Goal: Task Accomplishment & Management: Use online tool/utility

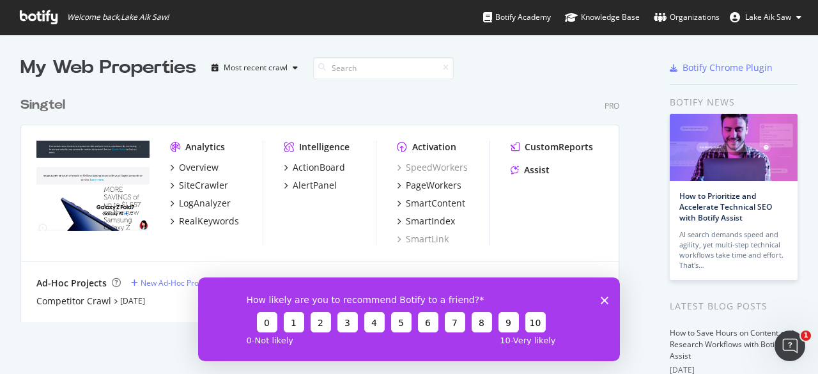
click at [604, 297] on icon "Close survey" at bounding box center [605, 300] width 8 height 8
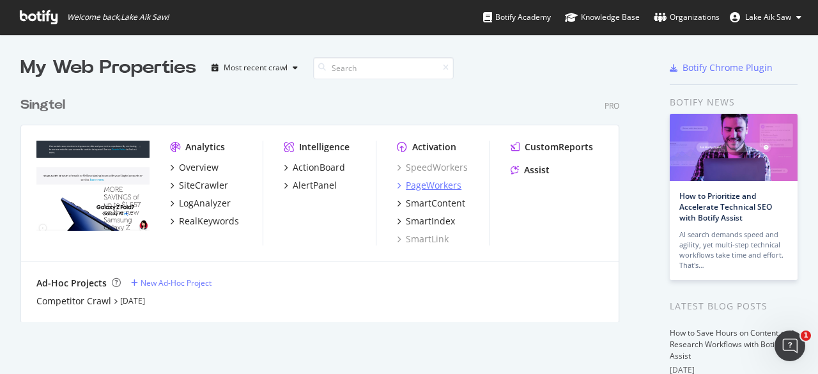
click at [430, 187] on div "PageWorkers" at bounding box center [434, 185] width 56 height 13
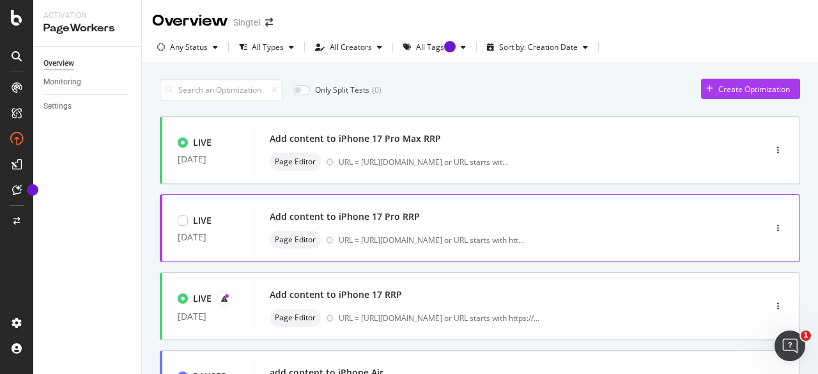
click at [359, 219] on div "Add content to iPhone 17 Pro RRP" at bounding box center [345, 216] width 150 height 13
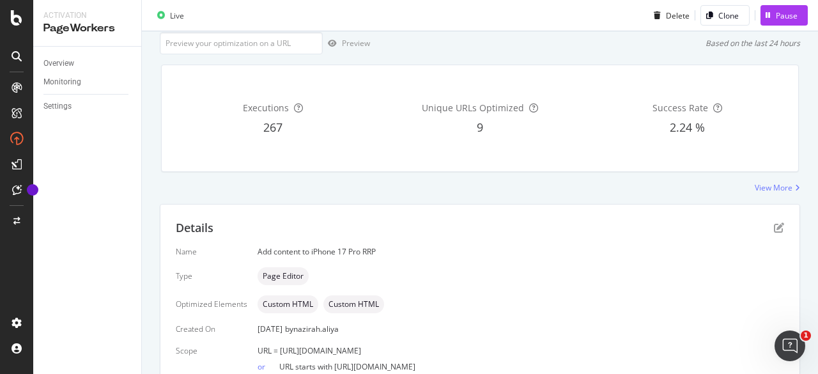
scroll to position [159, 0]
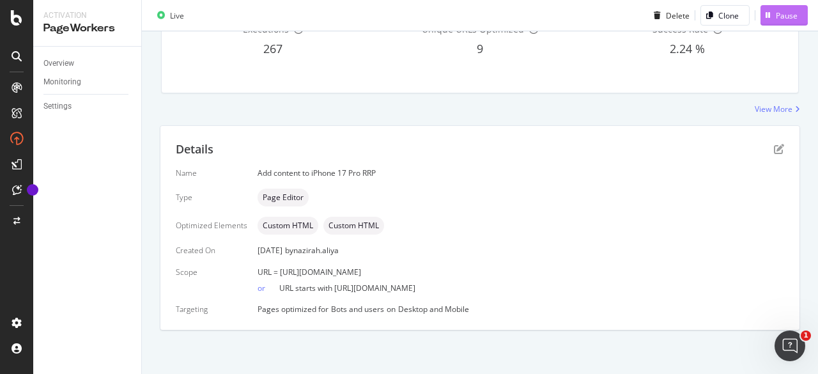
click at [765, 12] on div "button" at bounding box center [768, 16] width 15 height 8
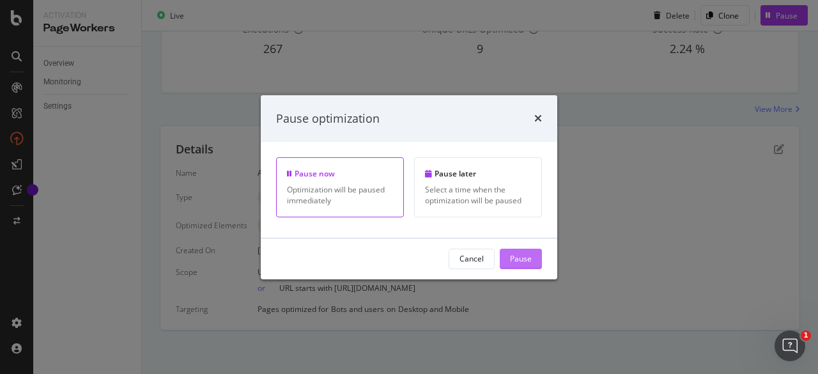
click at [522, 261] on div "Pause" at bounding box center [521, 258] width 22 height 11
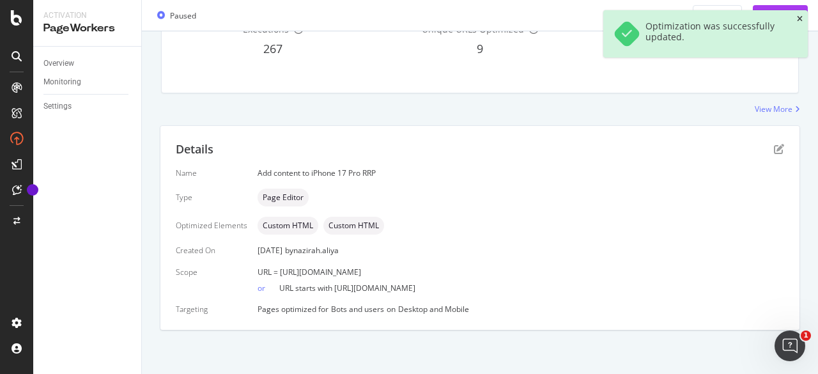
click at [799, 19] on icon "close toast" at bounding box center [800, 19] width 6 height 8
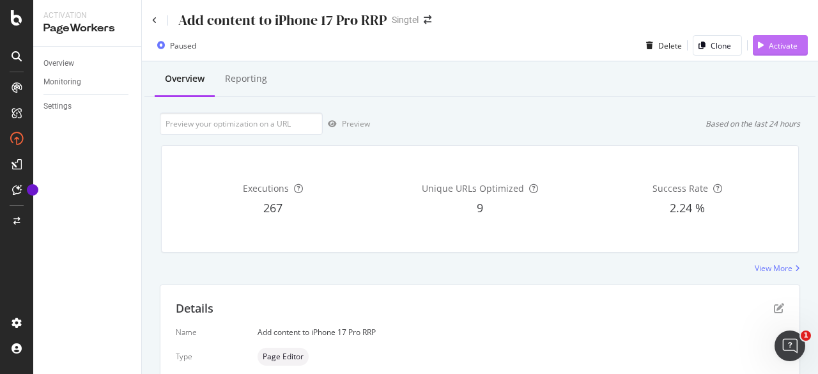
click at [769, 47] on div "Activate" at bounding box center [783, 45] width 29 height 11
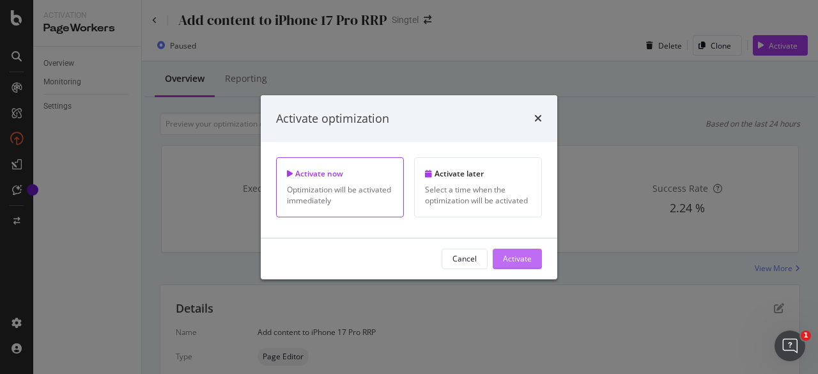
click at [518, 258] on div "Activate" at bounding box center [517, 258] width 29 height 11
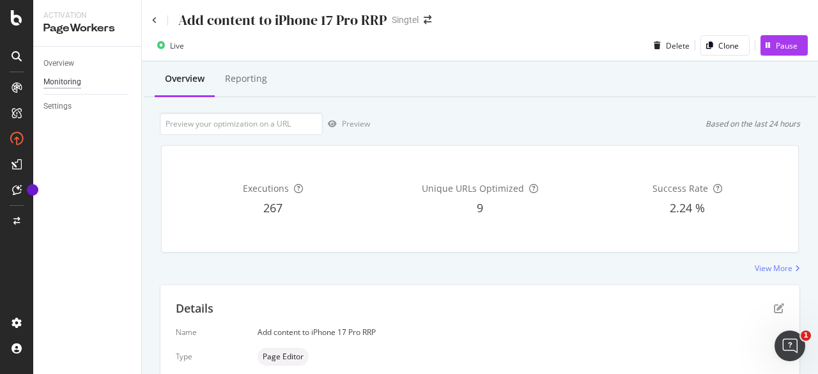
click at [61, 77] on div "Monitoring" at bounding box center [62, 81] width 38 height 13
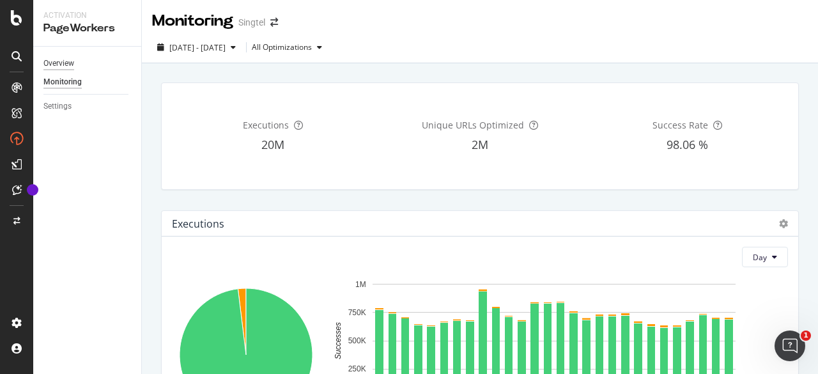
click at [65, 63] on div "Overview" at bounding box center [58, 63] width 31 height 13
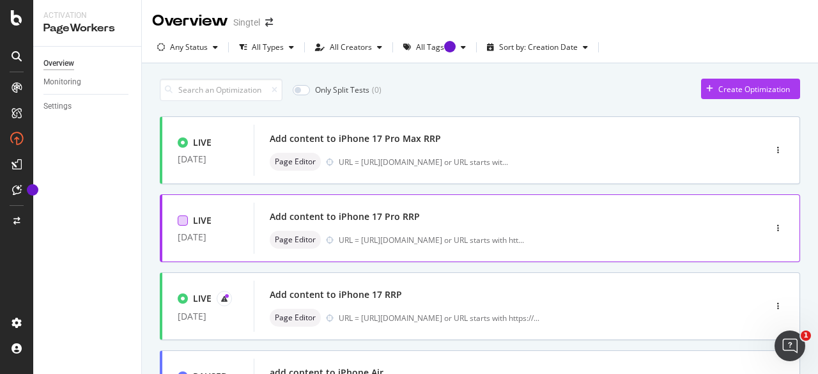
click at [185, 218] on div at bounding box center [183, 220] width 10 height 10
click at [181, 221] on icon at bounding box center [183, 220] width 6 height 6
click at [648, 228] on div "Add content to iPhone 17 Pro RRP Page Editor URL = https://shop.singtel.com/acc…" at bounding box center [490, 228] width 441 height 41
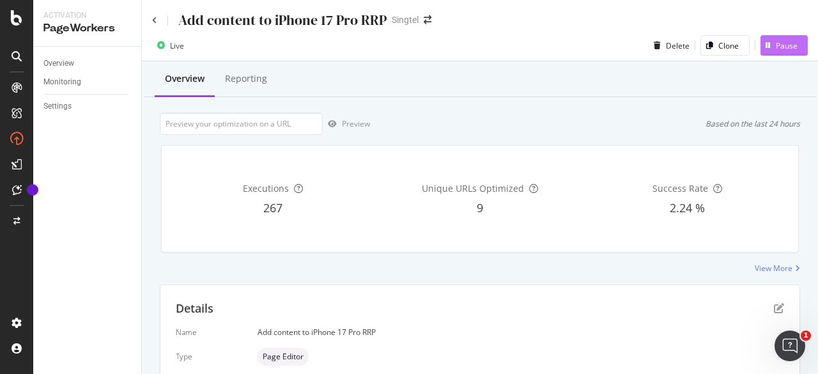
click at [776, 46] on div "Pause" at bounding box center [787, 45] width 22 height 11
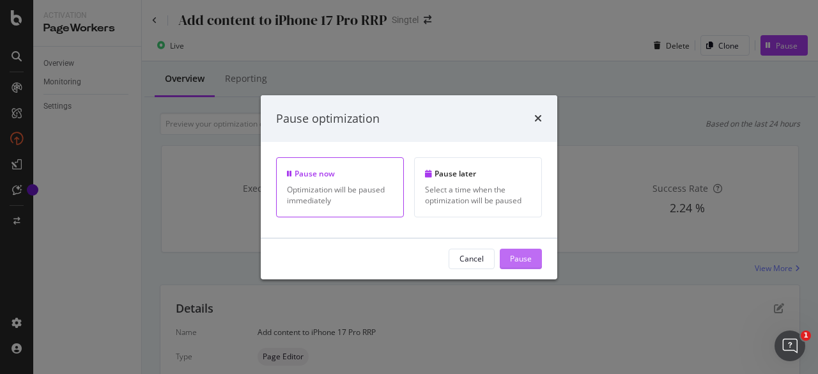
click at [523, 259] on div "Pause" at bounding box center [521, 258] width 22 height 11
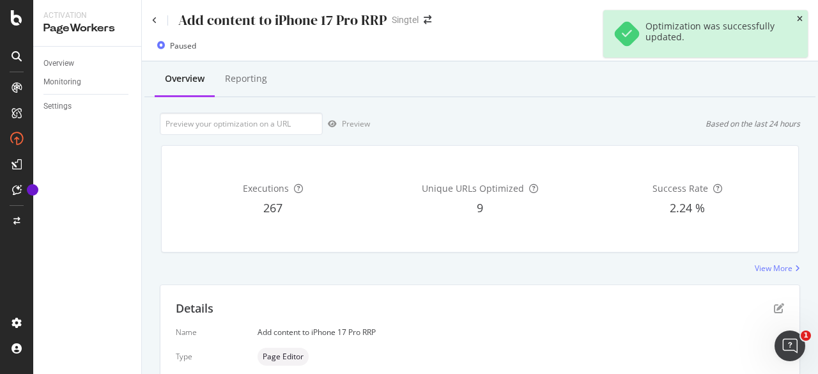
click at [801, 19] on icon "close toast" at bounding box center [800, 19] width 6 height 8
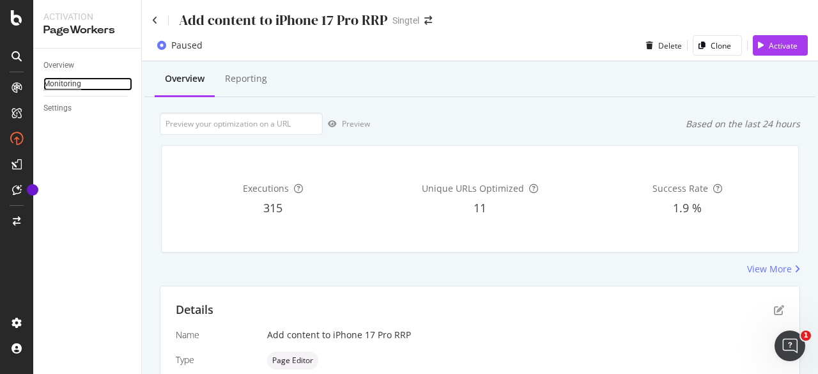
click at [73, 81] on div "Monitoring" at bounding box center [62, 83] width 38 height 13
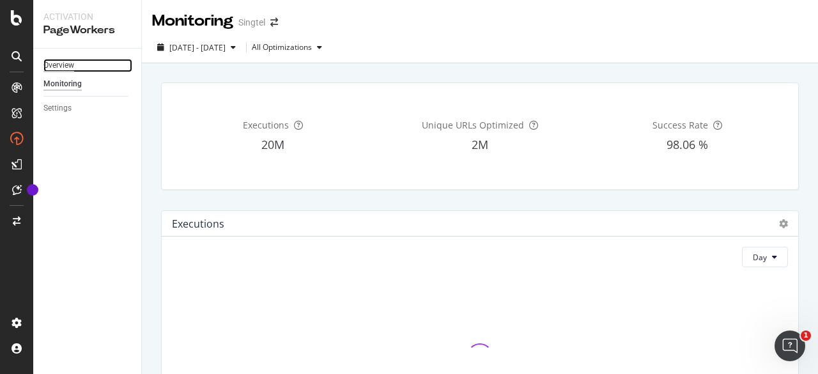
click at [66, 63] on div "Overview" at bounding box center [58, 65] width 31 height 13
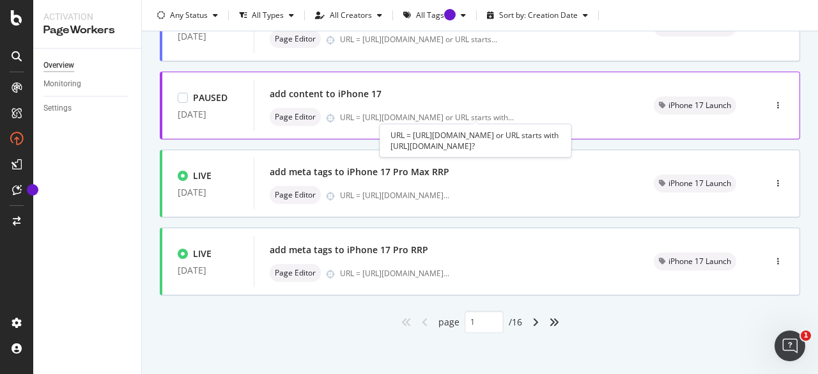
scroll to position [593, 0]
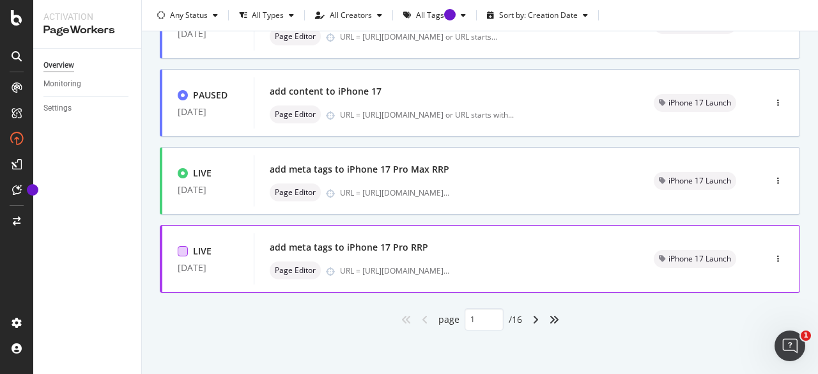
click at [187, 250] on div at bounding box center [183, 251] width 10 height 10
click at [467, 252] on div "add meta tags to iPhone 17 Pro RRP" at bounding box center [468, 247] width 396 height 18
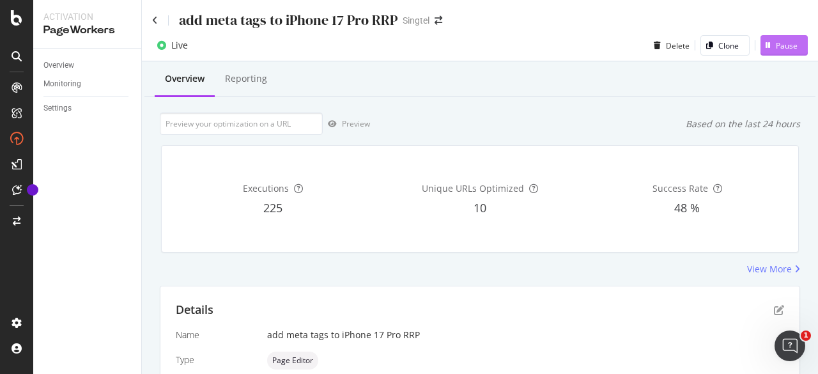
click at [776, 46] on div "Pause" at bounding box center [787, 45] width 22 height 11
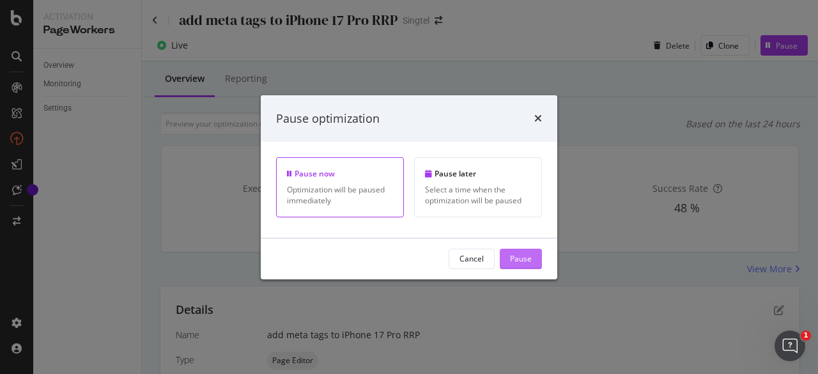
click at [527, 254] on div "Pause" at bounding box center [521, 258] width 22 height 11
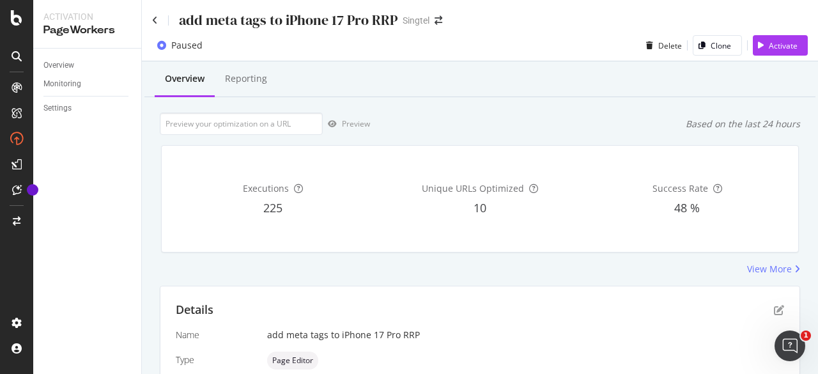
click at [159, 17] on div "add meta tags to iPhone 17 Pro RRP" at bounding box center [274, 20] width 245 height 20
click at [152, 18] on icon at bounding box center [155, 20] width 6 height 9
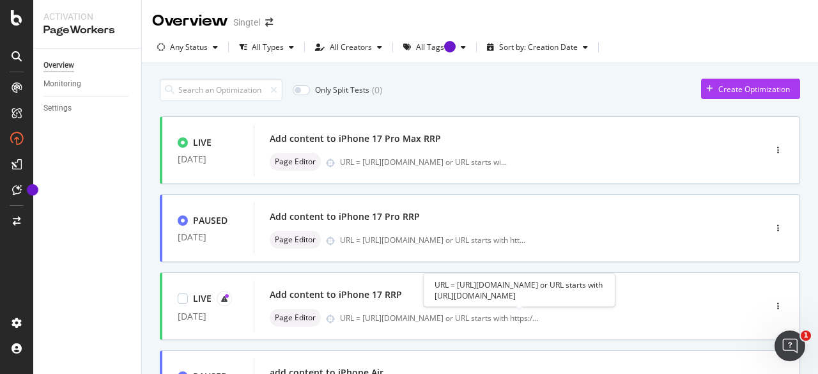
click at [531, 316] on div "URL = [URL][DOMAIN_NAME] or URL starts with https:/ ..." at bounding box center [439, 318] width 198 height 11
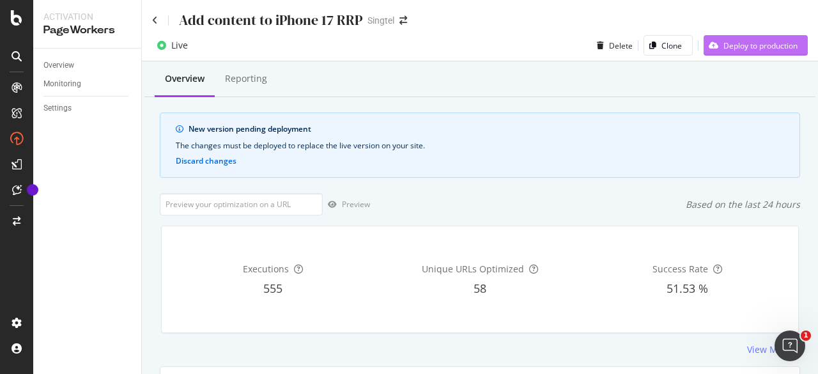
click at [740, 47] on div "Deploy to production" at bounding box center [761, 45] width 74 height 11
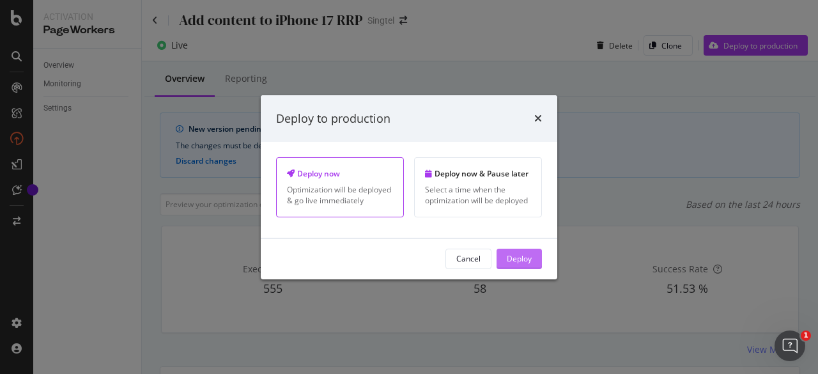
click at [523, 260] on div "Deploy" at bounding box center [519, 258] width 25 height 11
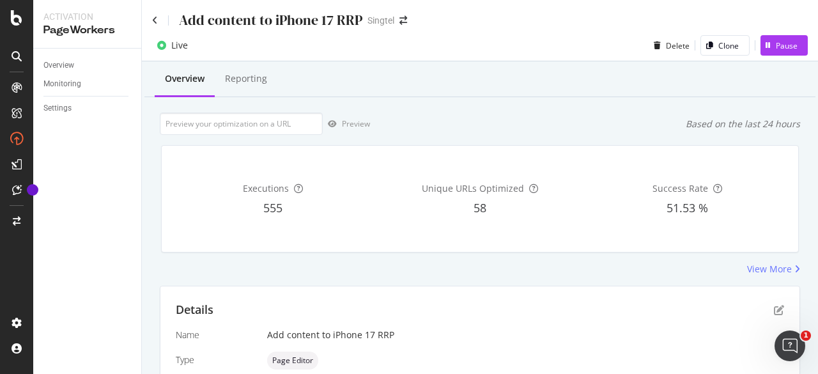
scroll to position [170, 0]
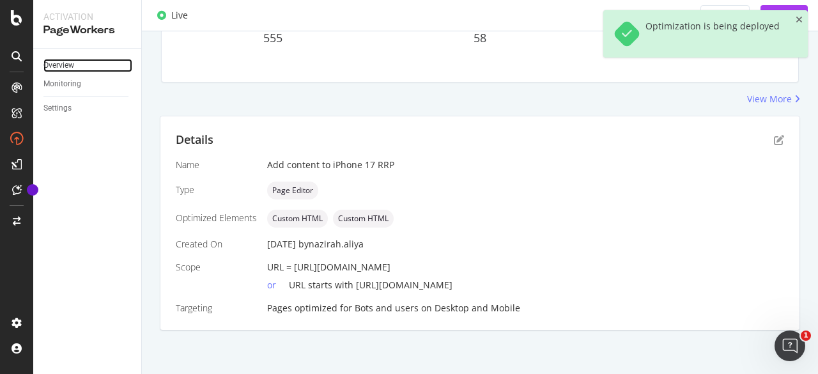
click at [76, 65] on link "Overview" at bounding box center [87, 65] width 89 height 13
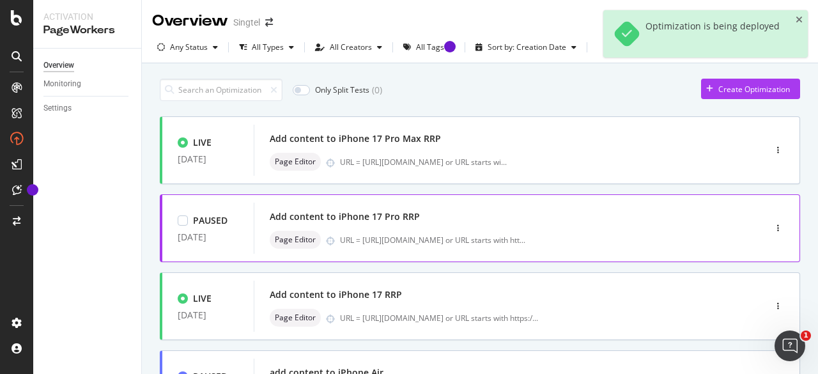
click at [478, 218] on div "Add content to iPhone 17 Pro RRP" at bounding box center [490, 217] width 441 height 18
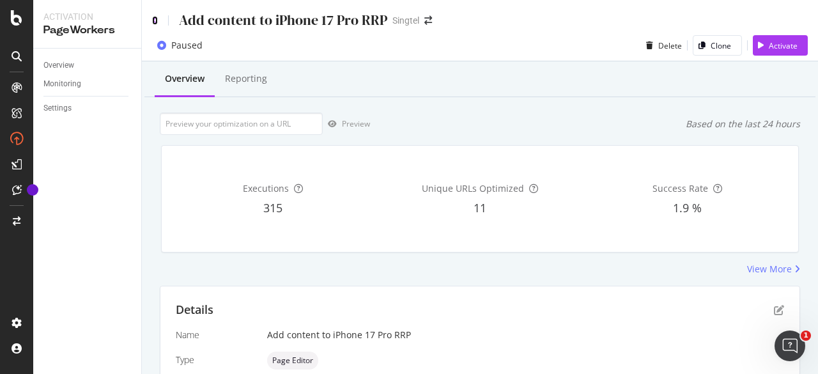
click at [155, 19] on icon at bounding box center [155, 20] width 6 height 9
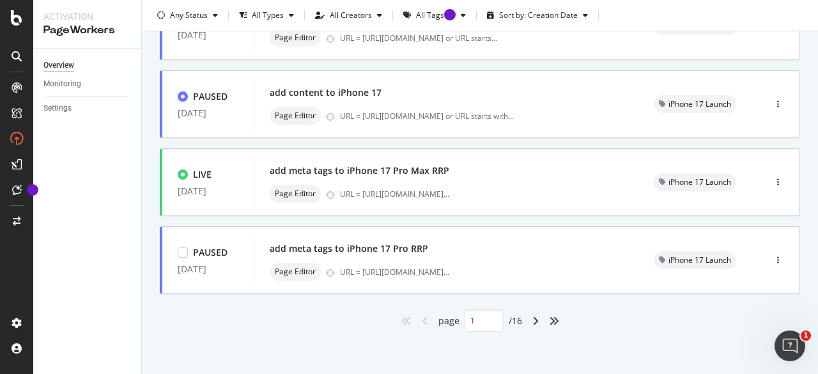
scroll to position [593, 0]
click at [533, 318] on icon "angle-right" at bounding box center [536, 320] width 6 height 10
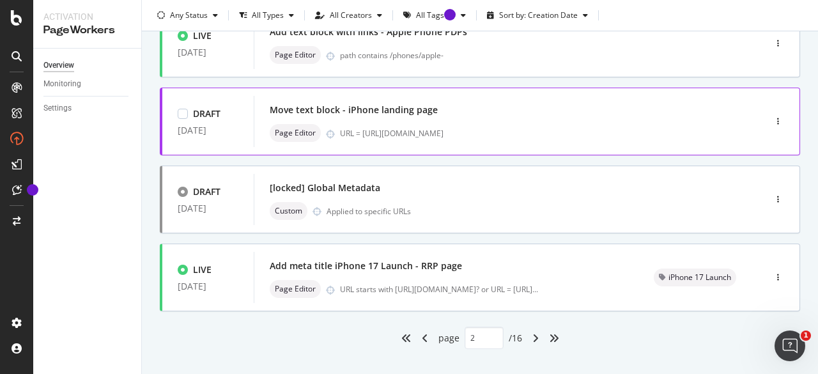
scroll to position [575, 0]
click at [422, 334] on icon "angle-left" at bounding box center [425, 337] width 6 height 10
type input "1"
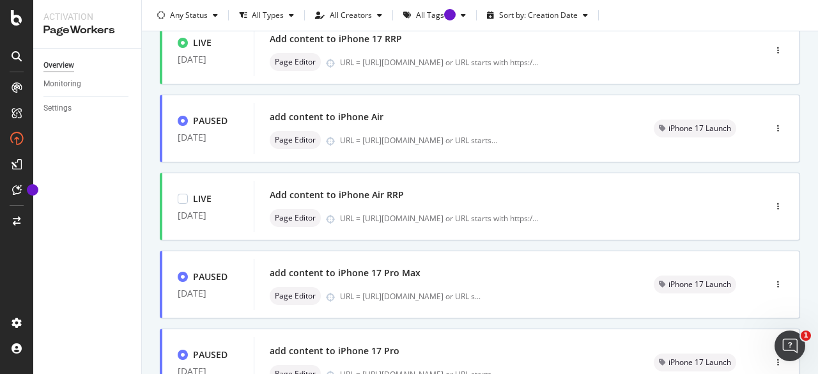
scroll to position [0, 0]
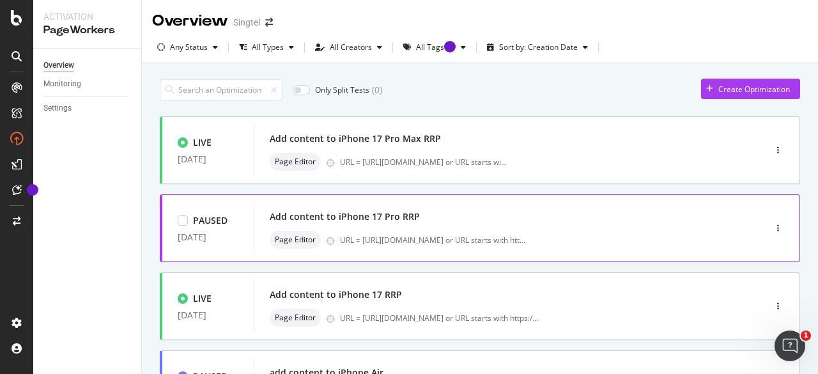
click at [404, 214] on div "Add content to iPhone 17 Pro RRP" at bounding box center [345, 216] width 150 height 13
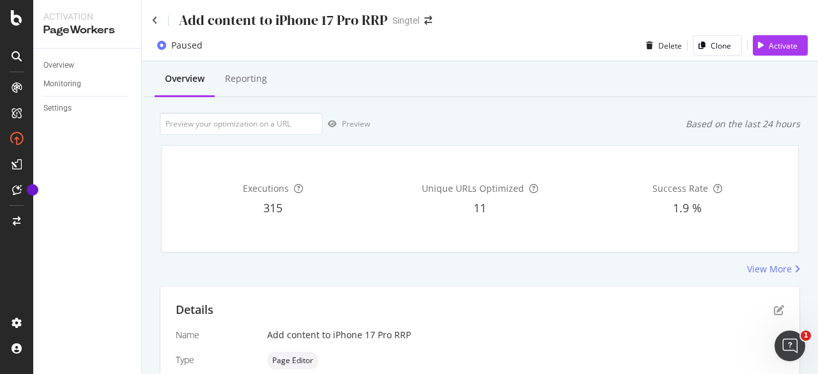
scroll to position [170, 0]
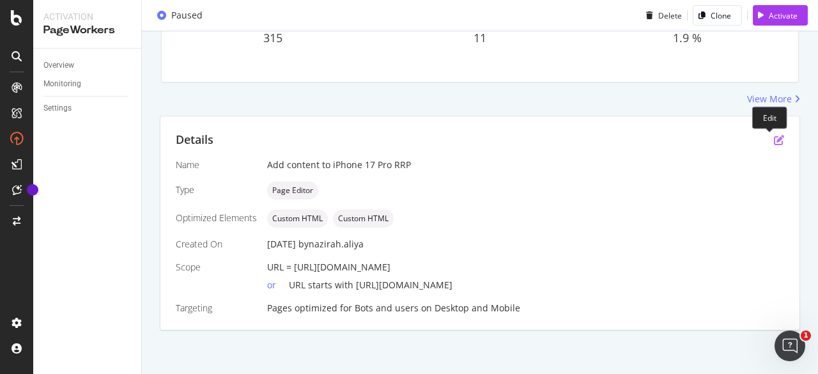
click at [774, 141] on icon "pen-to-square" at bounding box center [779, 140] width 10 height 10
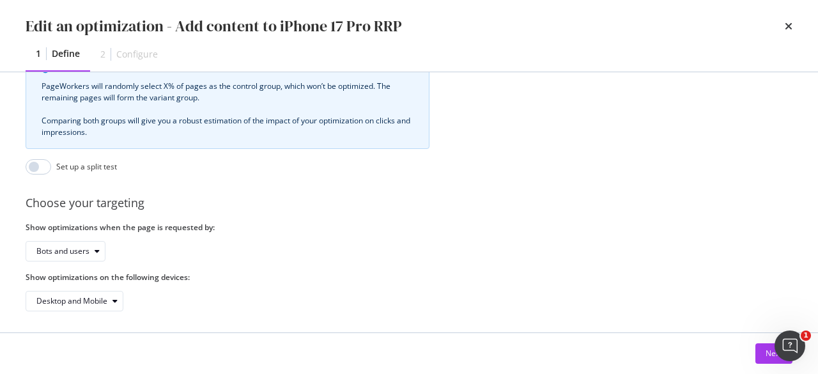
scroll to position [547, 0]
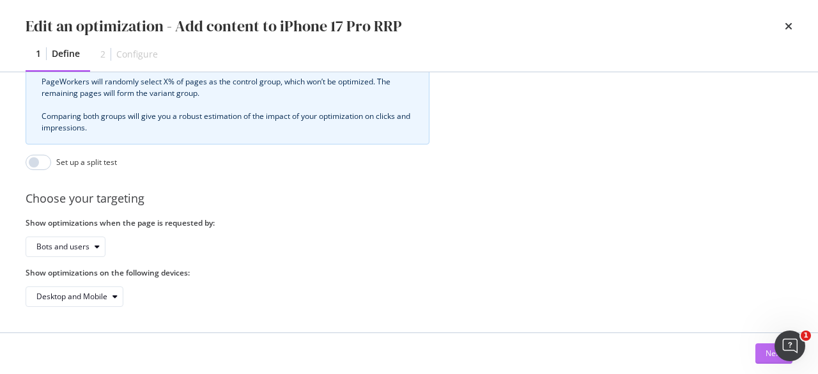
click at [758, 353] on button "Next" at bounding box center [774, 353] width 37 height 20
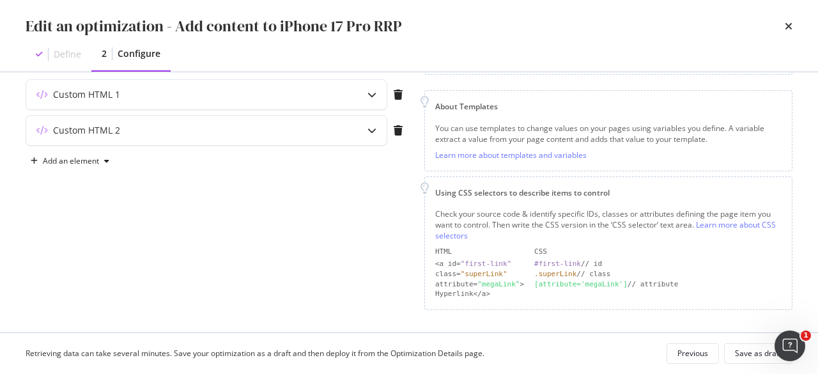
click at [618, 241] on div "Check your source code & identify specific IDs, classes or attributes defining …" at bounding box center [608, 253] width 346 height 91
click at [376, 95] on icon "modal" at bounding box center [372, 94] width 9 height 9
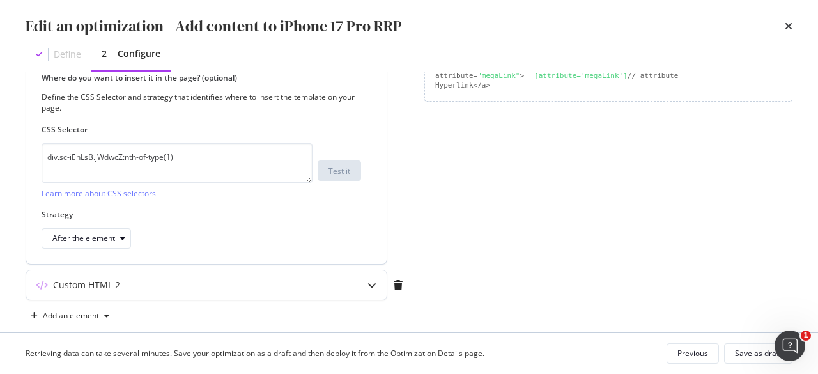
scroll to position [377, 0]
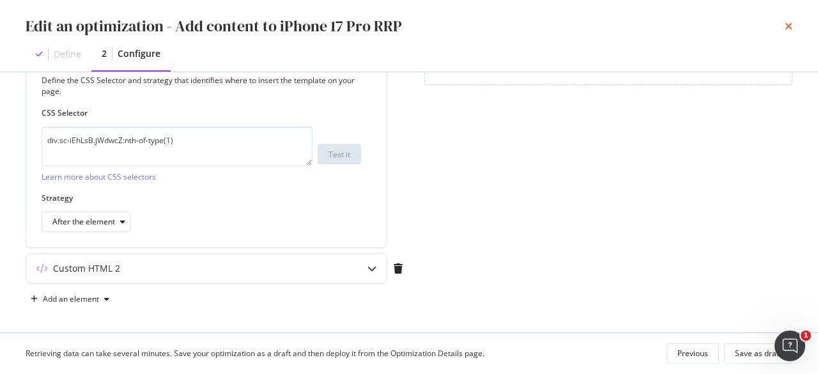
click at [790, 24] on icon "times" at bounding box center [789, 26] width 8 height 10
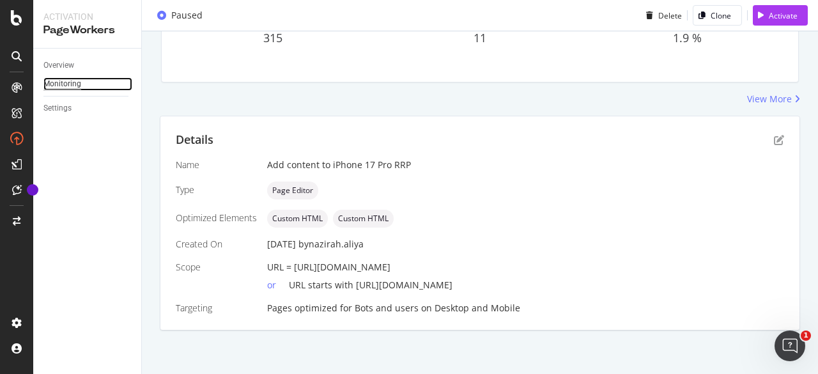
click at [61, 80] on div "Monitoring" at bounding box center [62, 83] width 38 height 13
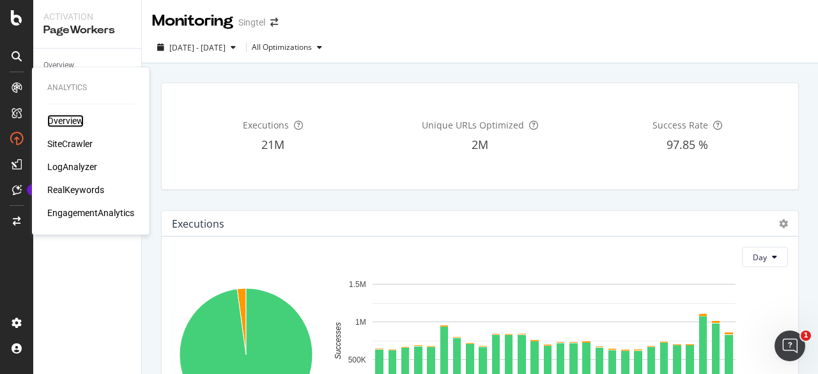
click at [65, 118] on div "Overview" at bounding box center [65, 120] width 36 height 13
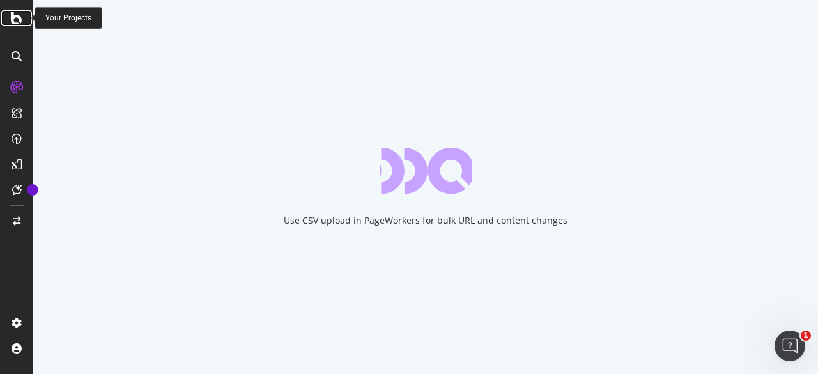
click at [16, 19] on icon at bounding box center [17, 17] width 12 height 15
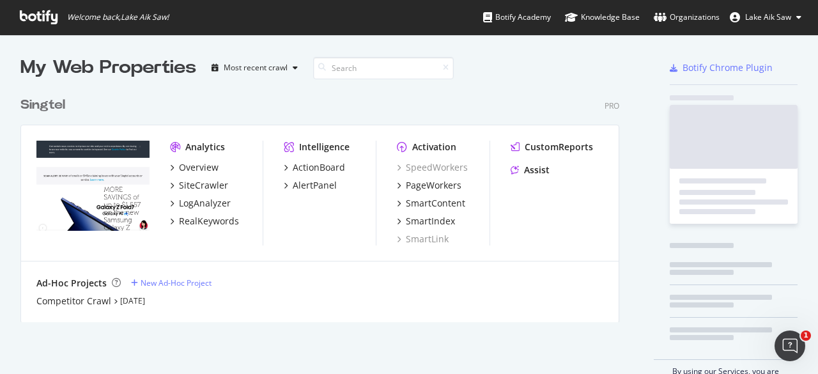
scroll to position [364, 798]
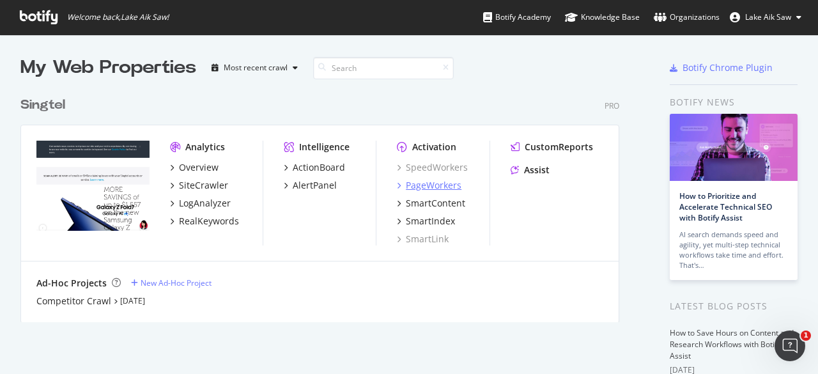
click at [437, 182] on div "PageWorkers" at bounding box center [434, 185] width 56 height 13
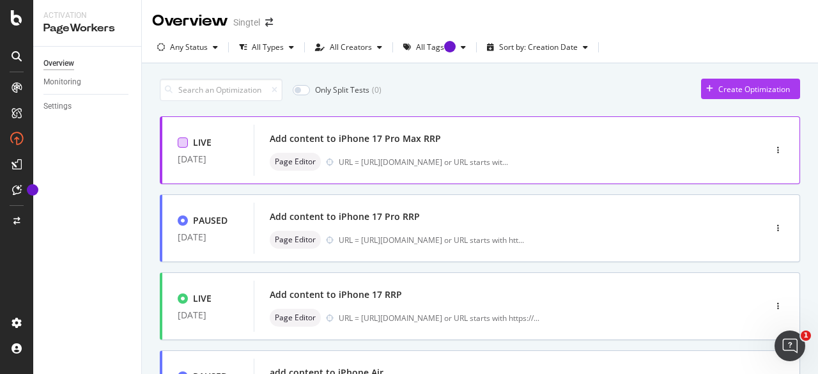
click at [187, 139] on div at bounding box center [183, 142] width 10 height 10
click at [504, 163] on div "URL = [URL][DOMAIN_NAME] or URL starts wit ..." at bounding box center [423, 162] width 169 height 11
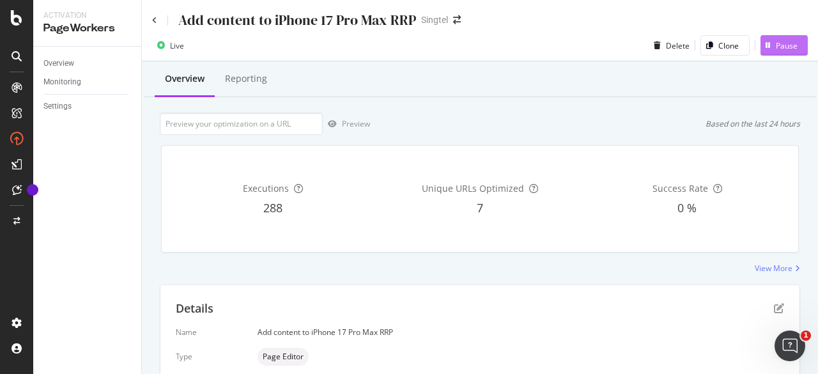
click at [776, 48] on div "Pause" at bounding box center [787, 45] width 22 height 11
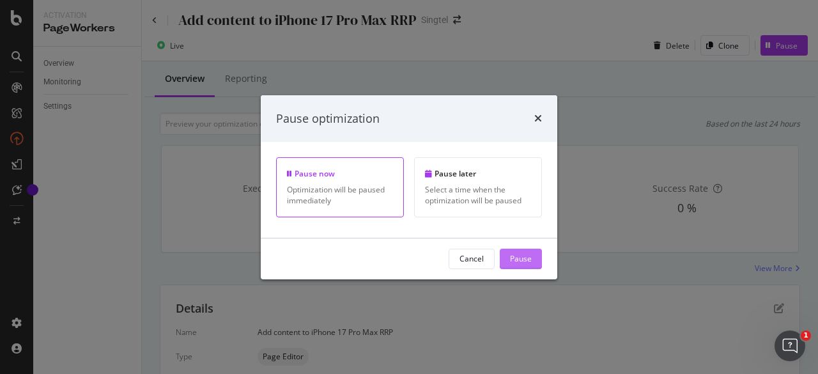
click at [529, 253] on div "Pause" at bounding box center [521, 258] width 22 height 11
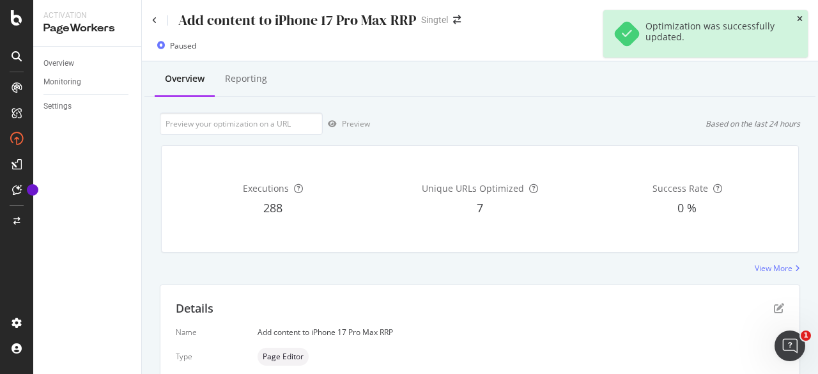
click at [797, 17] on icon "close toast" at bounding box center [800, 19] width 6 height 8
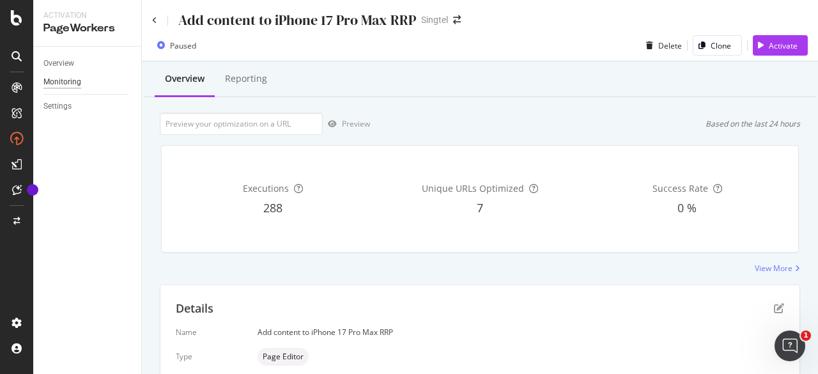
click at [56, 85] on div "Monitoring" at bounding box center [62, 81] width 38 height 13
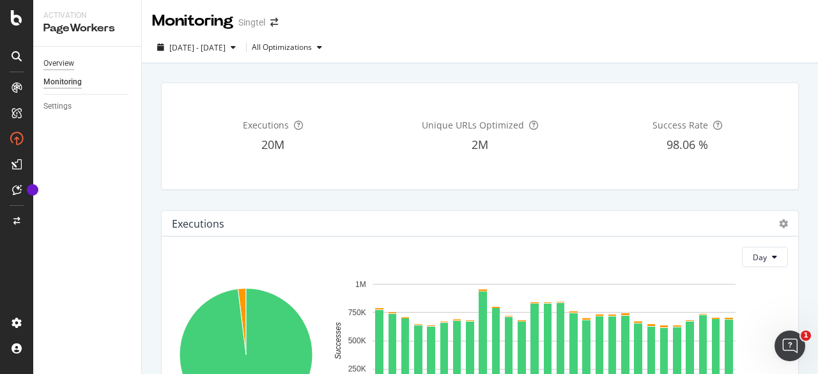
click at [59, 64] on div "Overview" at bounding box center [58, 63] width 31 height 13
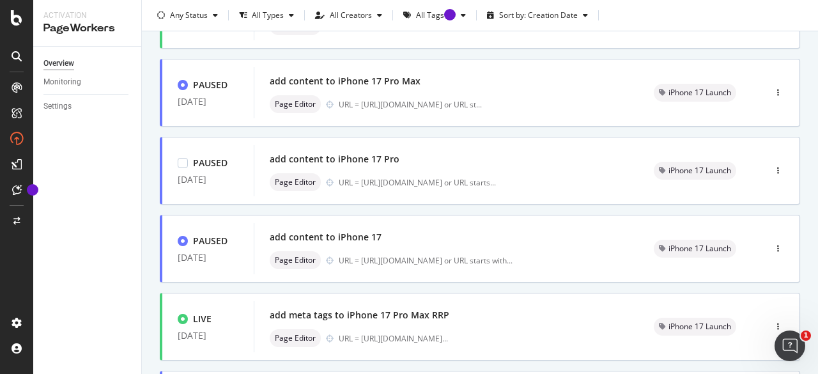
scroll to position [511, 0]
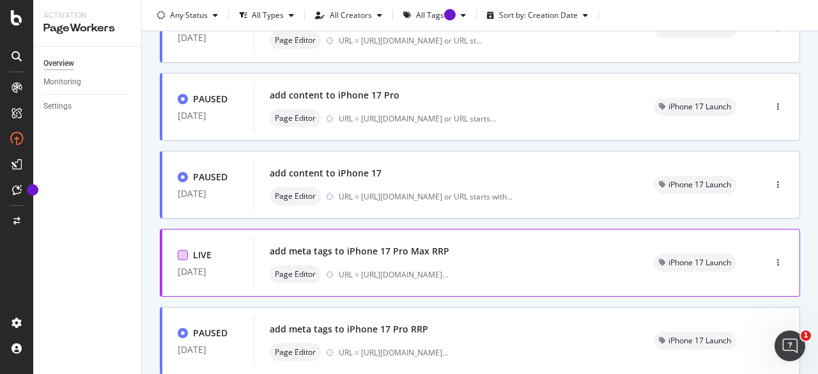
click at [178, 256] on div at bounding box center [183, 255] width 10 height 10
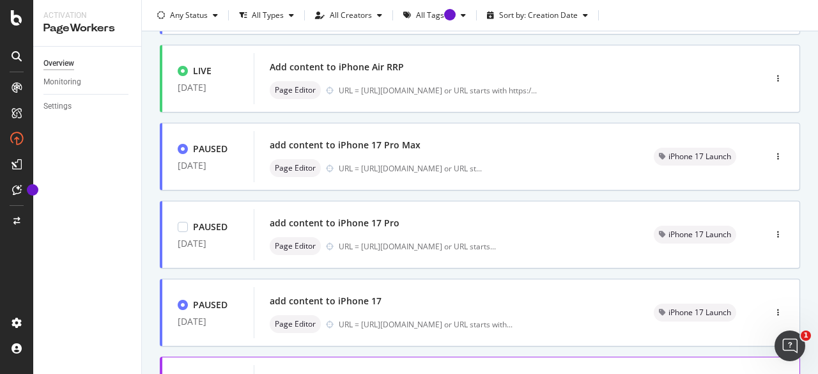
scroll to position [593, 0]
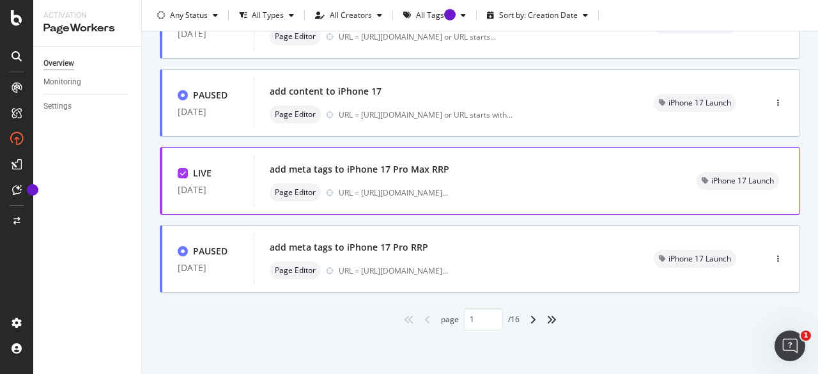
click at [433, 172] on div "add meta tags to iPhone 17 Pro Max RRP" at bounding box center [360, 169] width 180 height 13
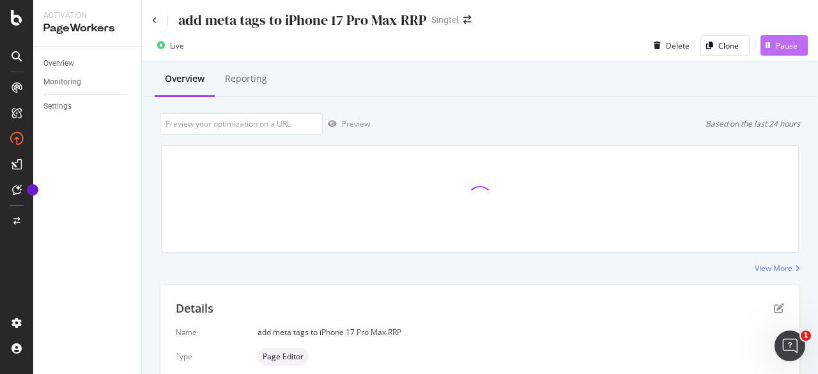
click at [776, 46] on div "Pause" at bounding box center [787, 45] width 22 height 11
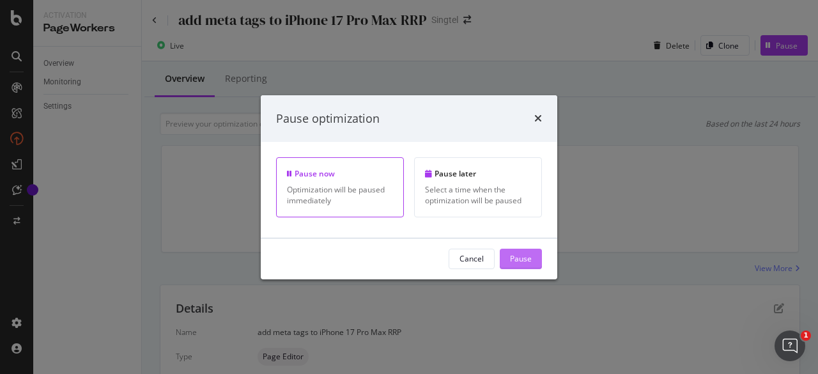
click at [520, 253] on div "Pause" at bounding box center [521, 258] width 22 height 11
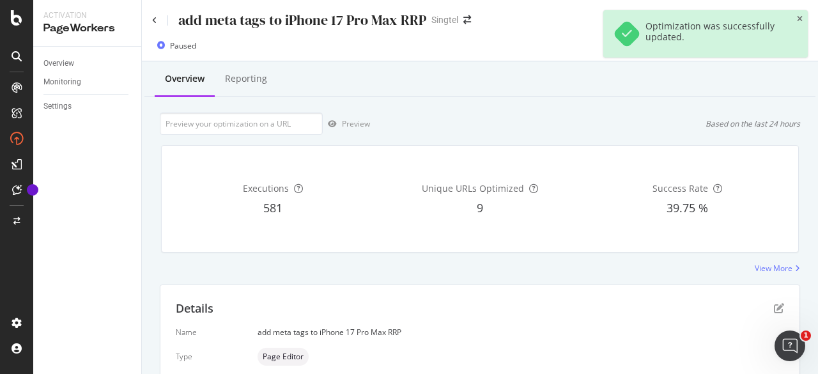
click at [795, 15] on div "Optimization was successfully updated." at bounding box center [705, 33] width 205 height 47
click at [799, 19] on icon "close toast" at bounding box center [800, 19] width 6 height 8
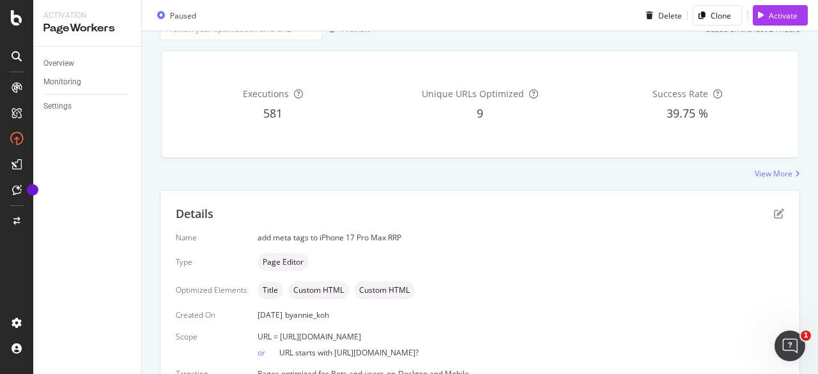
scroll to position [159, 0]
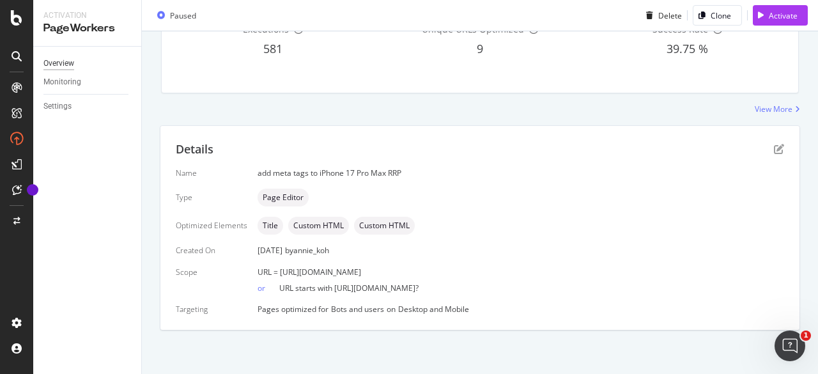
click at [61, 65] on div "Overview" at bounding box center [58, 63] width 31 height 13
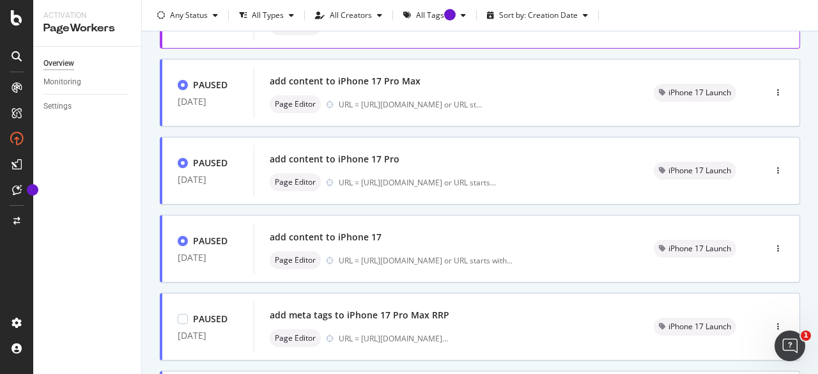
scroll to position [575, 0]
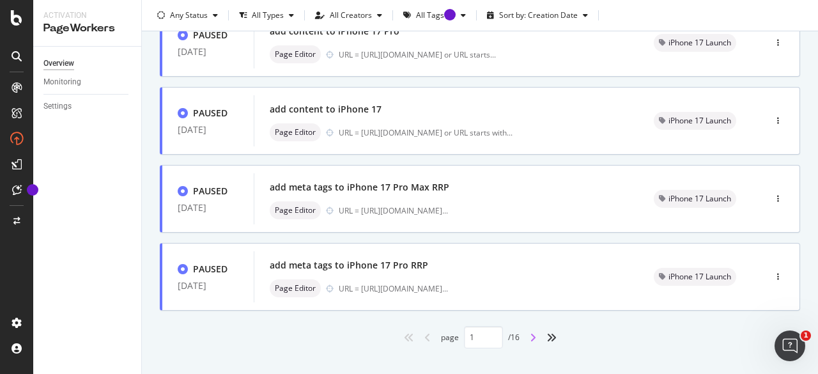
click at [530, 336] on icon "angle-right" at bounding box center [533, 337] width 6 height 10
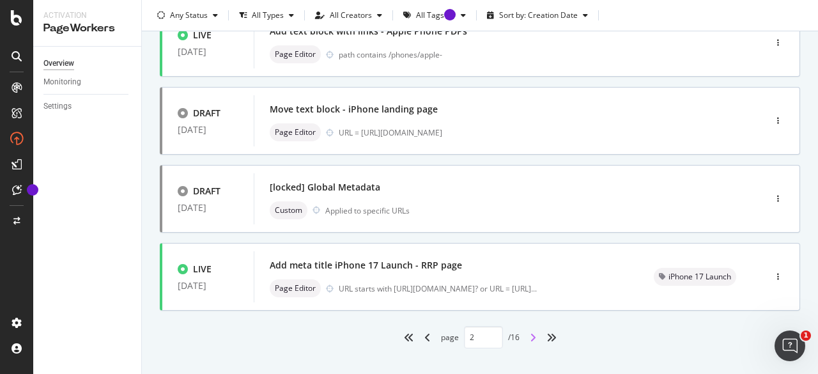
click at [530, 338] on icon "angle-right" at bounding box center [533, 337] width 6 height 10
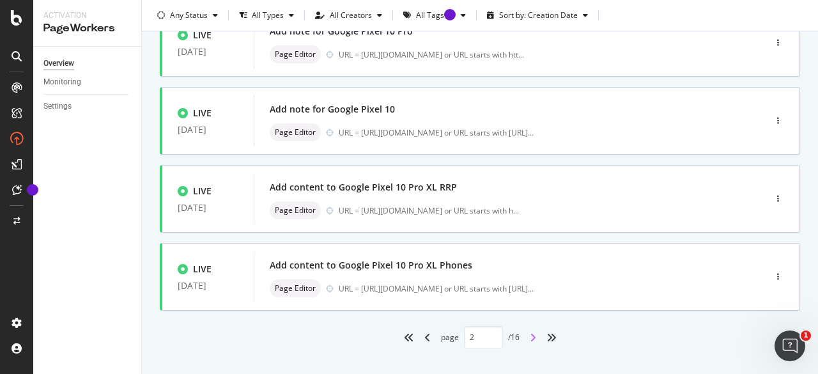
type input "3"
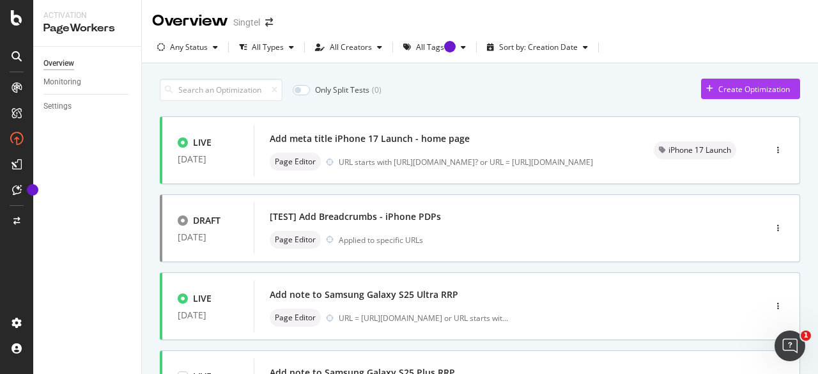
scroll to position [0, 0]
click at [72, 61] on div "Overview" at bounding box center [58, 63] width 31 height 13
click at [65, 61] on div "Overview" at bounding box center [58, 63] width 31 height 13
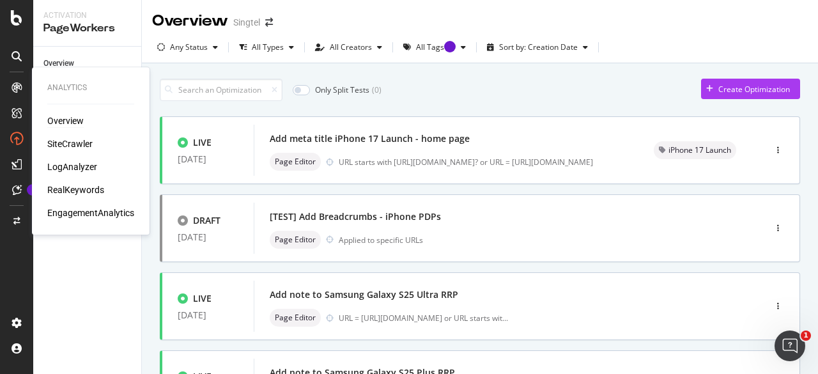
click at [58, 123] on div "Overview" at bounding box center [65, 120] width 36 height 13
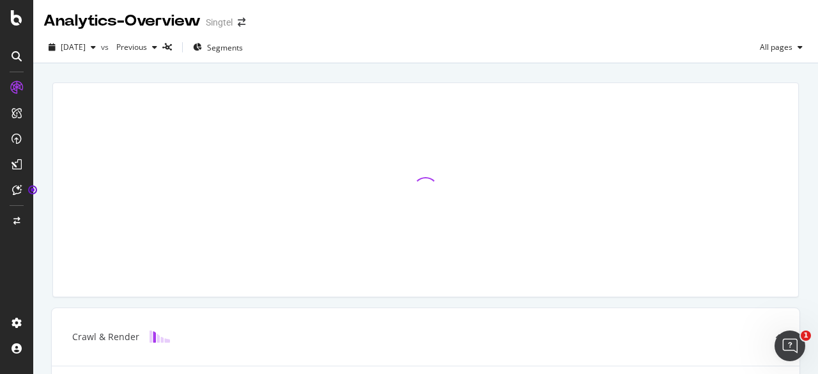
click at [12, 86] on icon at bounding box center [16, 87] width 13 height 13
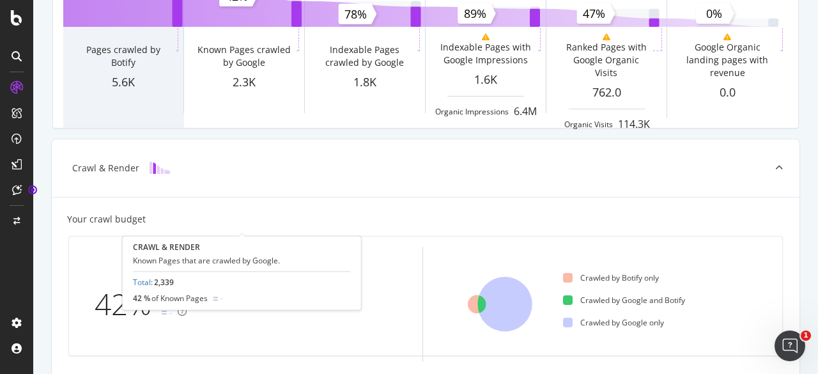
scroll to position [64, 0]
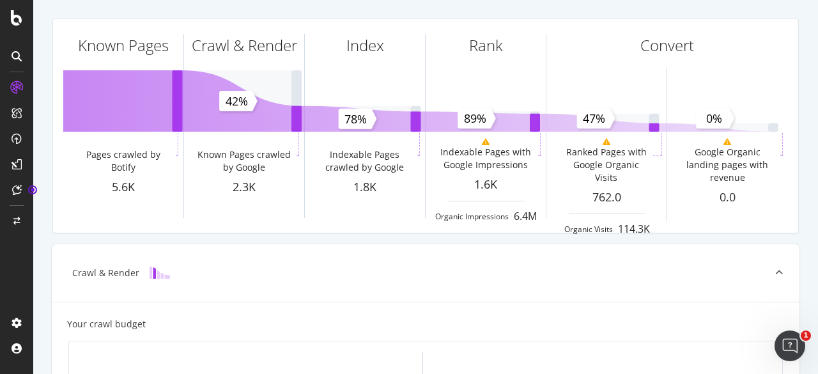
click at [18, 88] on icon at bounding box center [16, 87] width 13 height 13
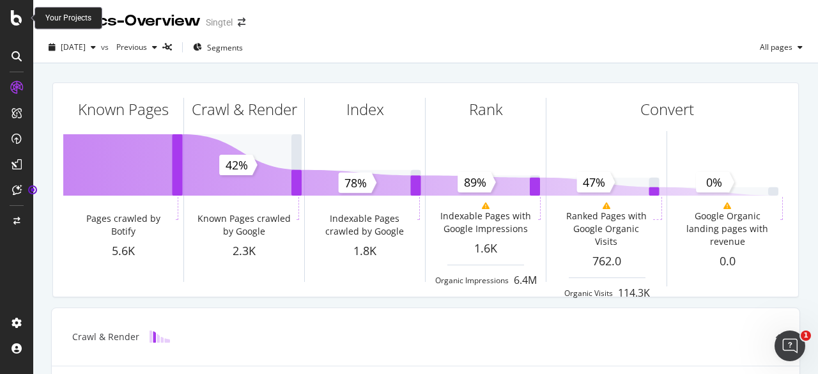
click at [15, 24] on icon at bounding box center [17, 17] width 12 height 15
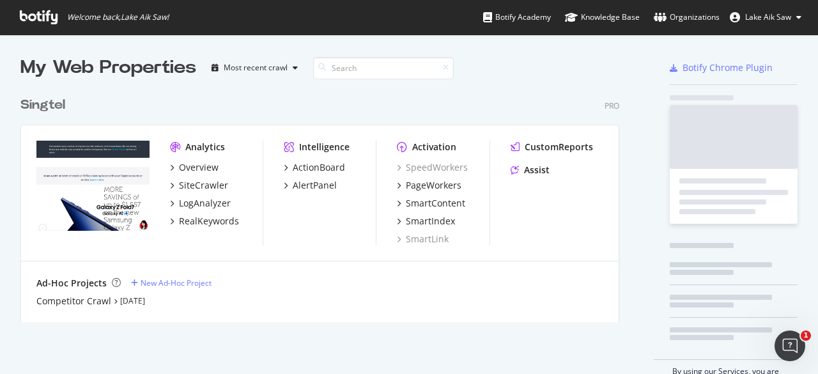
scroll to position [364, 798]
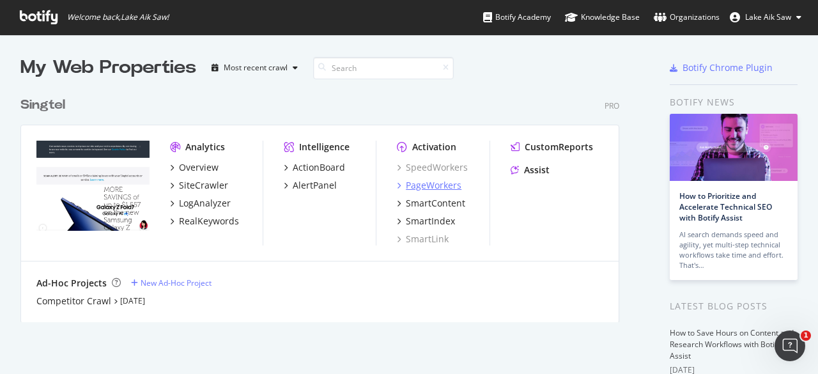
click at [418, 183] on div "PageWorkers" at bounding box center [434, 185] width 56 height 13
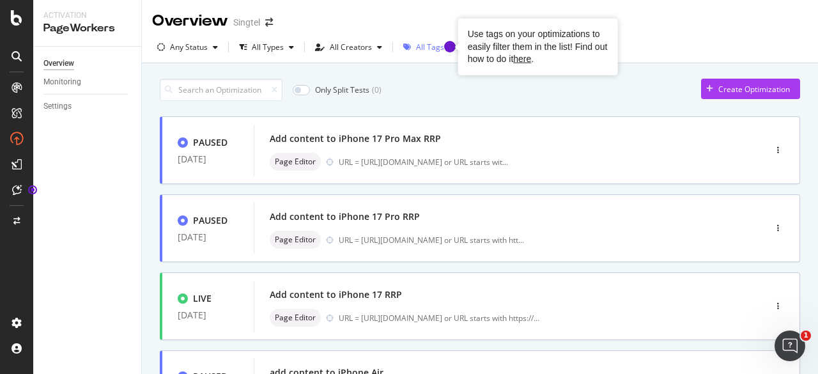
click at [458, 49] on div "Use tags on your optimizations to easily filter them in the list! Find out how …" at bounding box center [538, 47] width 160 height 57
click at [431, 79] on div "Only Split Tests ( 0 ) Create Optimization" at bounding box center [480, 90] width 641 height 22
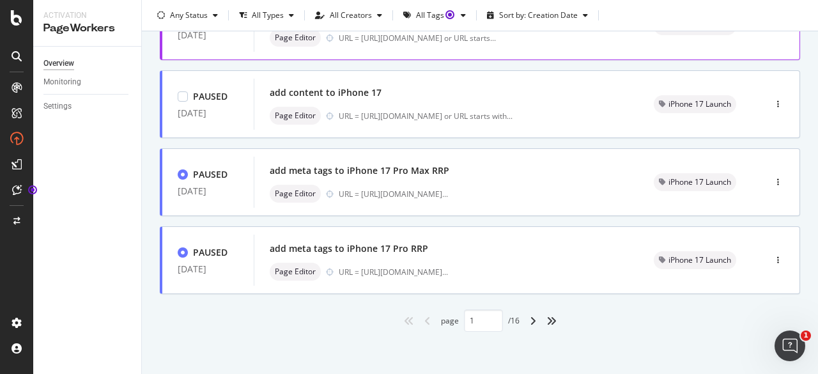
scroll to position [593, 0]
click at [530, 317] on icon "angle-right" at bounding box center [533, 320] width 6 height 10
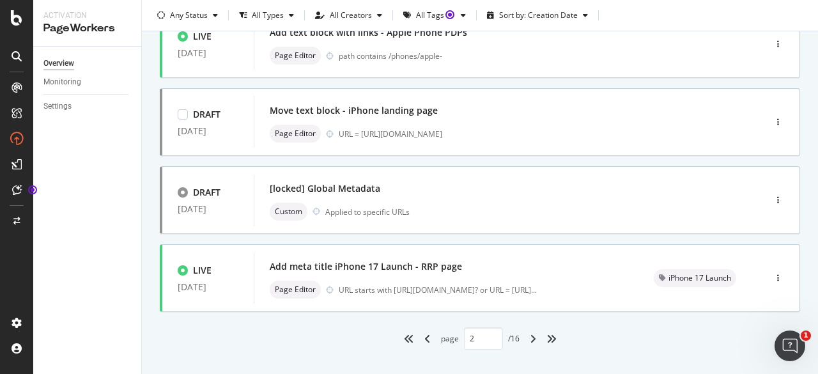
scroll to position [575, 0]
click at [424, 336] on icon "angle-left" at bounding box center [427, 337] width 6 height 10
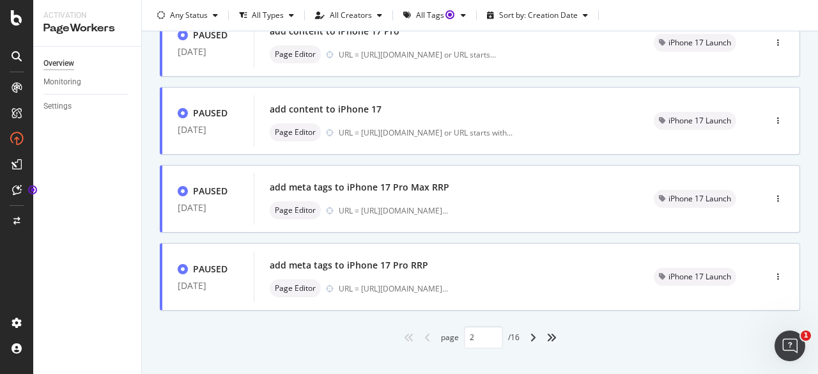
type input "1"
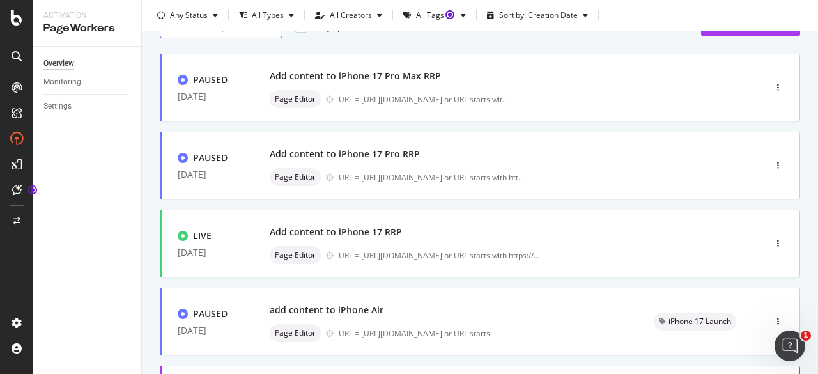
scroll to position [0, 0]
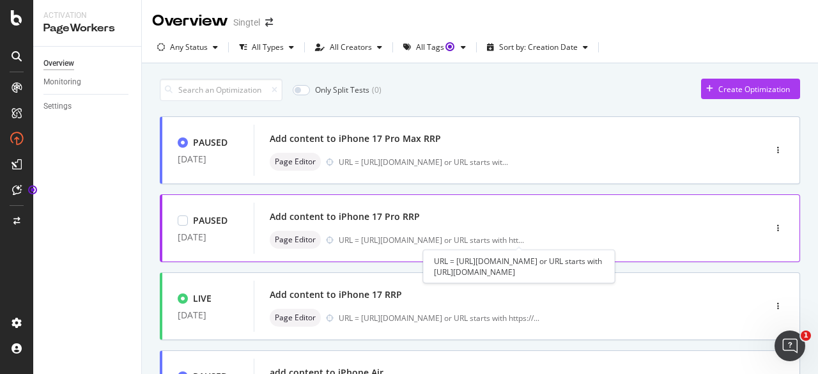
click at [451, 245] on div "Page Editor URL = [URL][DOMAIN_NAME] or URL starts with htt ..." at bounding box center [490, 240] width 441 height 18
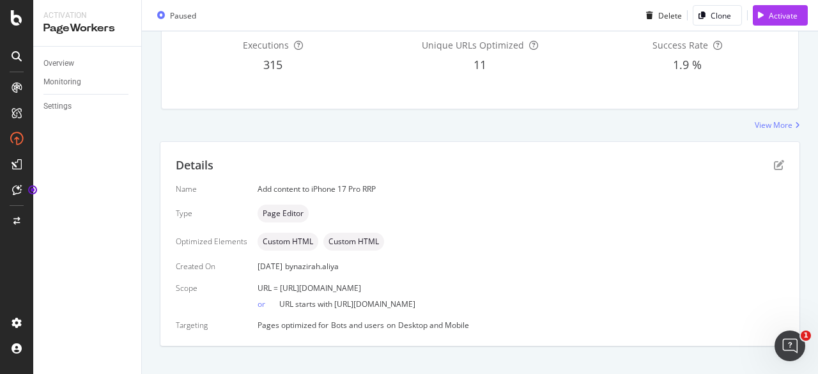
scroll to position [159, 0]
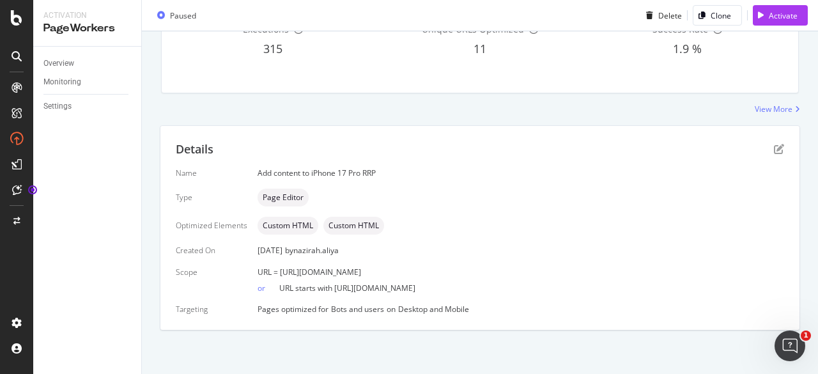
drag, startPoint x: 430, startPoint y: 270, endPoint x: 545, endPoint y: 276, distance: 115.2
click at [545, 276] on div "URL = [URL][DOMAIN_NAME]" at bounding box center [521, 272] width 527 height 11
drag, startPoint x: 398, startPoint y: 269, endPoint x: 576, endPoint y: 269, distance: 178.4
click at [576, 269] on div "URL = [URL][DOMAIN_NAME]" at bounding box center [521, 272] width 527 height 11
click at [774, 148] on icon "pen-to-square" at bounding box center [779, 149] width 10 height 10
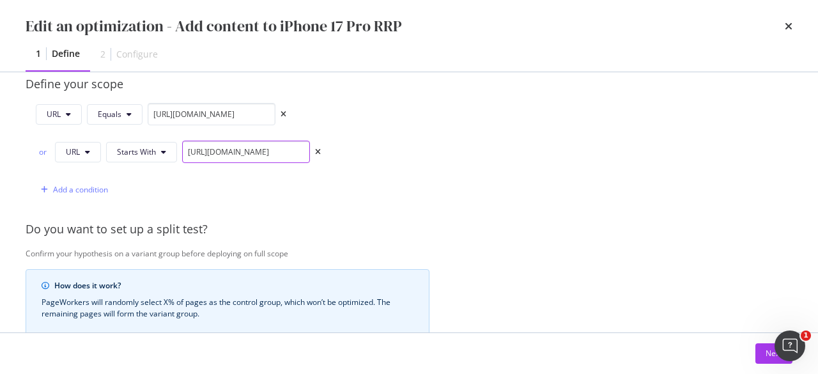
scroll to position [0, 138]
drag, startPoint x: 271, startPoint y: 154, endPoint x: 477, endPoint y: 155, distance: 205.9
click at [477, 155] on div "Provide a name and description to help identify the change that will be made by…" at bounding box center [409, 164] width 767 height 728
drag, startPoint x: 241, startPoint y: 109, endPoint x: 362, endPoint y: 128, distance: 122.2
click at [362, 128] on div "URL Equals [URL][DOMAIN_NAME] or URL Starts With [URL][DOMAIN_NAME] Add a condi…" at bounding box center [228, 152] width 404 height 98
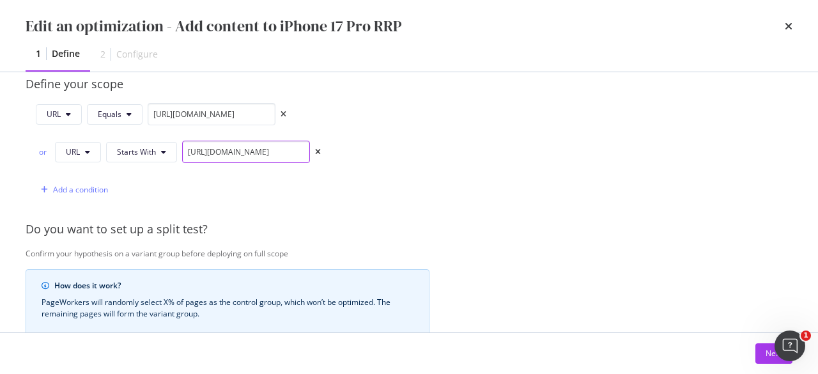
drag, startPoint x: 188, startPoint y: 148, endPoint x: 420, endPoint y: 156, distance: 232.2
click at [420, 156] on div "URL Equals [URL][DOMAIN_NAME] or URL Starts With [URL][DOMAIN_NAME] Add a condi…" at bounding box center [228, 152] width 404 height 98
click at [764, 356] on button "Next" at bounding box center [774, 353] width 37 height 20
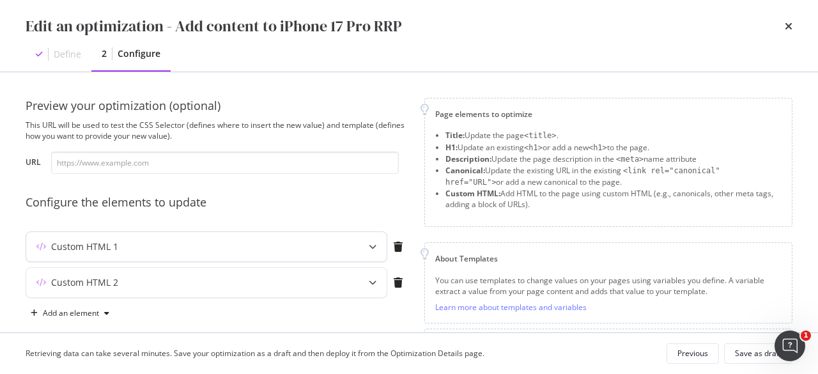
click at [242, 244] on div "Custom HTML 1" at bounding box center [181, 246] width 310 height 13
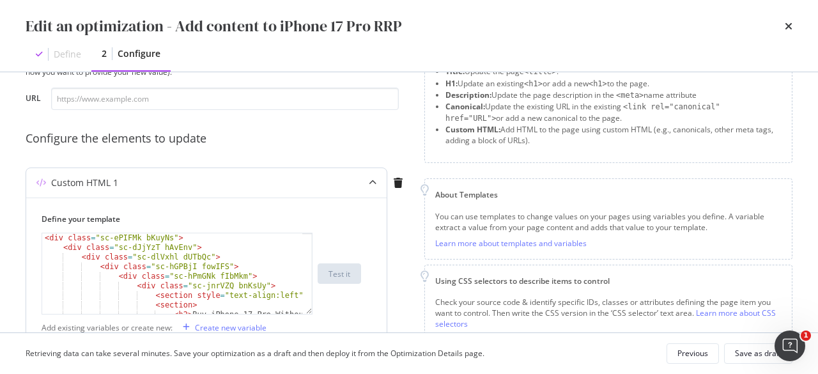
scroll to position [128, 0]
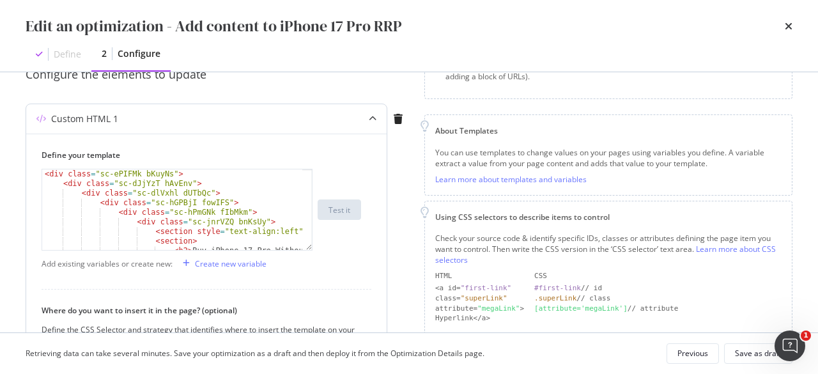
type textarea "<div class="sc-jnrVZQ bnKsUy">"
click at [238, 226] on div "< div class = "sc-ePIFMk bKuyNs" > < div class = "sc-dJjYzT hAvEnv" > < div cla…" at bounding box center [172, 229] width 261 height 120
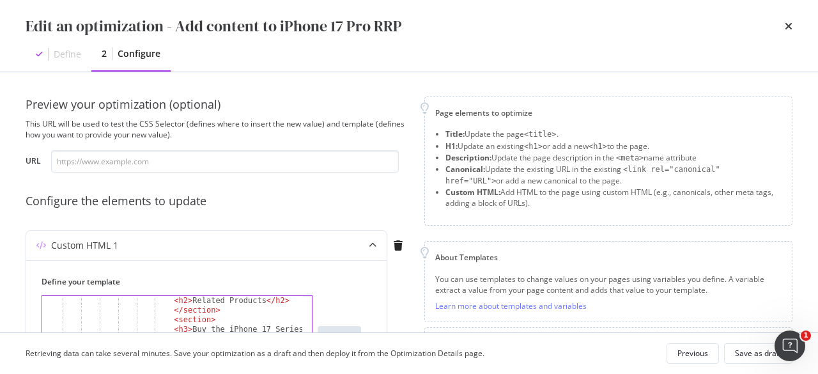
scroll to position [0, 0]
click at [792, 27] on icon "times" at bounding box center [789, 26] width 8 height 10
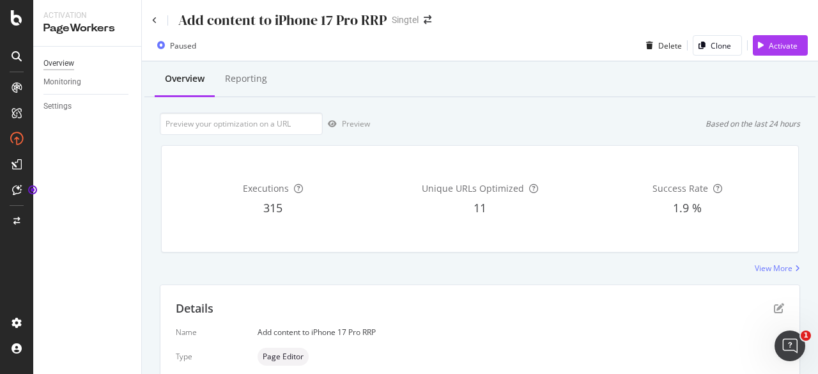
click at [58, 66] on div "Overview" at bounding box center [58, 63] width 31 height 13
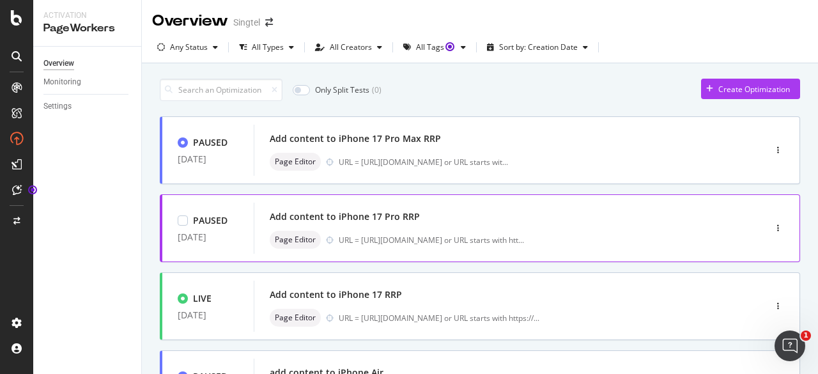
click at [399, 231] on div "Page Editor URL = [URL][DOMAIN_NAME] or URL starts with htt ..." at bounding box center [490, 240] width 441 height 18
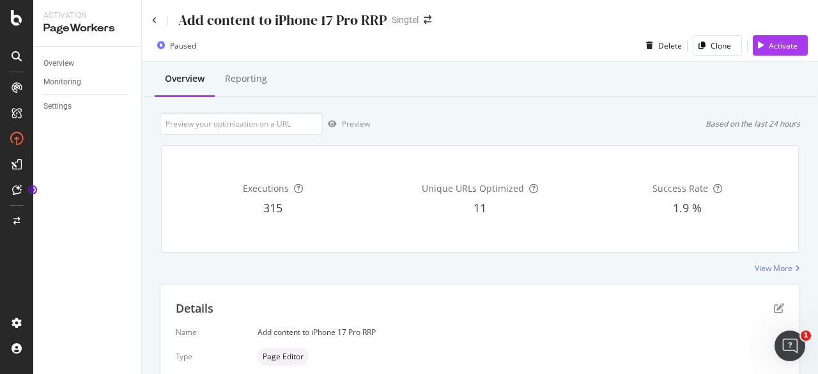
scroll to position [159, 0]
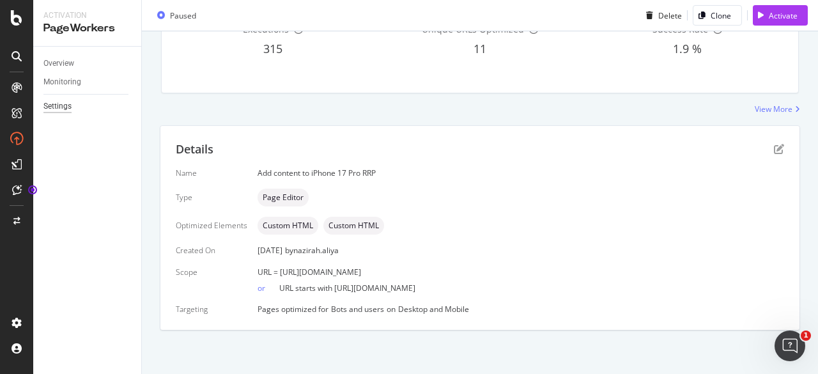
click at [64, 107] on div "Settings" at bounding box center [57, 106] width 28 height 13
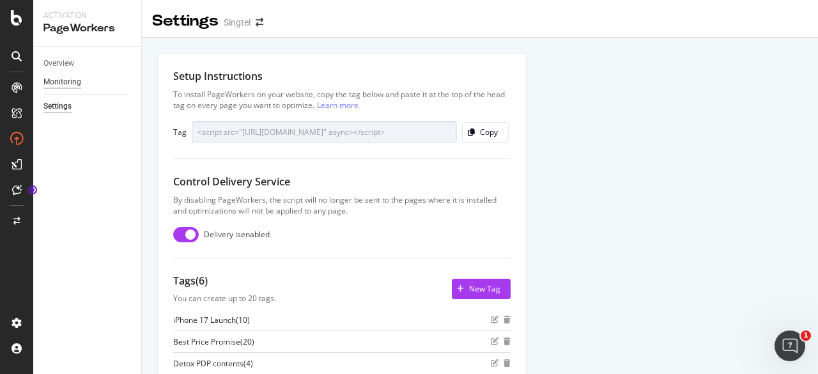
click at [64, 83] on div "Monitoring" at bounding box center [62, 81] width 38 height 13
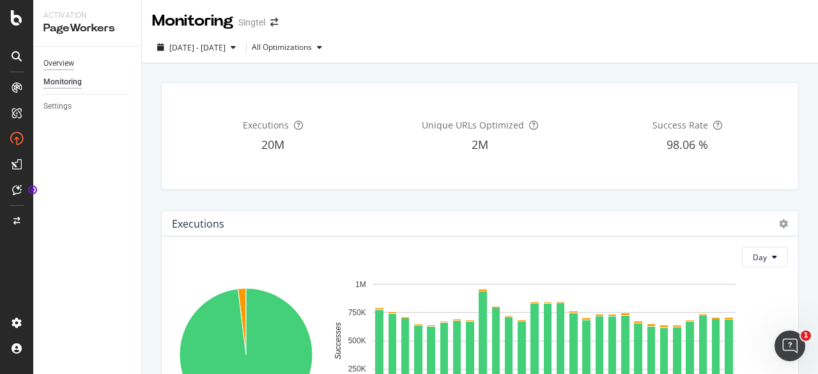
click at [63, 62] on div "Overview" at bounding box center [58, 63] width 31 height 13
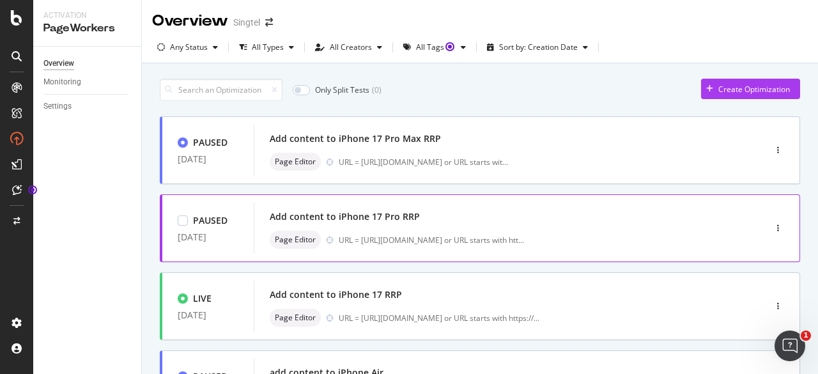
click at [191, 218] on div "PAUSED" at bounding box center [203, 220] width 50 height 13
click at [524, 235] on div "URL = [URL][DOMAIN_NAME] or URL starts with htt ..." at bounding box center [431, 240] width 185 height 11
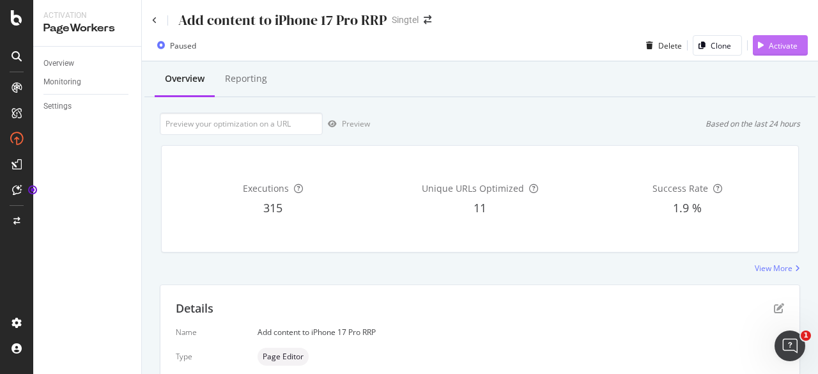
click at [767, 54] on div "Activate" at bounding box center [775, 45] width 45 height 19
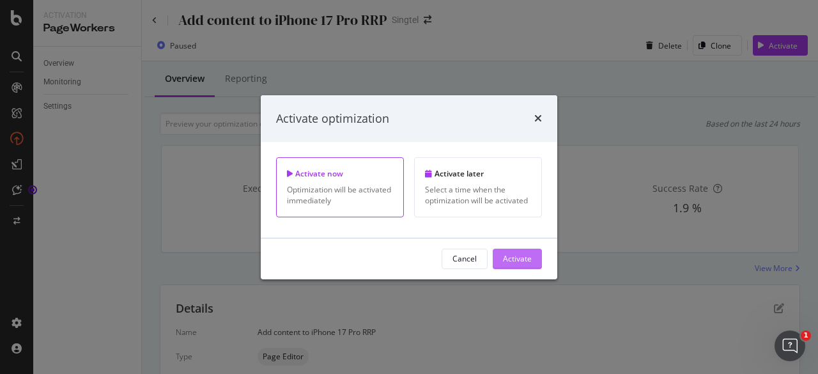
click at [526, 256] on div "Activate" at bounding box center [517, 258] width 29 height 11
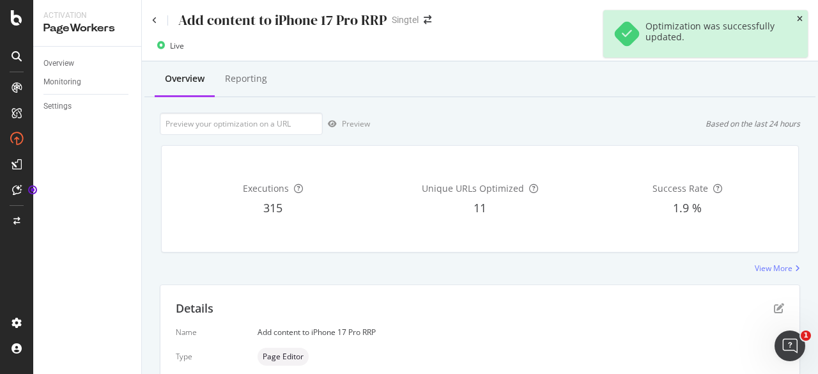
click at [798, 19] on icon "close toast" at bounding box center [800, 19] width 6 height 8
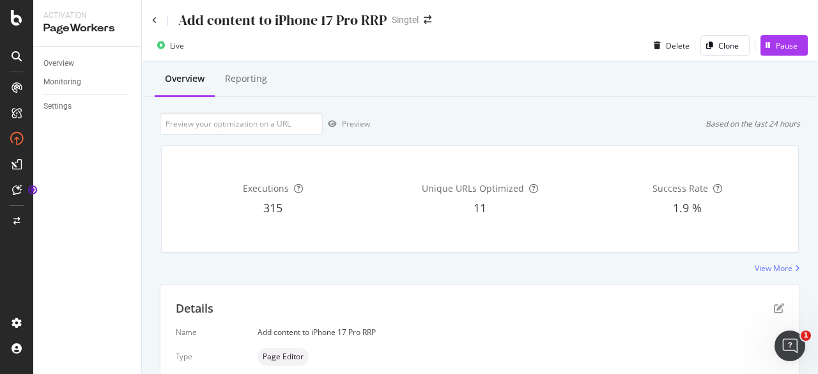
click at [159, 22] on div "Add content to iPhone 17 Pro RRP" at bounding box center [269, 20] width 235 height 20
click at [155, 18] on icon at bounding box center [154, 21] width 5 height 8
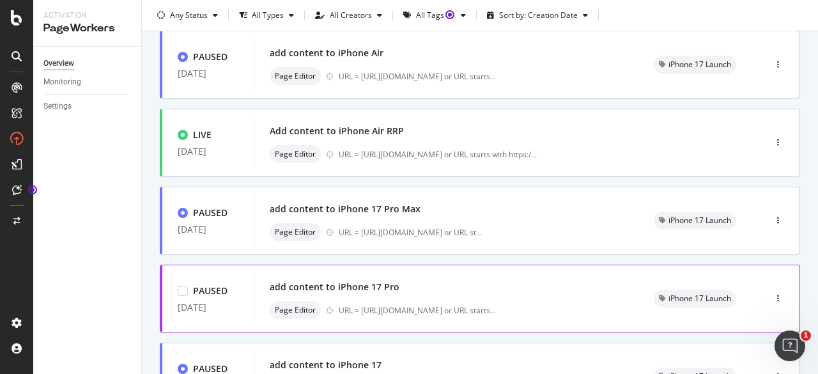
scroll to position [64, 0]
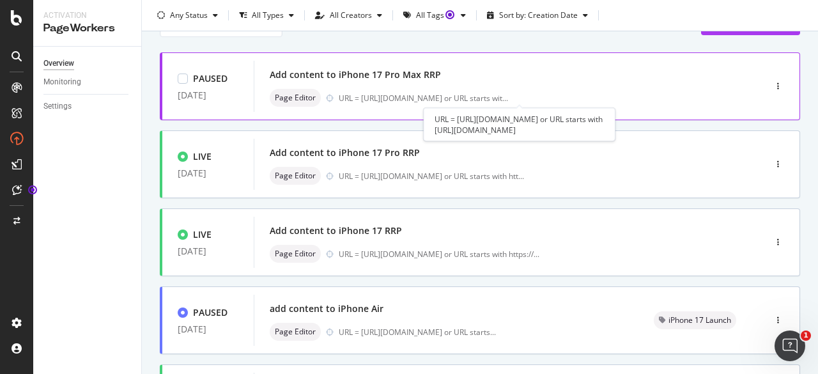
click at [398, 100] on div "URL = [URL][DOMAIN_NAME] or URL starts wit ..." at bounding box center [423, 98] width 169 height 11
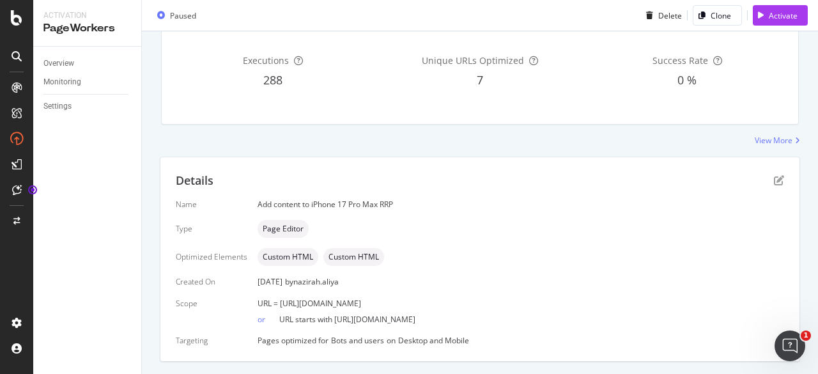
scroll to position [159, 0]
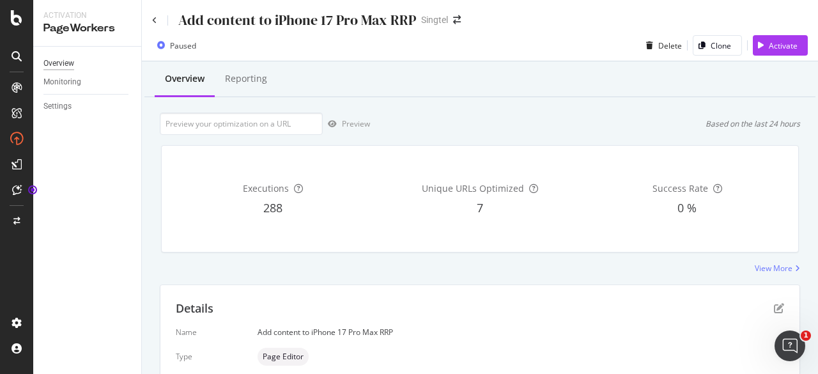
click at [59, 62] on div "Overview" at bounding box center [58, 63] width 31 height 13
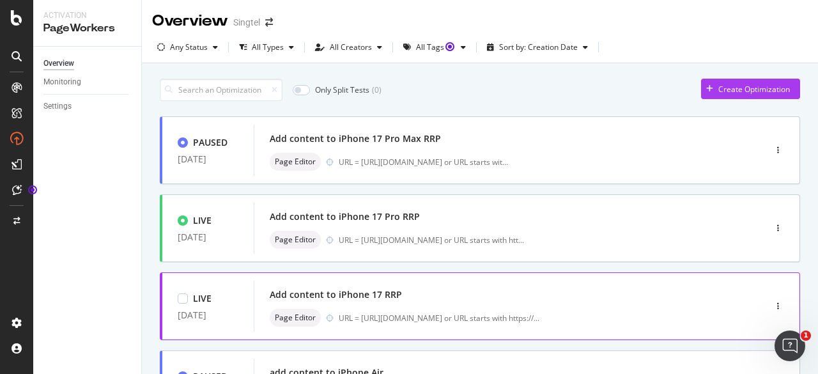
click at [331, 292] on div "Add content to iPhone 17 RRP" at bounding box center [336, 294] width 132 height 13
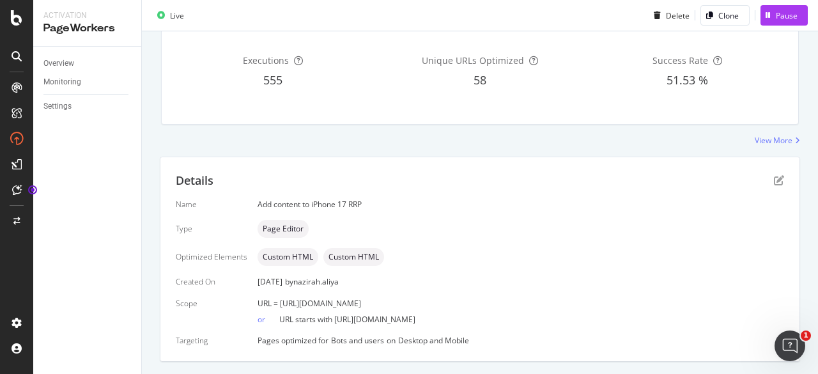
scroll to position [159, 0]
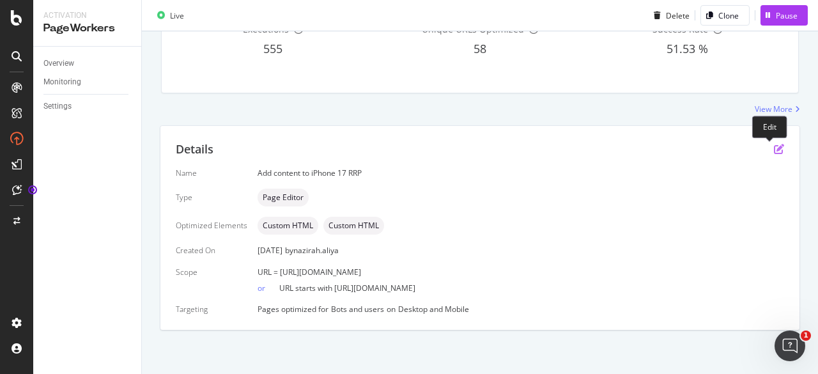
click at [774, 146] on icon "pen-to-square" at bounding box center [779, 149] width 10 height 10
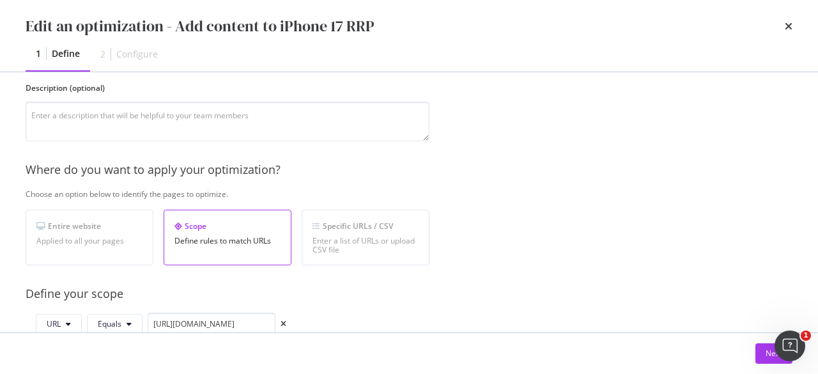
scroll to position [192, 0]
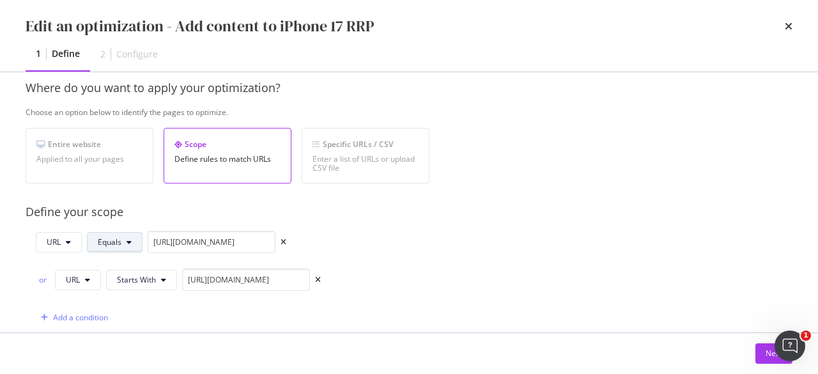
click at [132, 242] on button "Equals" at bounding box center [115, 242] width 56 height 20
click at [383, 240] on div "URL Equals [URL][DOMAIN_NAME] or URL Starts With [URL][DOMAIN_NAME] Add a condi…" at bounding box center [228, 280] width 404 height 98
click at [250, 279] on input "[URL][DOMAIN_NAME]" at bounding box center [246, 280] width 128 height 22
drag, startPoint x: 246, startPoint y: 276, endPoint x: 374, endPoint y: 285, distance: 128.2
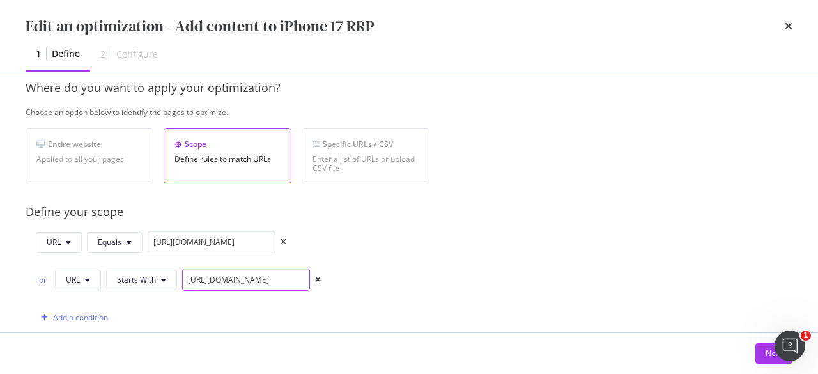
click at [374, 285] on div "URL Equals [URL][DOMAIN_NAME] or URL Starts With [URL][DOMAIN_NAME] Add a condi…" at bounding box center [228, 280] width 404 height 98
drag, startPoint x: 214, startPoint y: 243, endPoint x: 387, endPoint y: 255, distance: 174.3
click at [387, 255] on div "URL Equals [URL][DOMAIN_NAME] or URL Starts With [URL][DOMAIN_NAME] Add a condi…" at bounding box center [228, 280] width 404 height 98
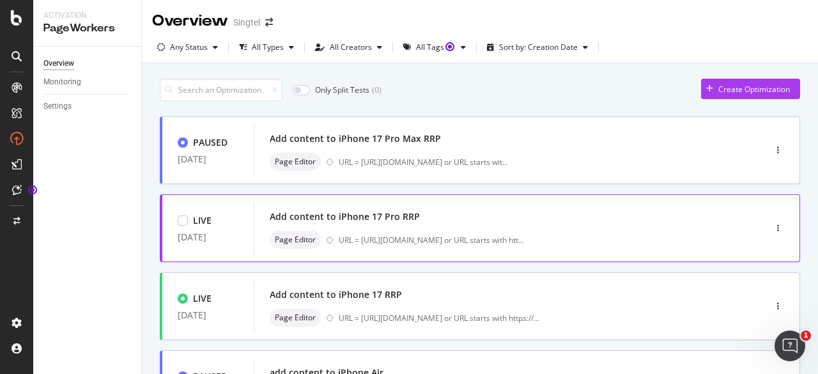
click at [371, 215] on div "Add content to iPhone 17 Pro RRP" at bounding box center [345, 216] width 150 height 13
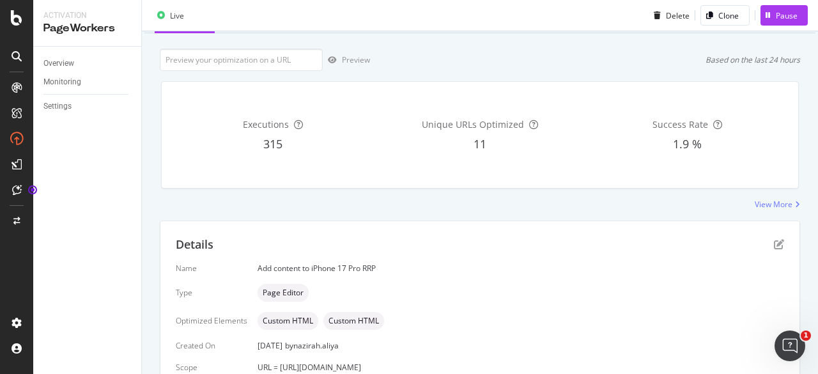
scroll to position [128, 0]
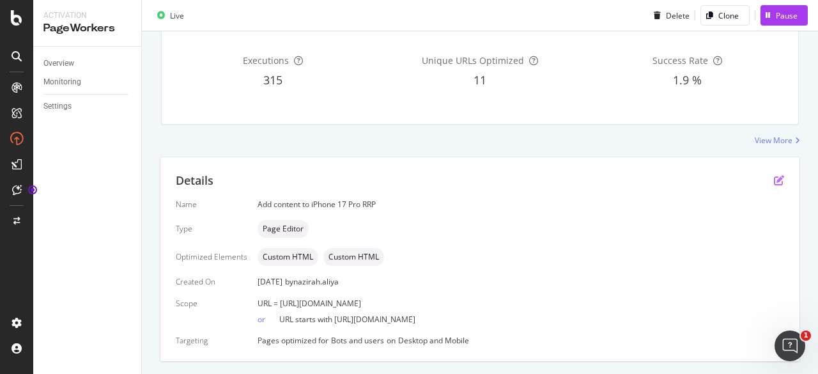
click at [774, 182] on icon "pen-to-square" at bounding box center [779, 180] width 10 height 10
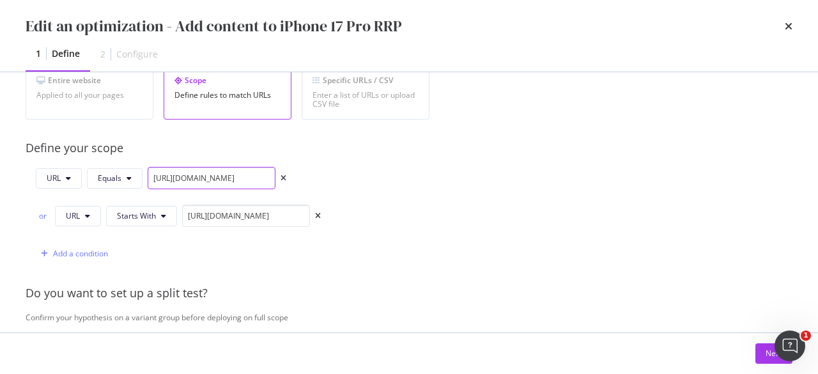
scroll to position [0, 138]
drag, startPoint x: 202, startPoint y: 175, endPoint x: 391, endPoint y: 177, distance: 188.6
click at [391, 177] on div "URL Equals [URL][DOMAIN_NAME] or URL Starts With [URL][DOMAIN_NAME] Add a condi…" at bounding box center [228, 216] width 404 height 98
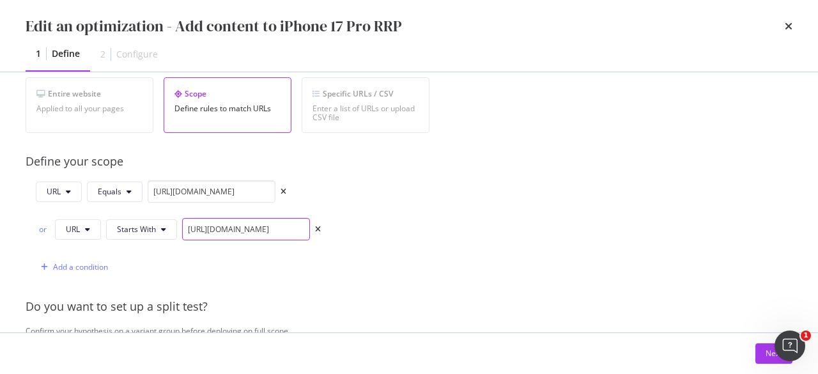
scroll to position [237, 0]
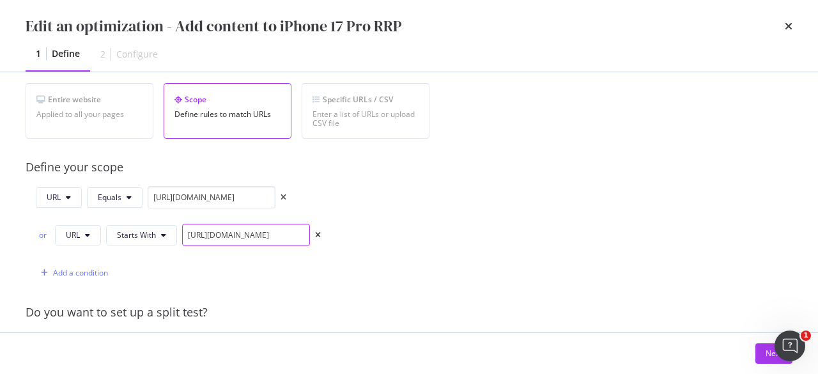
drag, startPoint x: 253, startPoint y: 237, endPoint x: 382, endPoint y: 235, distance: 129.2
click at [382, 235] on div "URL Equals [URL][DOMAIN_NAME] or URL Starts With [URL][DOMAIN_NAME] Add a condi…" at bounding box center [228, 235] width 404 height 98
drag, startPoint x: 244, startPoint y: 189, endPoint x: 390, endPoint y: 189, distance: 146.4
click at [390, 189] on div "URL Equals [URL][DOMAIN_NAME] or URL Starts With [URL][DOMAIN_NAME] Add a condi…" at bounding box center [228, 235] width 404 height 98
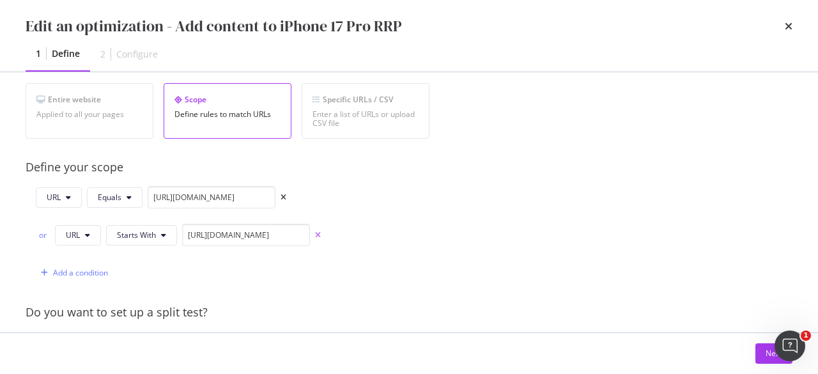
scroll to position [0, 0]
click at [319, 233] on icon "times" at bounding box center [318, 235] width 6 height 8
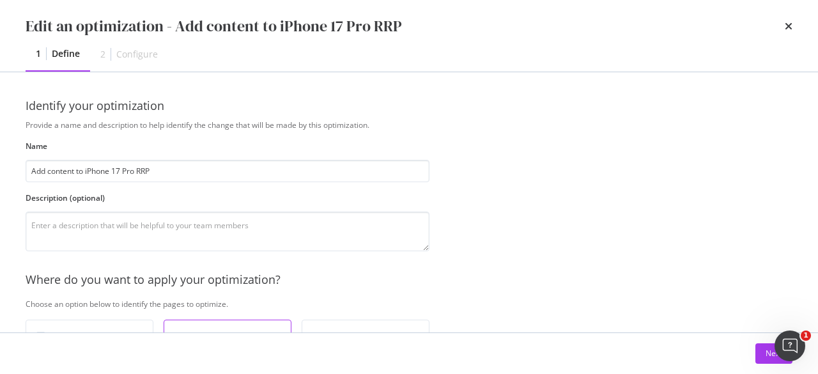
click at [789, 27] on icon "times" at bounding box center [789, 26] width 8 height 10
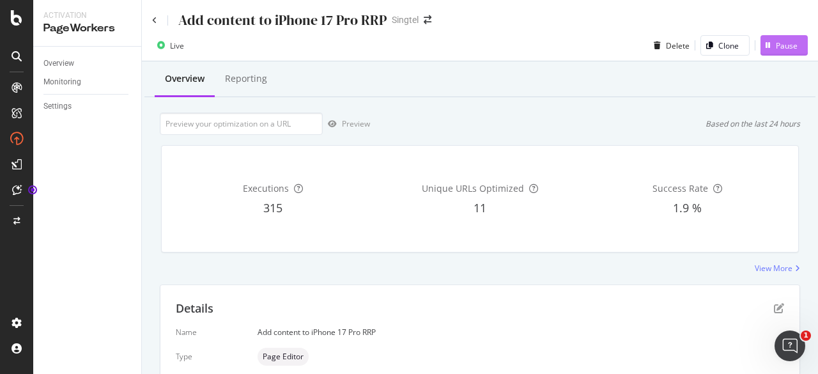
click at [776, 49] on div "Pause" at bounding box center [787, 45] width 22 height 11
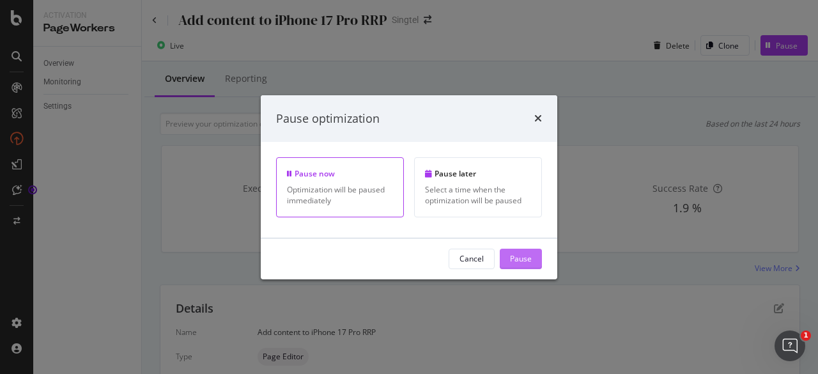
click at [529, 254] on div "Pause" at bounding box center [521, 258] width 22 height 11
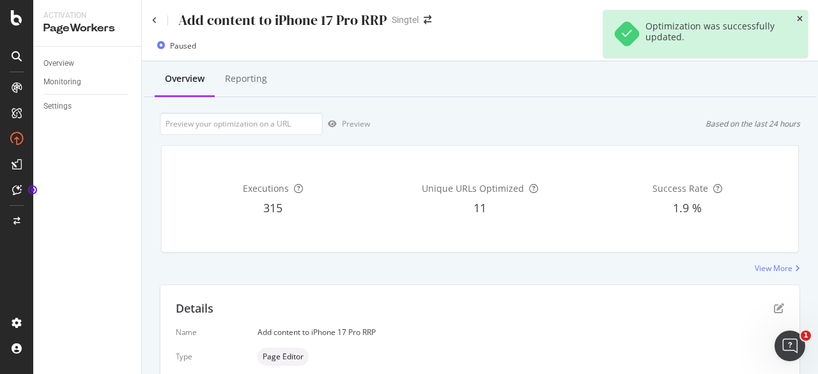
click at [798, 20] on icon "close toast" at bounding box center [800, 19] width 6 height 8
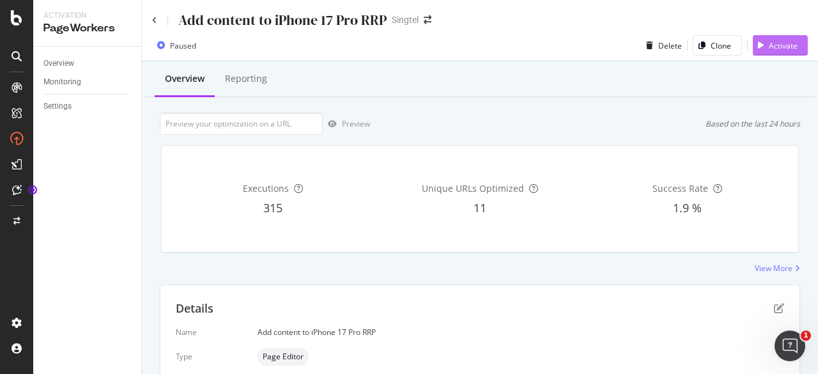
click at [771, 46] on div "Activate" at bounding box center [783, 45] width 29 height 11
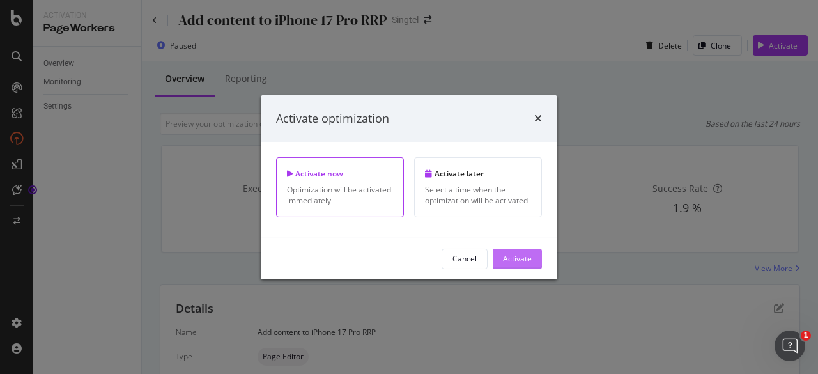
click at [504, 259] on div "Activate" at bounding box center [517, 258] width 29 height 11
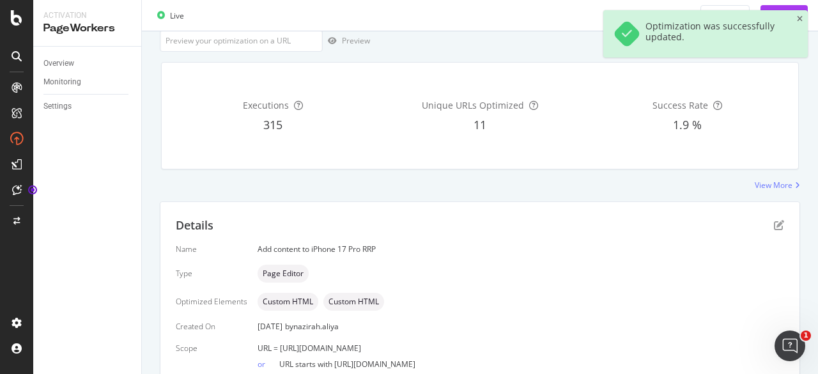
scroll to position [159, 0]
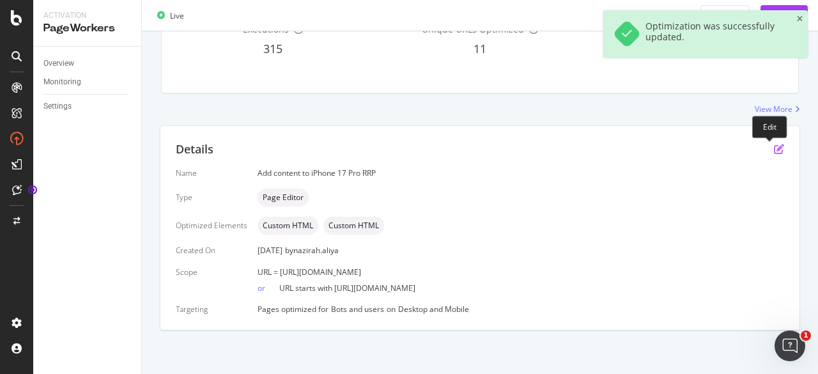
click at [774, 150] on icon "pen-to-square" at bounding box center [779, 149] width 10 height 10
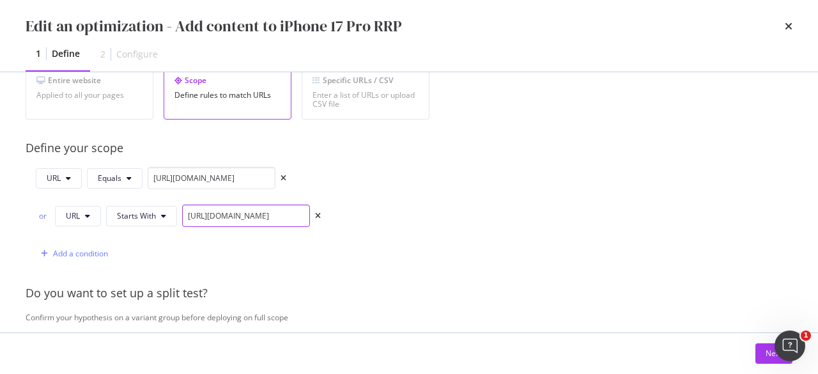
scroll to position [0, 138]
drag, startPoint x: 280, startPoint y: 214, endPoint x: 401, endPoint y: 219, distance: 120.9
click at [401, 219] on div "URL Equals [URL][DOMAIN_NAME] or URL Starts With [URL][DOMAIN_NAME] Add a condi…" at bounding box center [228, 216] width 404 height 98
drag, startPoint x: 232, startPoint y: 180, endPoint x: 380, endPoint y: 181, distance: 147.7
click at [380, 181] on div "URL Equals [URL][DOMAIN_NAME] or URL Starts With [URL][DOMAIN_NAME] Add a condi…" at bounding box center [228, 216] width 404 height 98
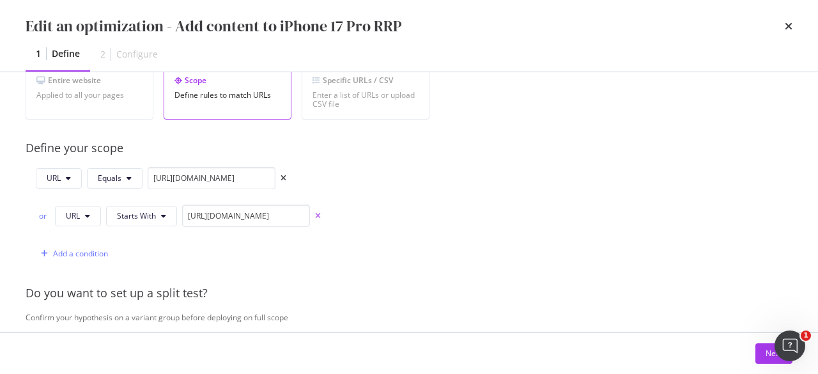
scroll to position [0, 0]
click at [316, 212] on icon "times" at bounding box center [318, 216] width 6 height 8
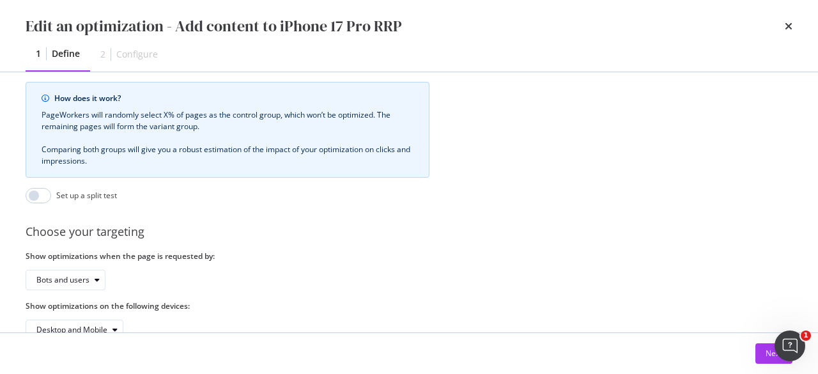
scroll to position [510, 0]
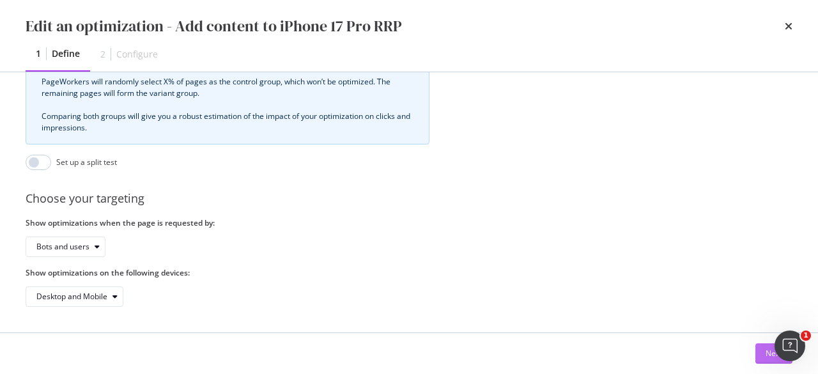
click at [768, 350] on div "Next" at bounding box center [774, 353] width 17 height 11
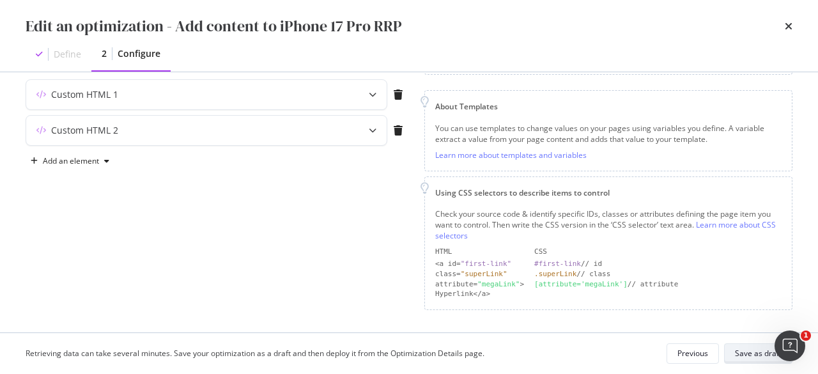
click at [745, 352] on div "Save as draft" at bounding box center [758, 353] width 47 height 11
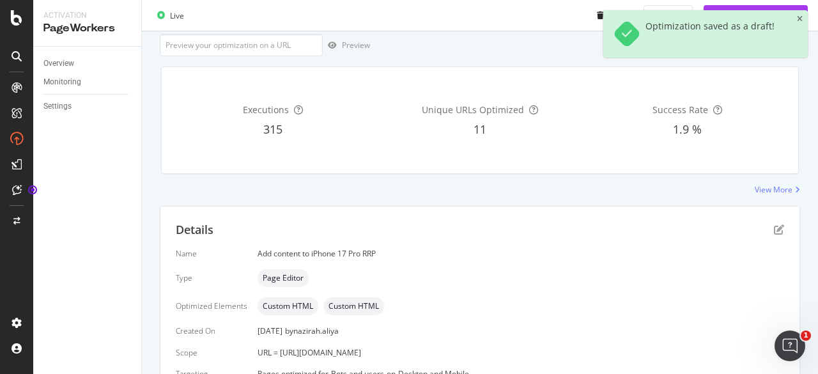
scroll to position [224, 0]
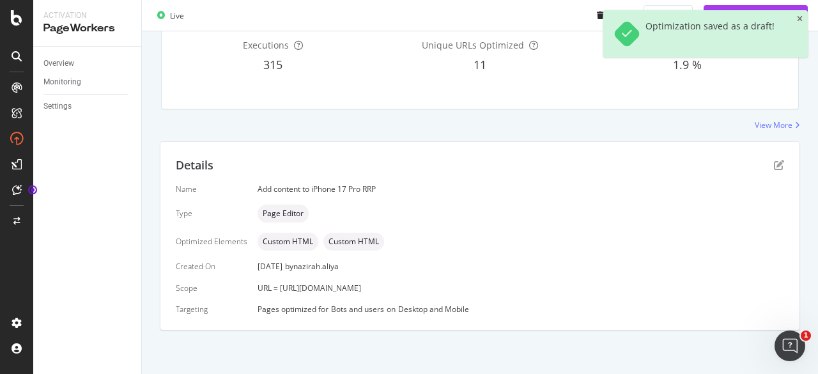
click at [793, 17] on div "Optimization saved as a draft!" at bounding box center [705, 33] width 205 height 47
click at [797, 17] on icon "close toast" at bounding box center [800, 19] width 6 height 8
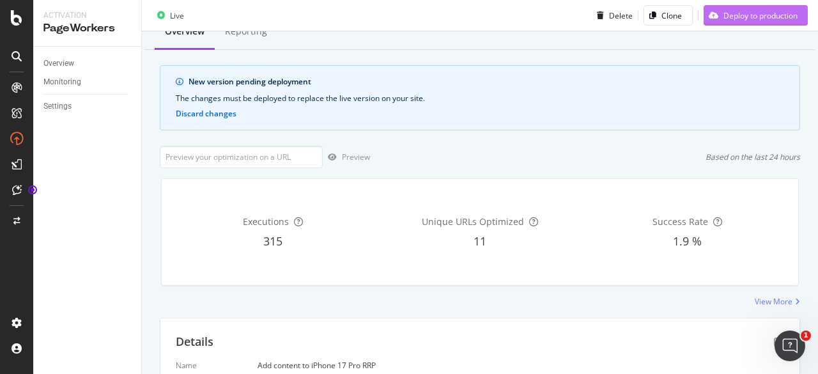
scroll to position [32, 0]
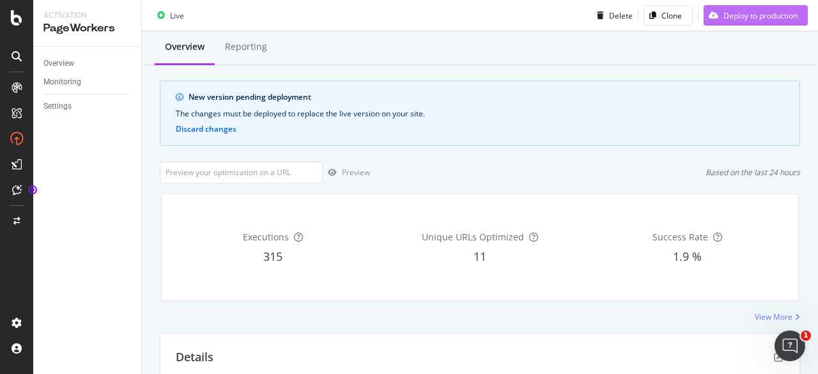
click at [766, 11] on div "Deploy to production" at bounding box center [761, 15] width 74 height 11
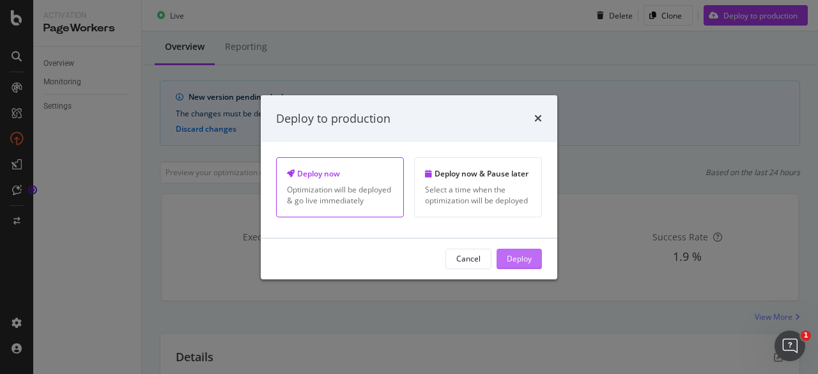
click at [514, 252] on div "Deploy" at bounding box center [519, 258] width 25 height 19
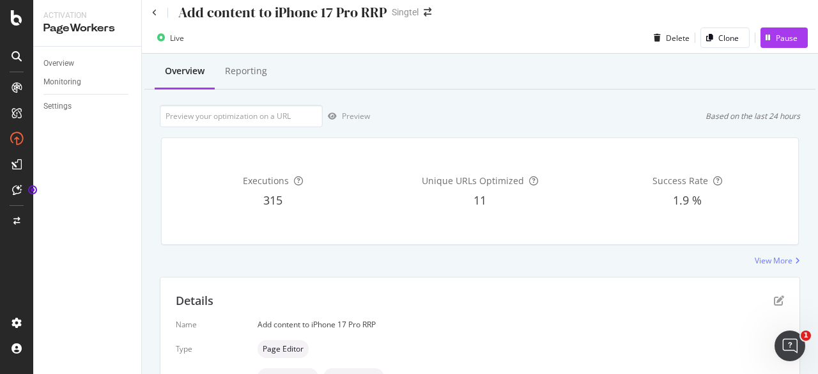
scroll to position [0, 0]
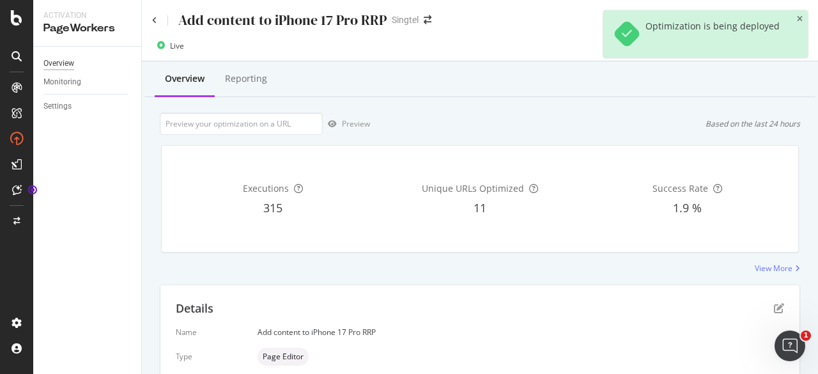
click at [65, 62] on div "Overview" at bounding box center [58, 63] width 31 height 13
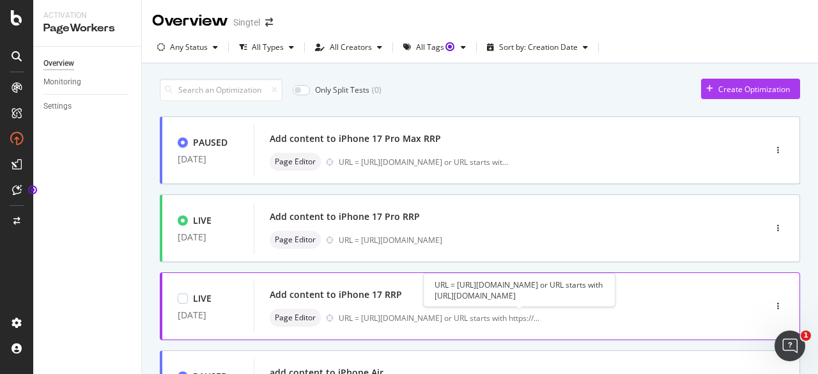
click at [437, 318] on div "URL = [URL][DOMAIN_NAME] or URL starts with https:// ..." at bounding box center [439, 318] width 201 height 11
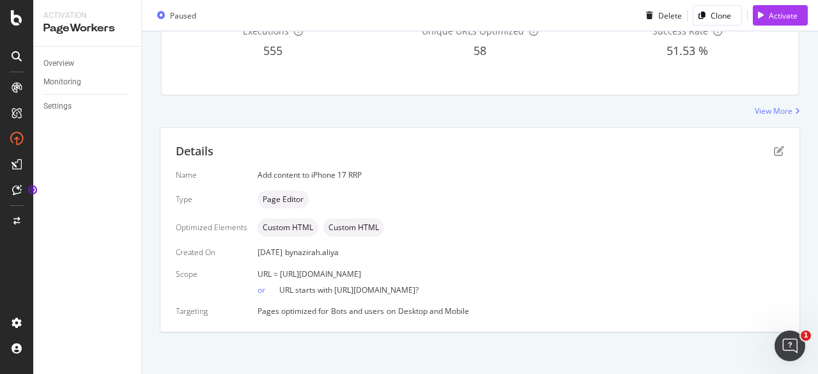
scroll to position [159, 0]
click at [774, 146] on icon "pen-to-square" at bounding box center [779, 149] width 10 height 10
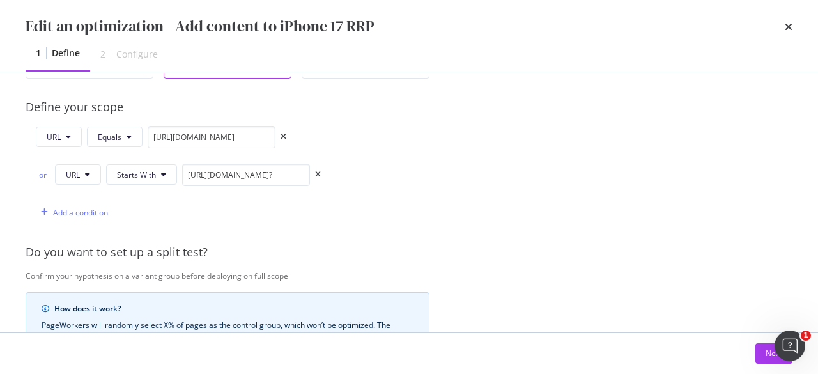
scroll to position [320, 0]
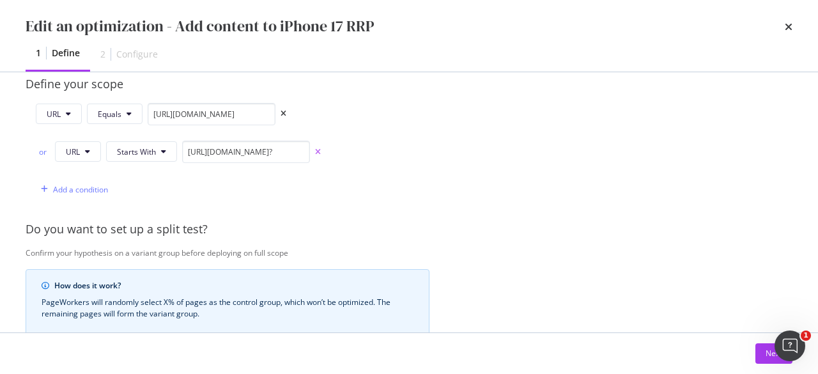
click at [320, 148] on icon "times" at bounding box center [318, 152] width 6 height 8
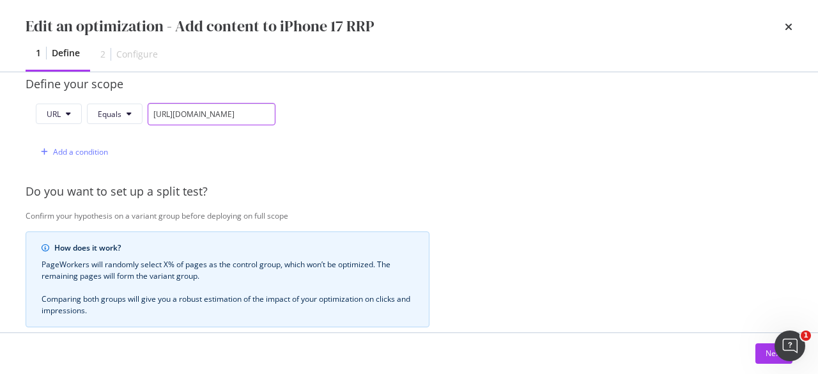
scroll to position [0, 123]
drag, startPoint x: 207, startPoint y: 117, endPoint x: 378, endPoint y: 116, distance: 171.3
click at [378, 116] on div "URL Equals [URL][DOMAIN_NAME] Add a condition" at bounding box center [228, 133] width 404 height 60
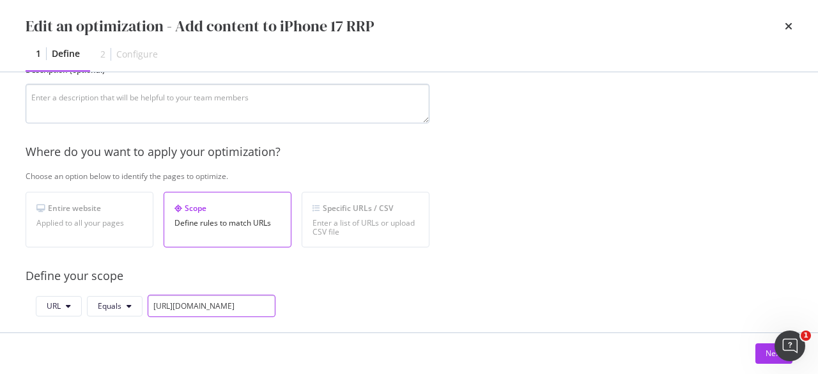
scroll to position [192, 0]
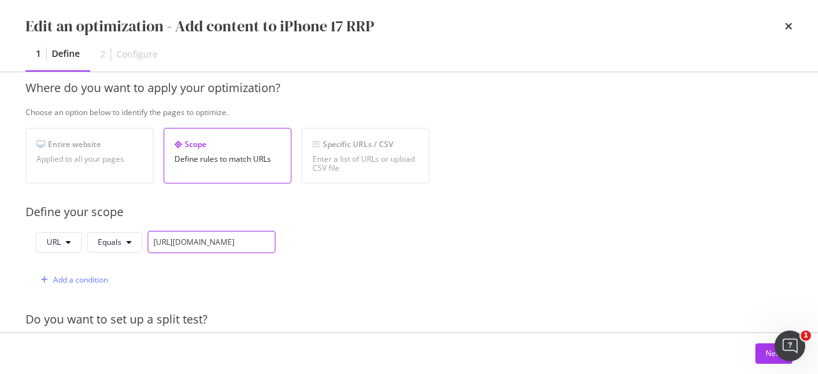
click at [261, 240] on input "[URL][DOMAIN_NAME]" at bounding box center [212, 242] width 128 height 22
click at [270, 239] on input "[URL][DOMAIN_NAME]" at bounding box center [212, 242] width 128 height 22
type input "[URL][DOMAIN_NAME]"
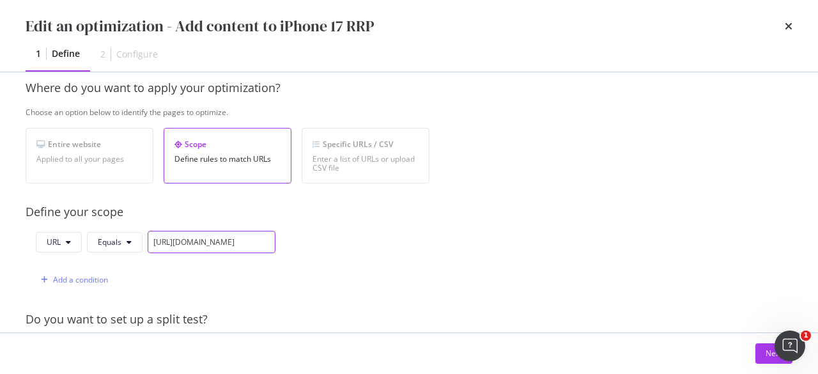
click at [178, 235] on input "[URL][DOMAIN_NAME]" at bounding box center [212, 242] width 128 height 22
click at [101, 270] on div "Add a condition" at bounding box center [72, 279] width 72 height 19
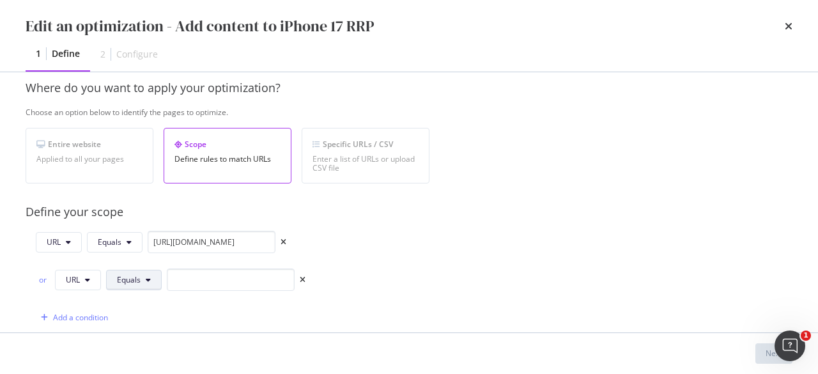
click at [137, 286] on button "Equals" at bounding box center [134, 280] width 56 height 20
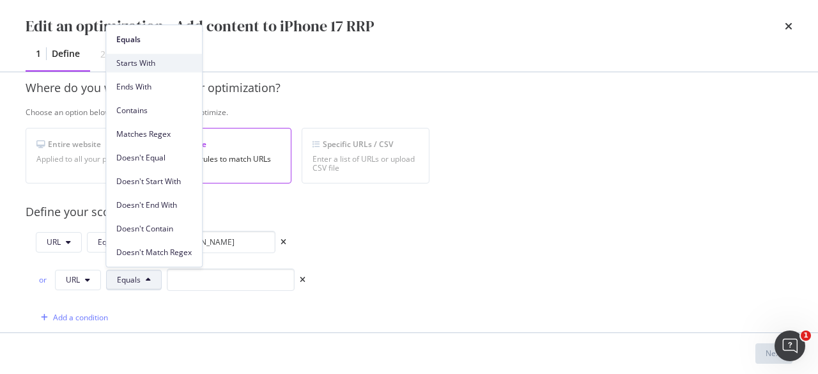
click at [159, 66] on span "Starts With" at bounding box center [153, 64] width 75 height 12
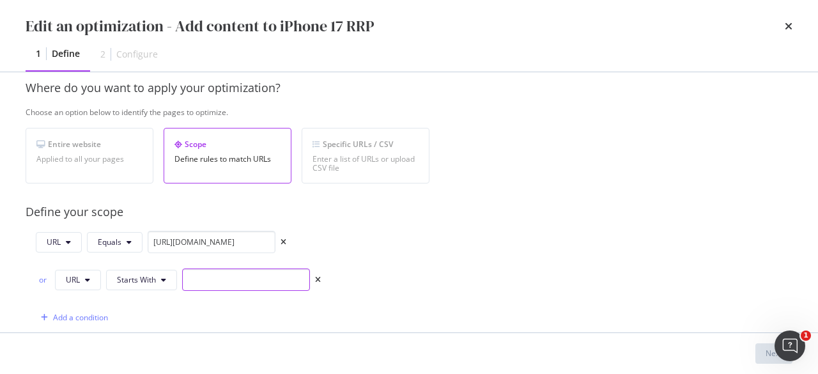
click at [203, 276] on input "modal" at bounding box center [246, 280] width 128 height 22
paste input "[URL][DOMAIN_NAME]"
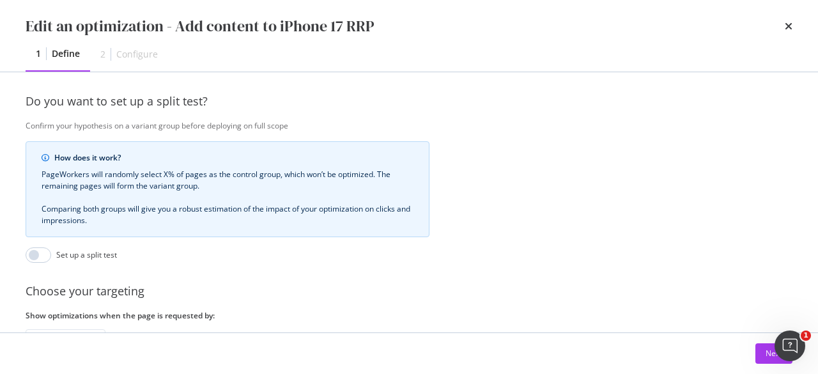
scroll to position [547, 0]
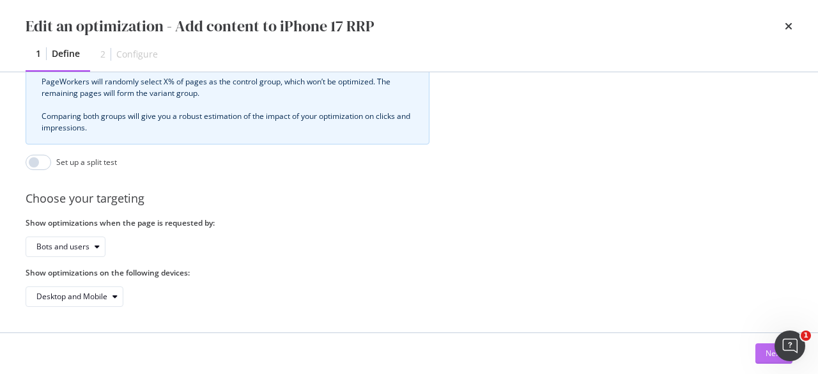
type input "[URL][DOMAIN_NAME]?"
click at [765, 351] on button "Next" at bounding box center [774, 353] width 37 height 20
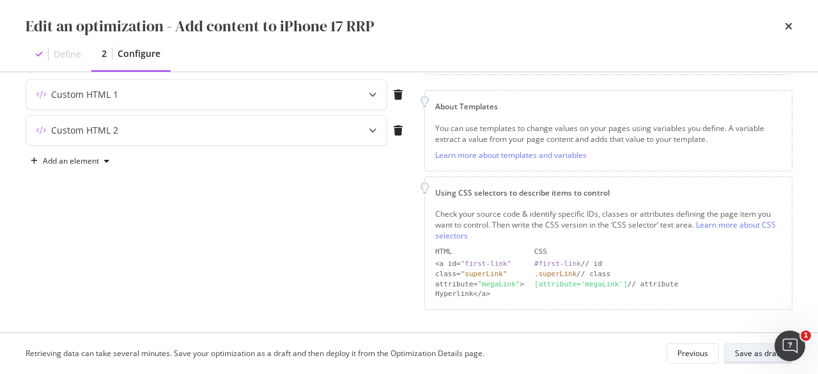
click at [752, 355] on div "Save as draft" at bounding box center [758, 353] width 47 height 11
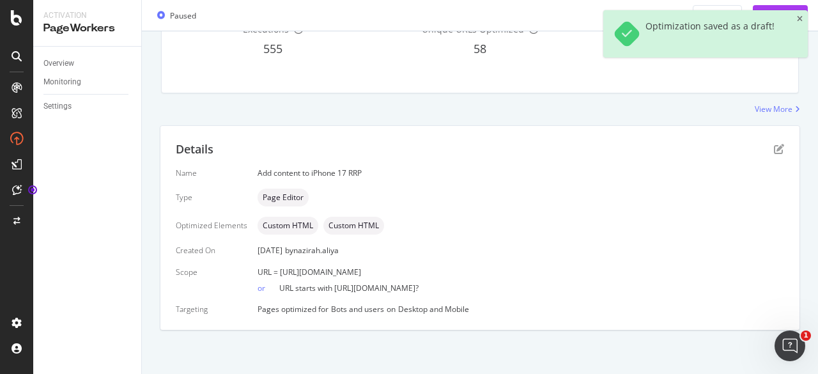
click at [802, 20] on icon "close toast" at bounding box center [800, 19] width 6 height 8
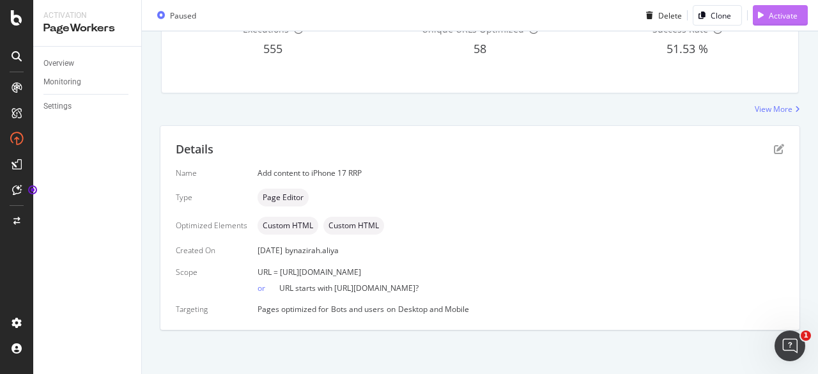
click at [769, 13] on div "Activate" at bounding box center [783, 15] width 29 height 11
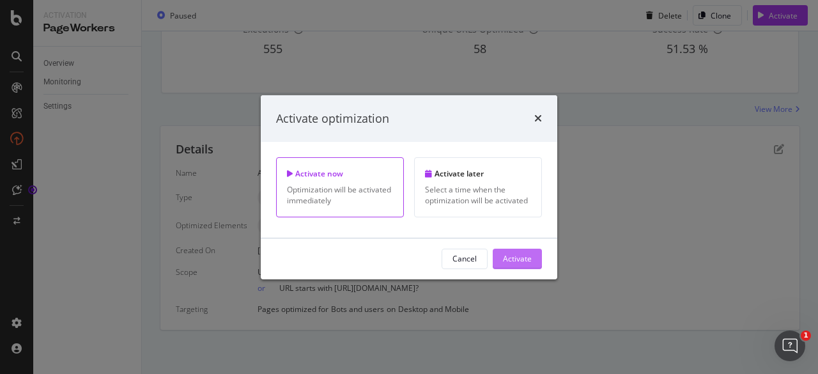
click at [520, 257] on div "Activate" at bounding box center [517, 258] width 29 height 11
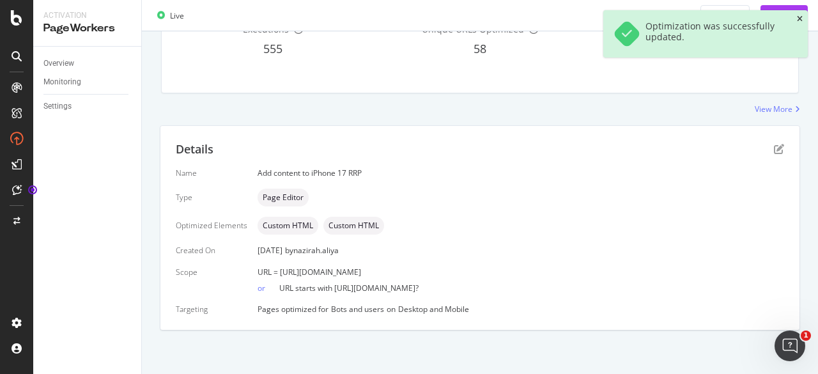
click at [800, 16] on icon "close toast" at bounding box center [800, 19] width 6 height 8
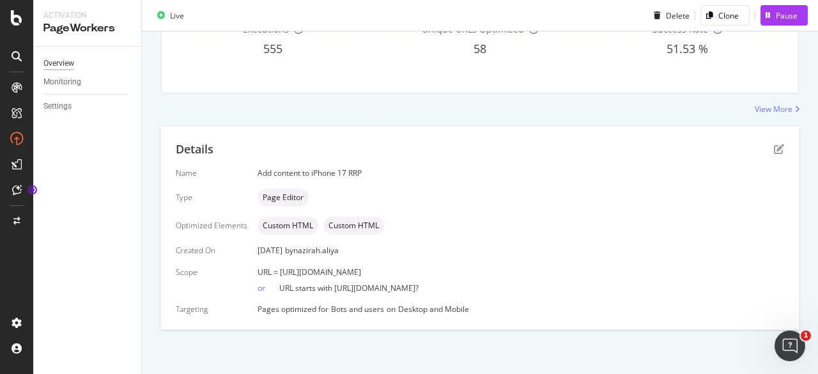
click at [66, 63] on div "Overview" at bounding box center [58, 63] width 31 height 13
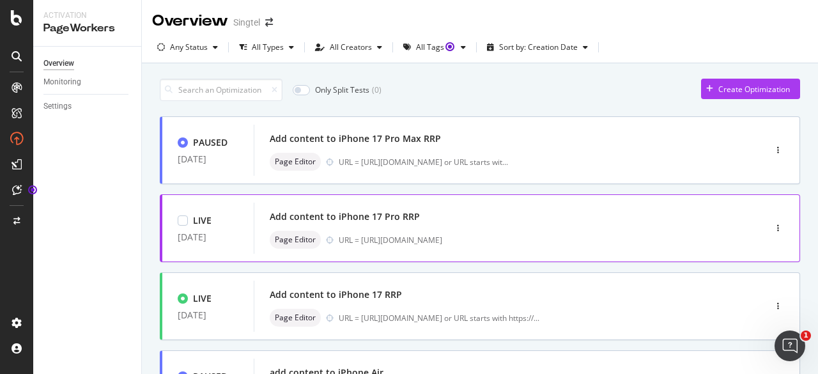
click at [438, 230] on div "Add content to iPhone 17 Pro RRP Page Editor URL = [URL][DOMAIN_NAME]" at bounding box center [490, 228] width 441 height 41
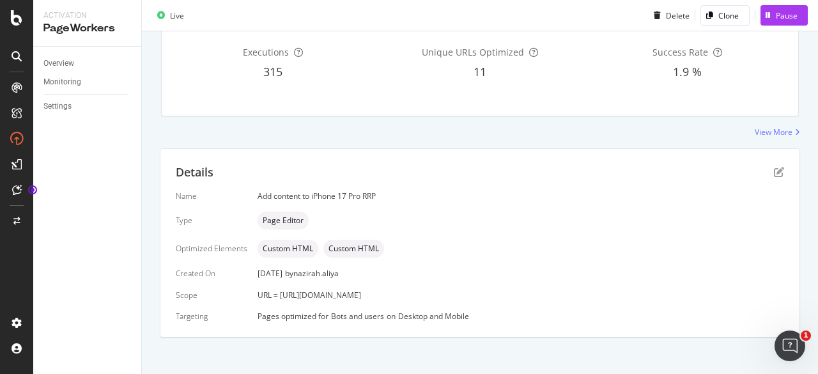
scroll to position [143, 0]
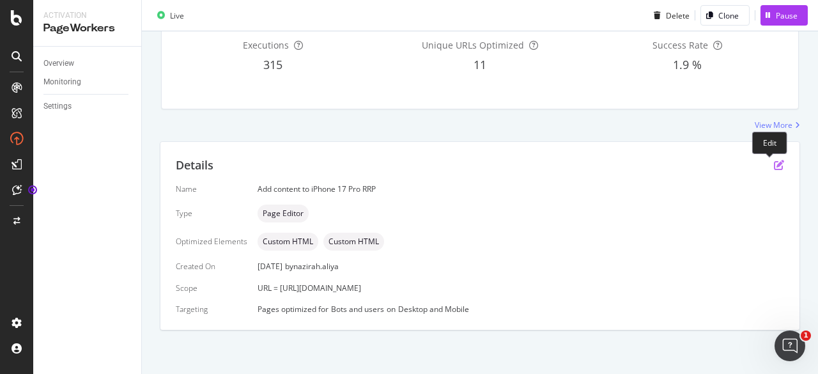
click at [774, 166] on icon "pen-to-square" at bounding box center [779, 165] width 10 height 10
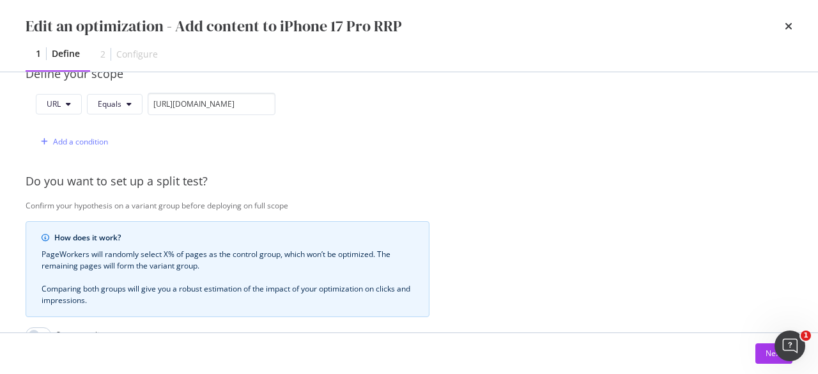
scroll to position [254, 0]
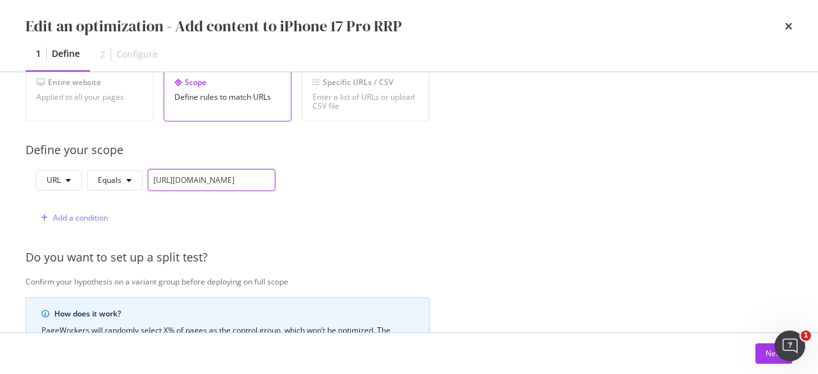
click at [170, 183] on input "[URL][DOMAIN_NAME]" at bounding box center [212, 180] width 128 height 22
click at [82, 212] on div "Add a condition" at bounding box center [80, 217] width 55 height 11
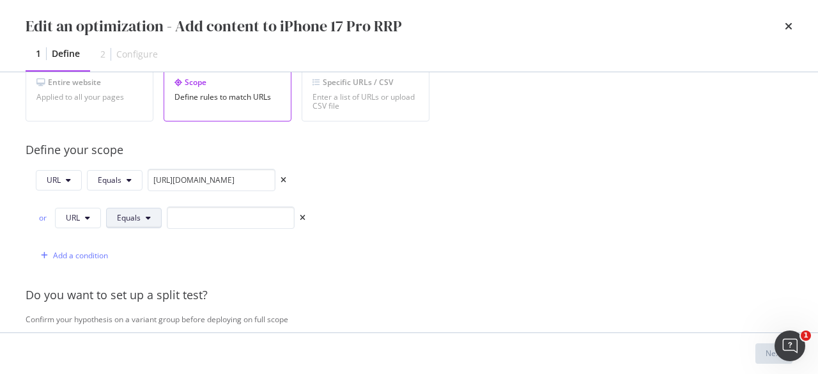
click at [125, 215] on span "Equals" at bounding box center [129, 217] width 24 height 11
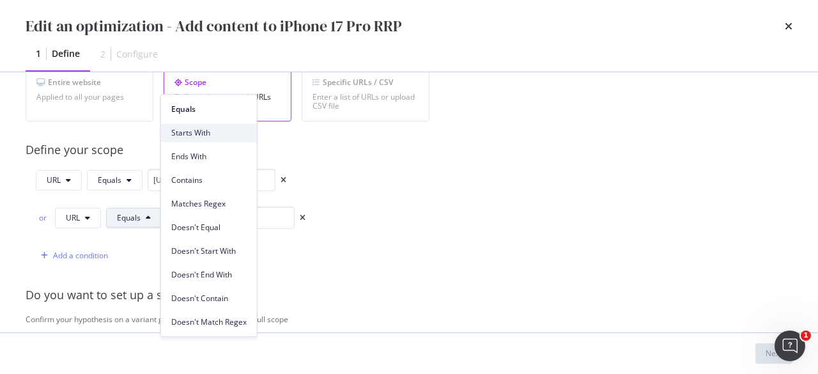
click at [222, 132] on span "Starts With" at bounding box center [208, 133] width 75 height 12
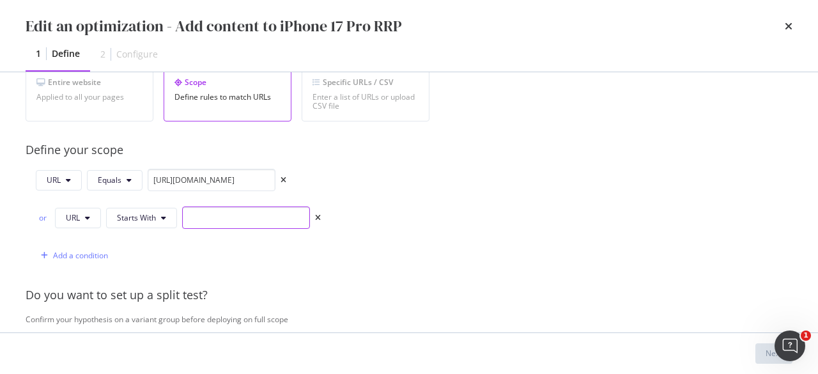
click at [218, 215] on input "modal" at bounding box center [246, 217] width 128 height 22
paste input "[URL][DOMAIN_NAME]"
type input "[URL][DOMAIN_NAME]?"
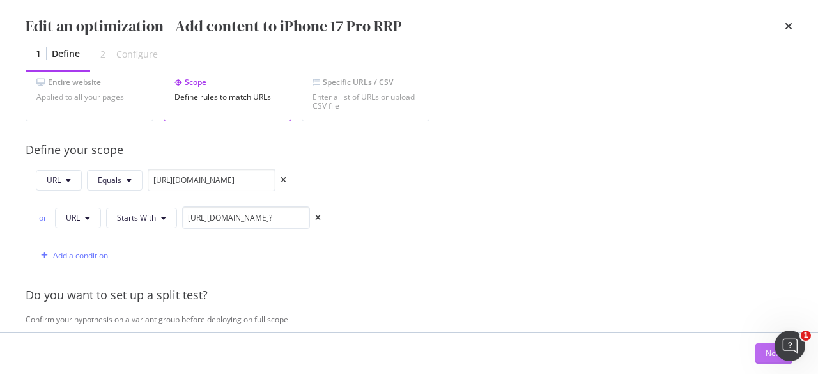
click at [766, 357] on div "Next" at bounding box center [774, 353] width 17 height 11
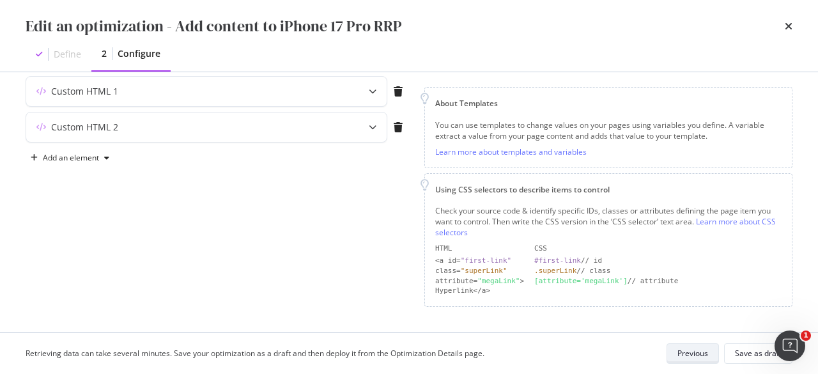
scroll to position [152, 0]
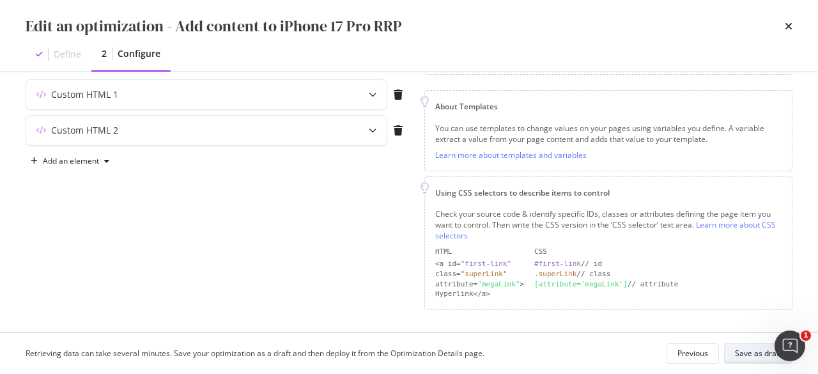
click at [738, 348] on div "Save as draft" at bounding box center [758, 353] width 47 height 11
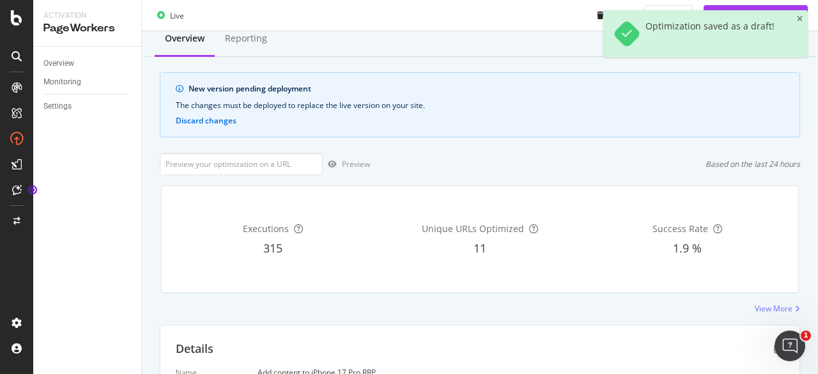
scroll to position [0, 0]
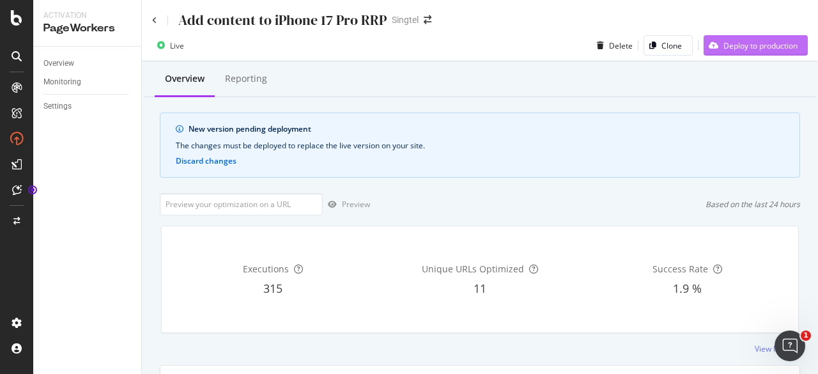
click at [751, 43] on div "Deploy to production" at bounding box center [761, 45] width 74 height 11
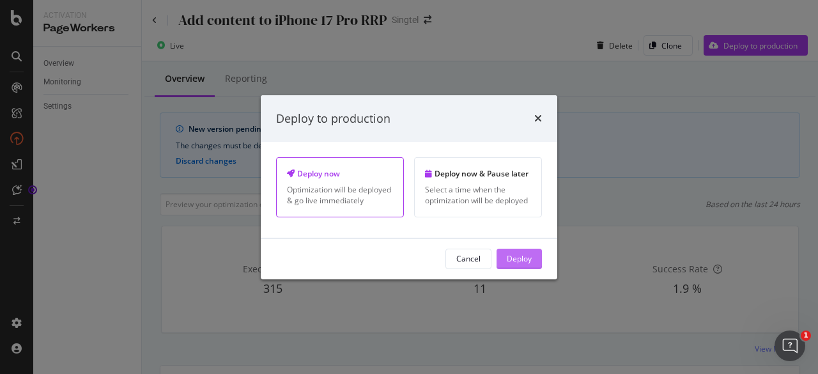
click at [507, 257] on div "Deploy" at bounding box center [519, 258] width 25 height 11
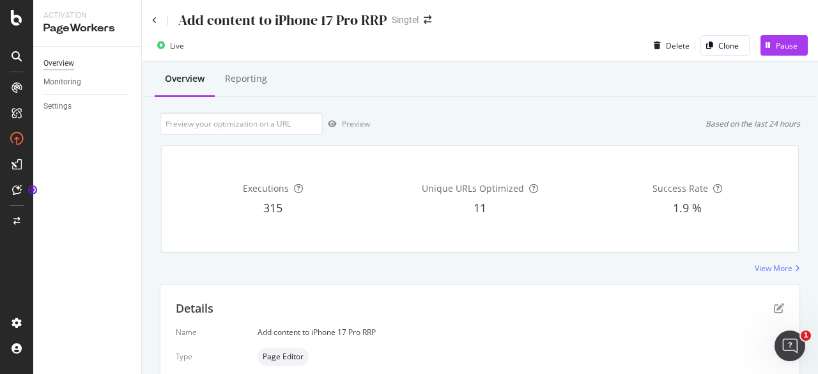
click at [61, 61] on div "Overview" at bounding box center [58, 63] width 31 height 13
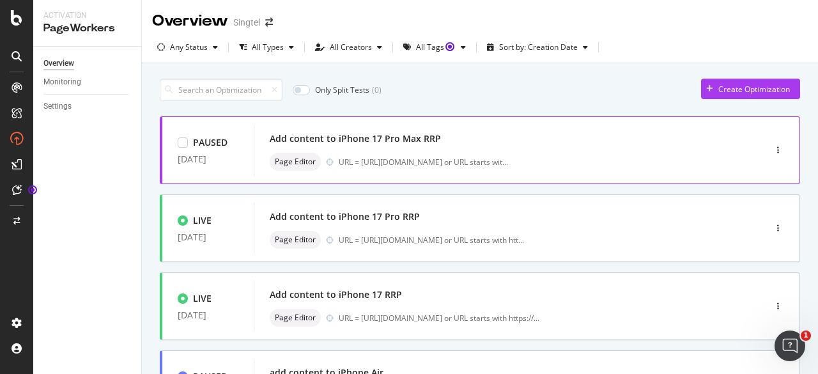
click at [434, 153] on div "Page Editor URL = [URL][DOMAIN_NAME] or URL starts wit ..." at bounding box center [490, 162] width 441 height 18
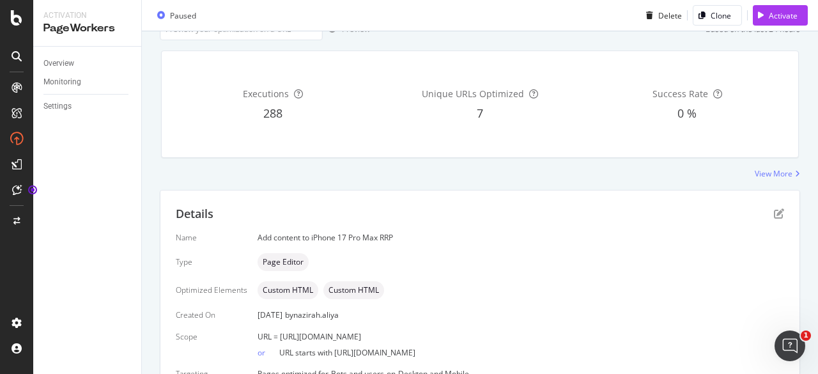
scroll to position [159, 0]
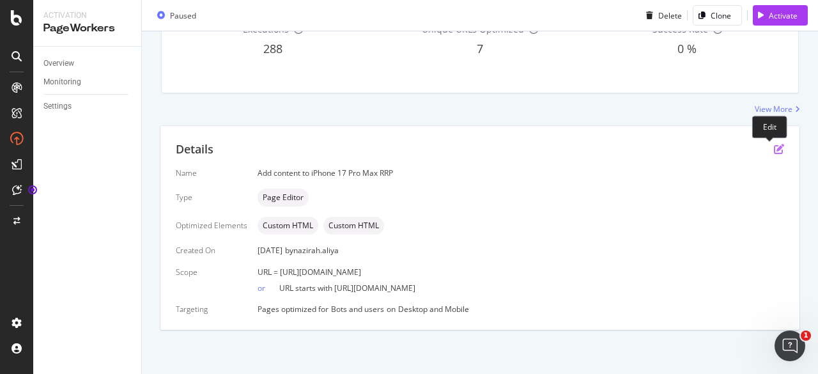
click at [774, 149] on icon "pen-to-square" at bounding box center [779, 149] width 10 height 10
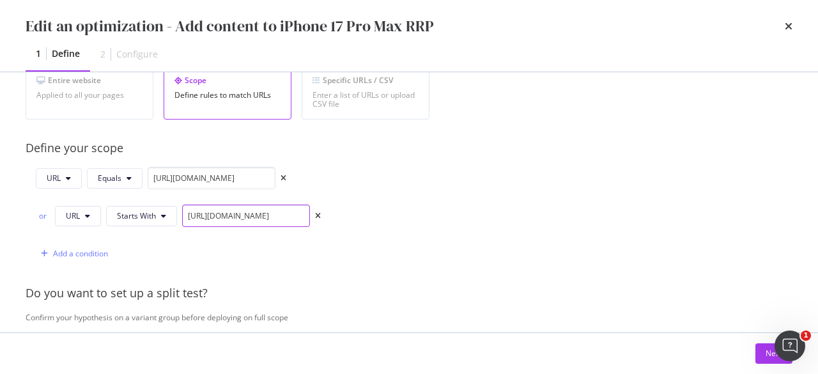
scroll to position [0, 156]
drag, startPoint x: 207, startPoint y: 211, endPoint x: 382, endPoint y: 219, distance: 175.3
click at [389, 220] on div "URL Equals [URL][DOMAIN_NAME] or URL Starts With [URL][DOMAIN_NAME] Add a condi…" at bounding box center [228, 216] width 404 height 98
click at [303, 210] on input "[URL][DOMAIN_NAME]" at bounding box center [246, 216] width 128 height 22
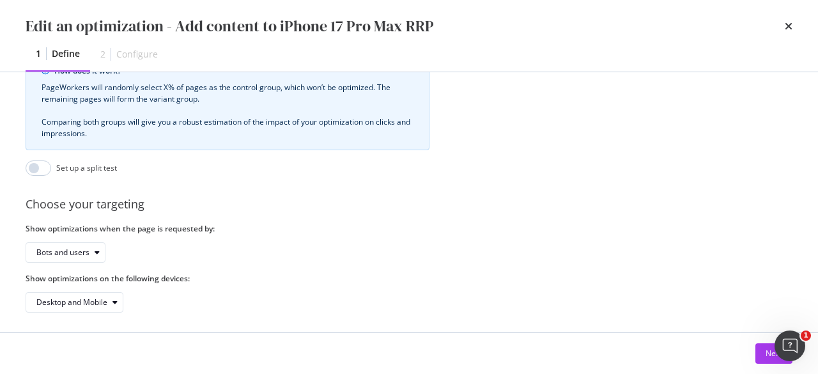
scroll to position [547, 0]
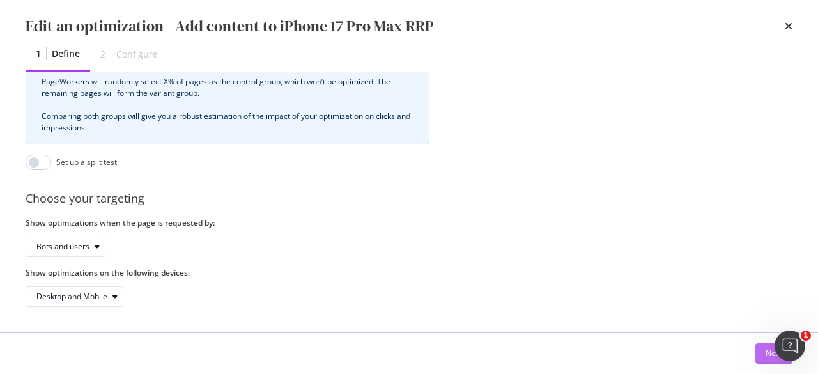
type input "[URL][DOMAIN_NAME]?"
click at [763, 354] on button "Next" at bounding box center [774, 353] width 37 height 20
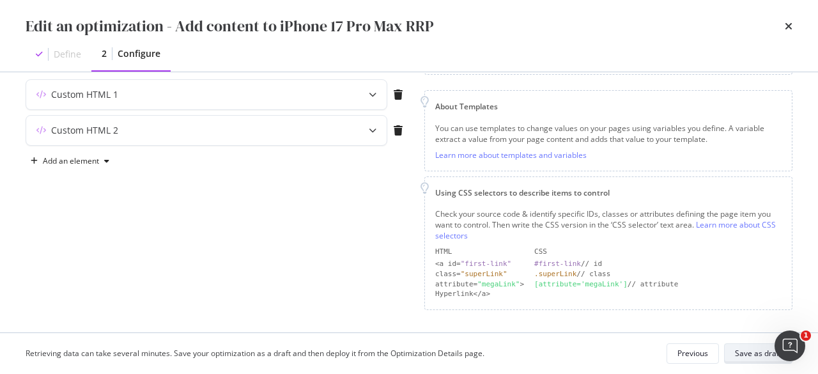
click at [751, 355] on div "Save as draft" at bounding box center [758, 353] width 47 height 11
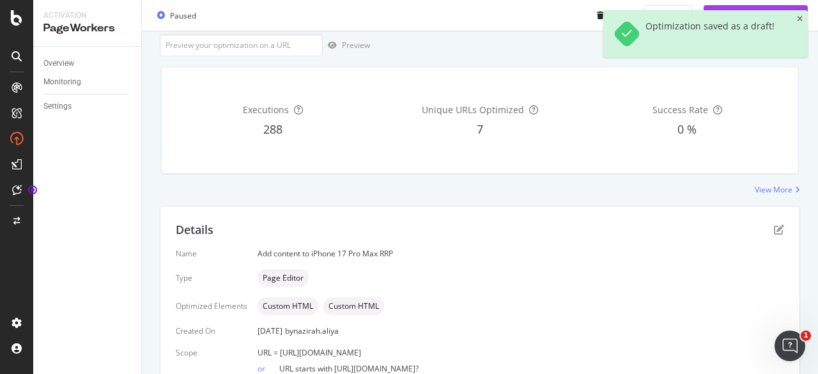
scroll to position [239, 0]
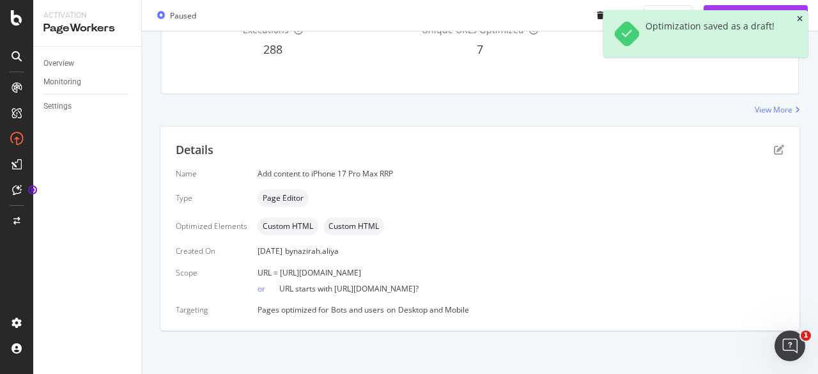
click at [800, 17] on icon "close toast" at bounding box center [800, 19] width 6 height 8
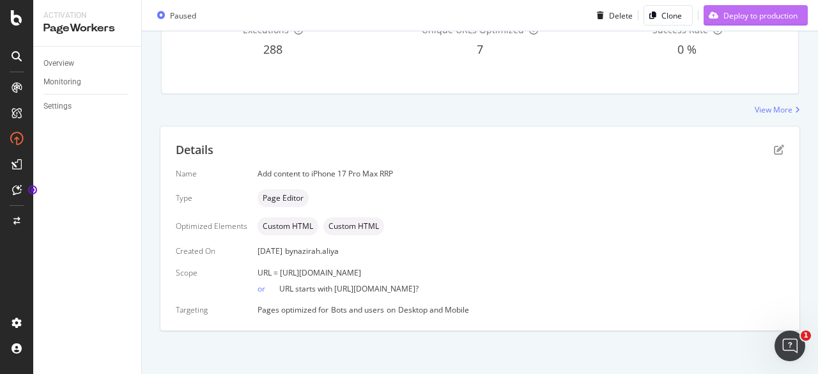
click at [742, 13] on div "Deploy to production" at bounding box center [761, 15] width 74 height 11
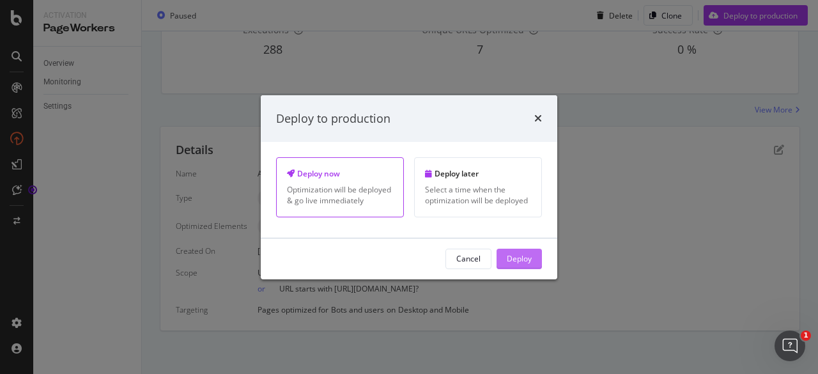
click at [517, 256] on div "Deploy" at bounding box center [519, 258] width 25 height 11
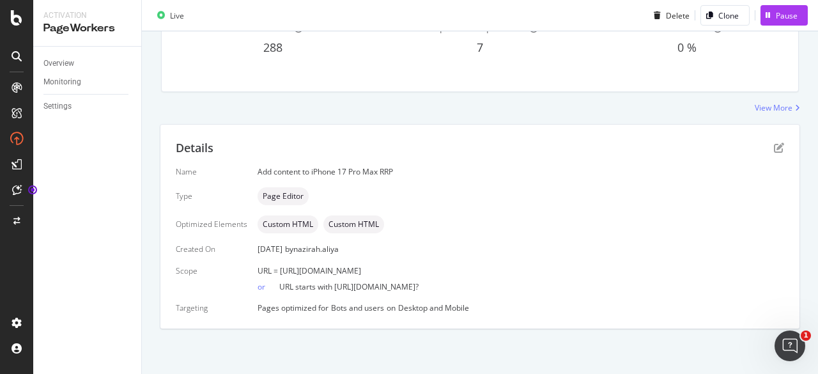
scroll to position [159, 0]
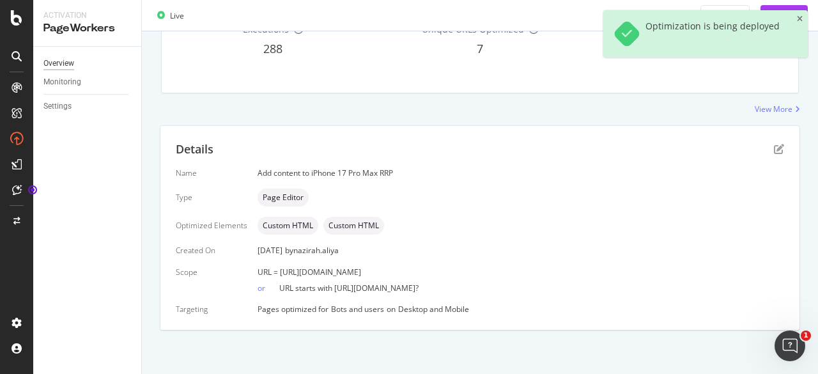
click at [51, 62] on div "Overview" at bounding box center [58, 63] width 31 height 13
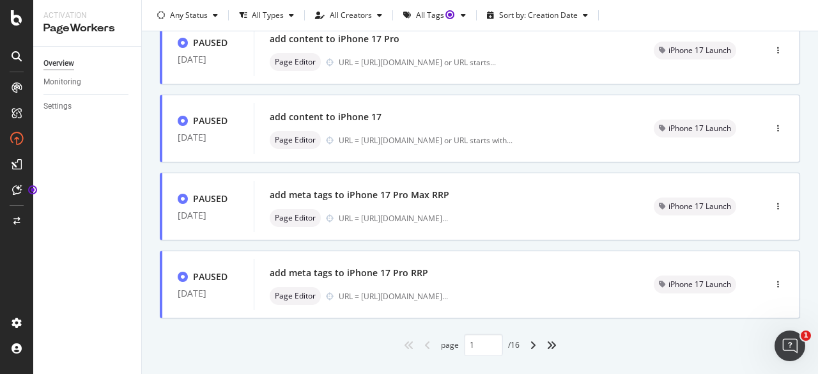
scroll to position [575, 0]
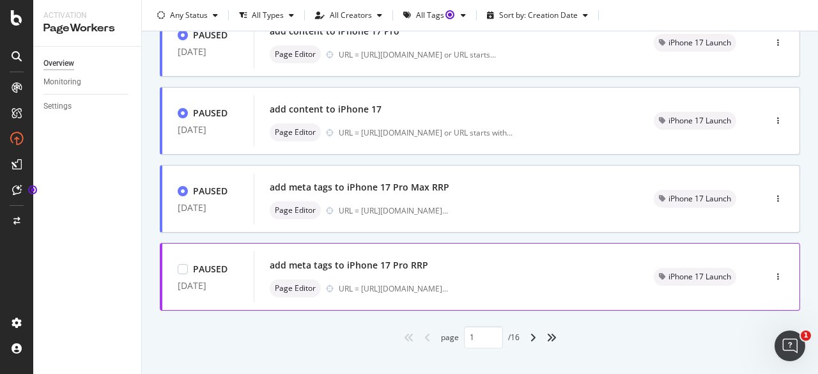
click at [378, 262] on div "add meta tags to iPhone 17 Pro RRP" at bounding box center [349, 265] width 159 height 13
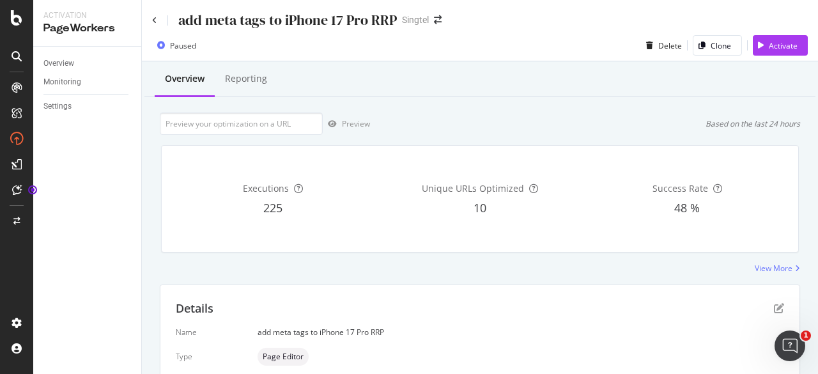
scroll to position [159, 0]
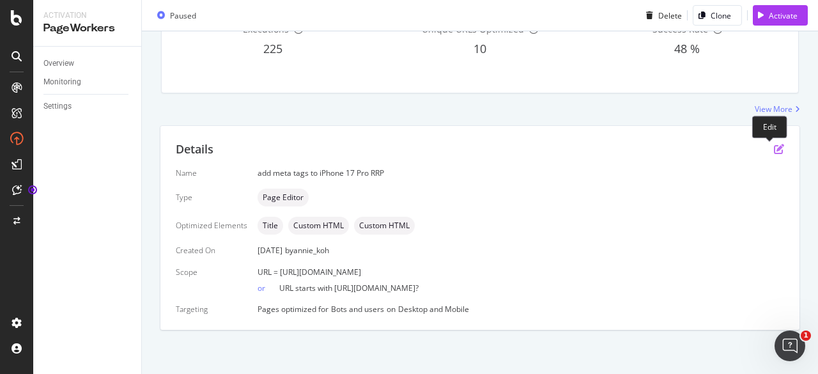
click at [774, 144] on icon "pen-to-square" at bounding box center [779, 149] width 10 height 10
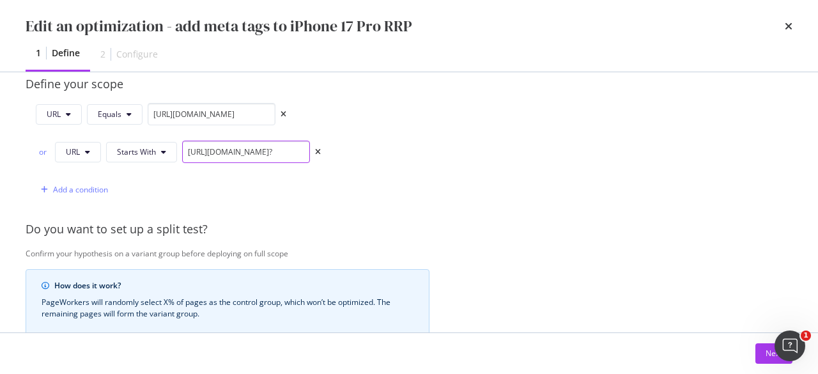
scroll to position [0, 141]
drag, startPoint x: 259, startPoint y: 150, endPoint x: 419, endPoint y: 146, distance: 160.5
click at [419, 146] on div "URL Equals [URL][DOMAIN_NAME] or URL Starts With [URL][DOMAIN_NAME]? Add a cond…" at bounding box center [228, 152] width 404 height 98
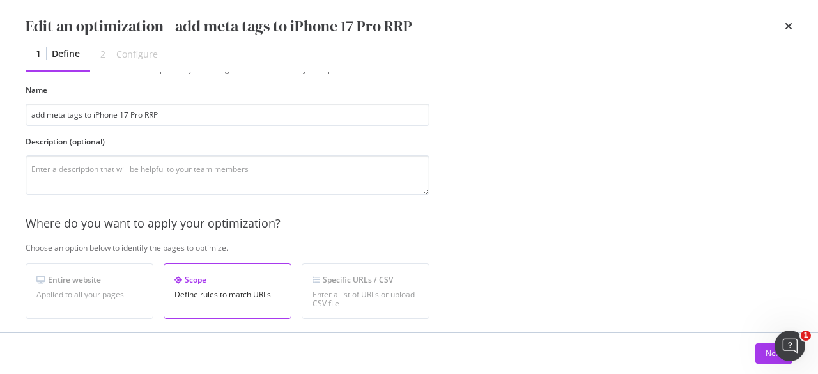
scroll to position [0, 0]
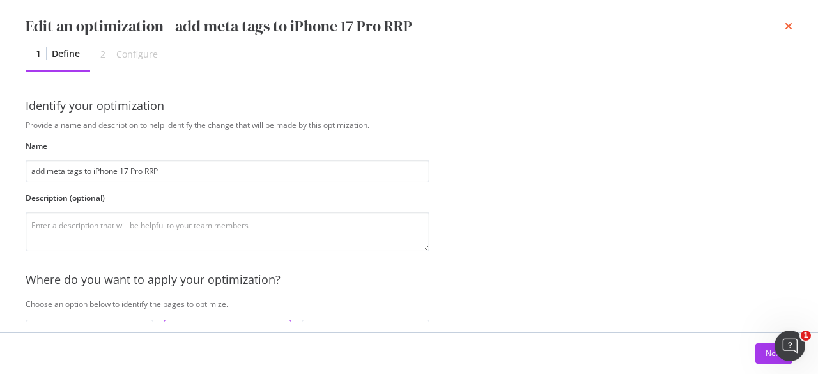
click at [787, 22] on icon "times" at bounding box center [789, 26] width 8 height 10
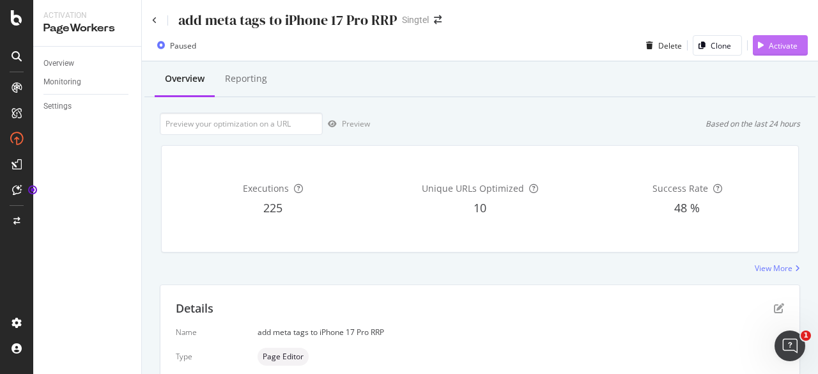
click at [775, 39] on div "Activate" at bounding box center [775, 45] width 45 height 19
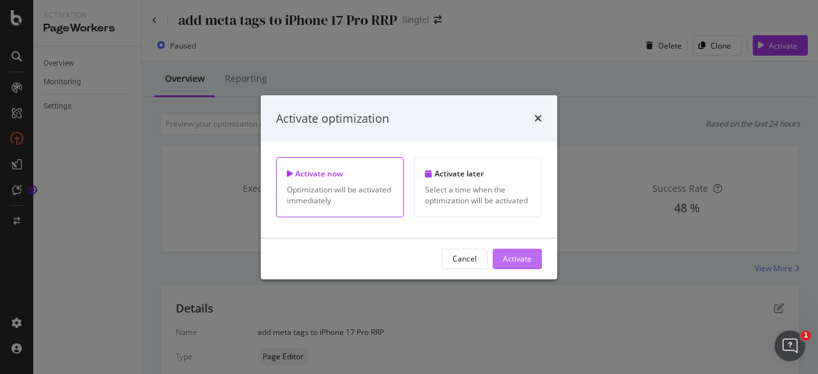
click at [515, 262] on div "Activate" at bounding box center [517, 258] width 29 height 11
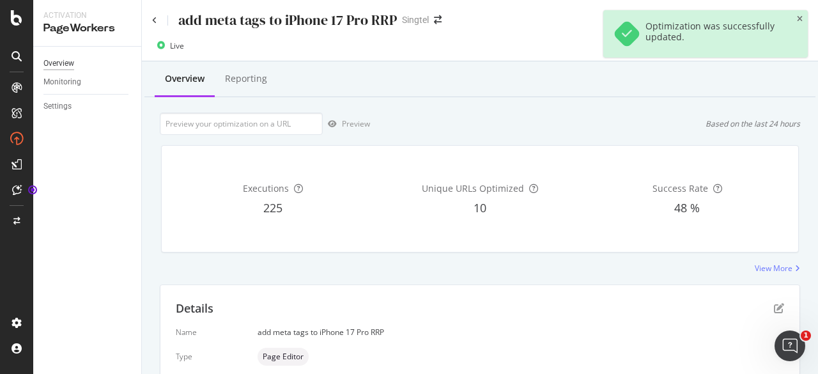
click at [71, 58] on div "Overview" at bounding box center [58, 63] width 31 height 13
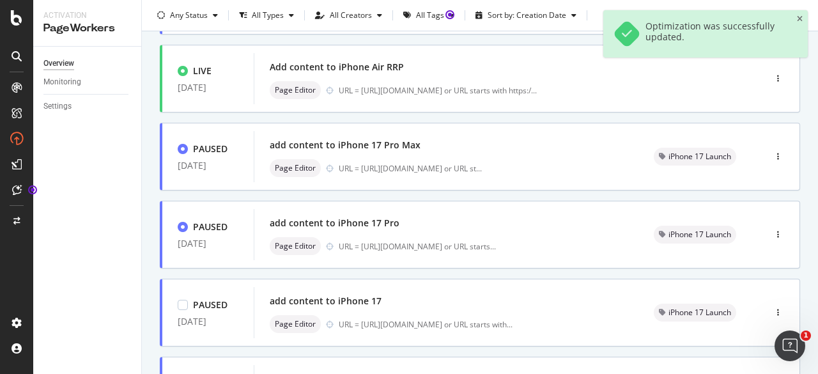
scroll to position [593, 0]
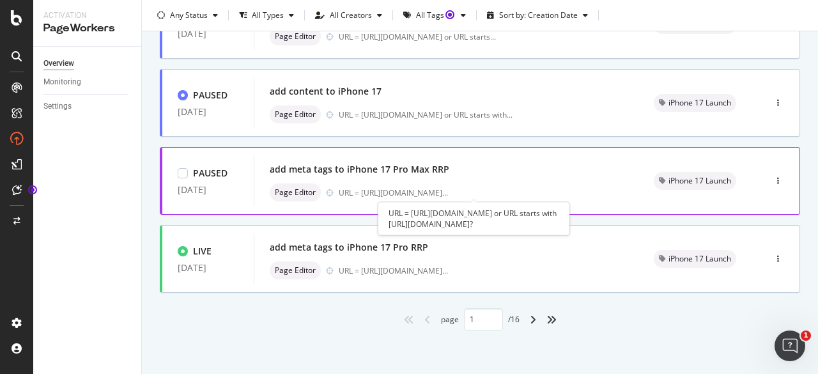
click at [372, 191] on div "URL = [URL][DOMAIN_NAME] ..." at bounding box center [393, 192] width 109 height 11
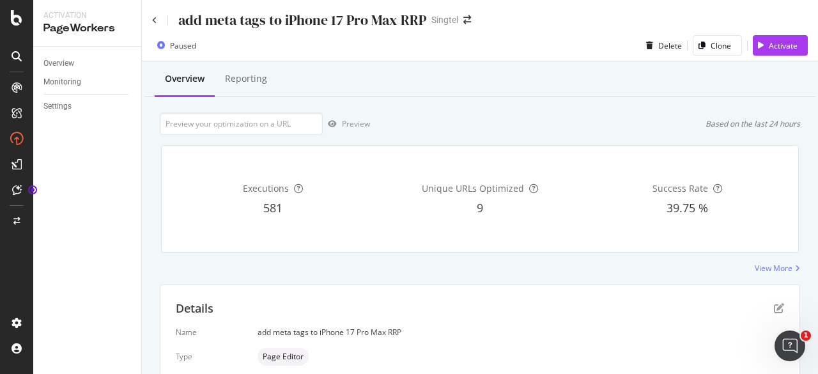
scroll to position [159, 0]
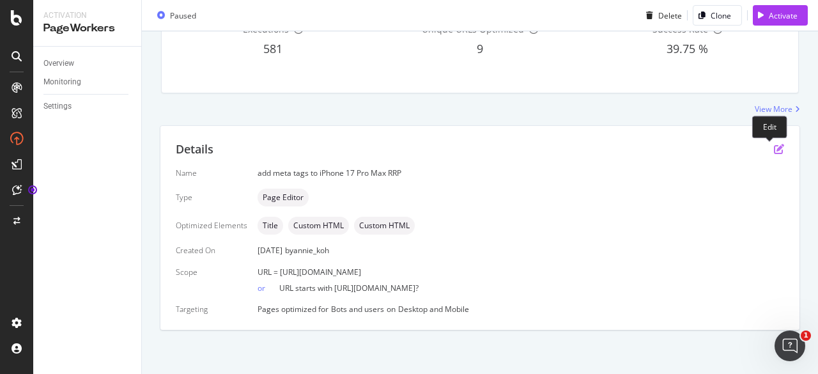
click at [774, 145] on icon "pen-to-square" at bounding box center [779, 149] width 10 height 10
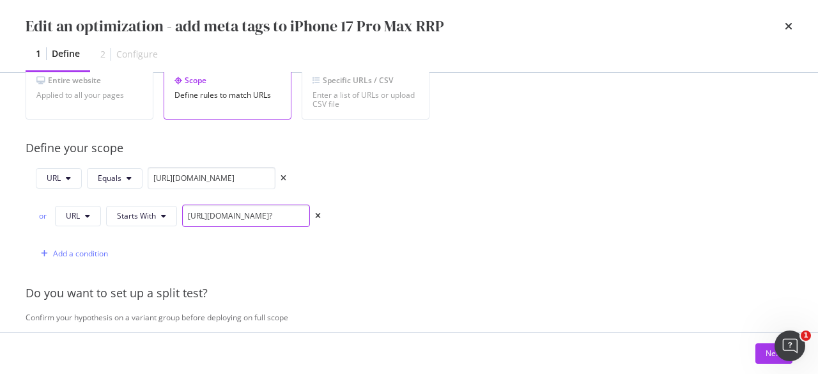
scroll to position [0, 159]
drag, startPoint x: 272, startPoint y: 207, endPoint x: 505, endPoint y: 206, distance: 232.7
click at [505, 206] on div "Provide a name and description to help identify the change that will be made by…" at bounding box center [409, 228] width 767 height 728
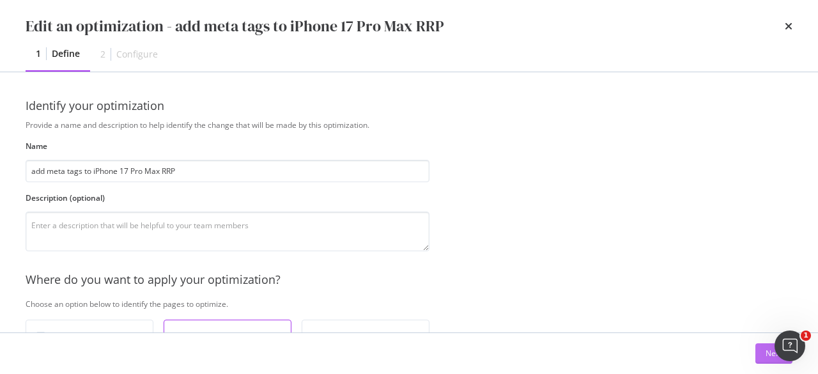
scroll to position [0, 0]
click at [757, 354] on button "Next" at bounding box center [774, 353] width 37 height 20
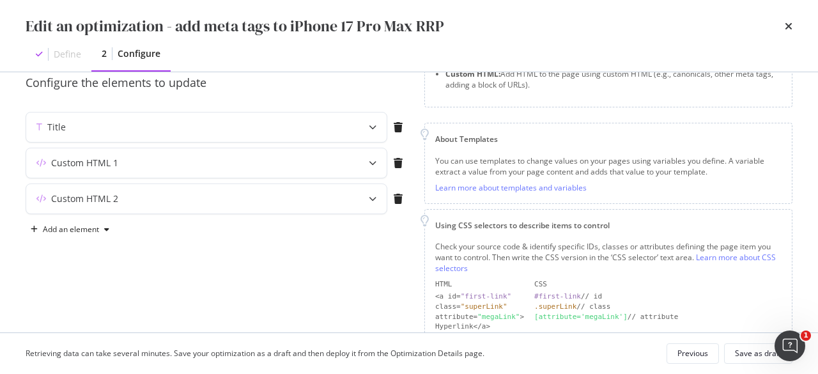
scroll to position [152, 0]
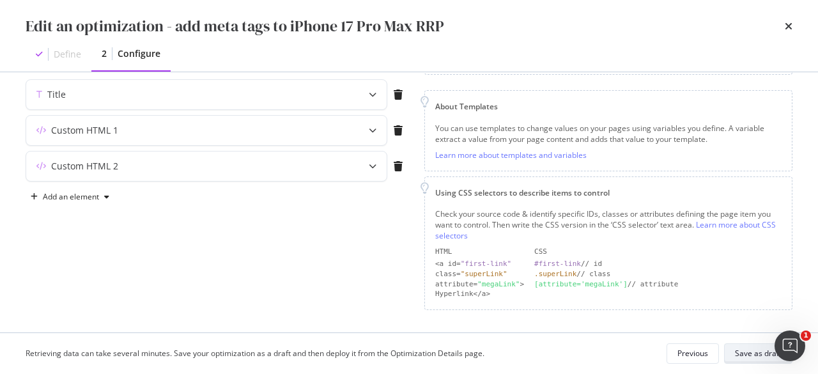
click at [743, 359] on div "Save as draft" at bounding box center [758, 353] width 47 height 11
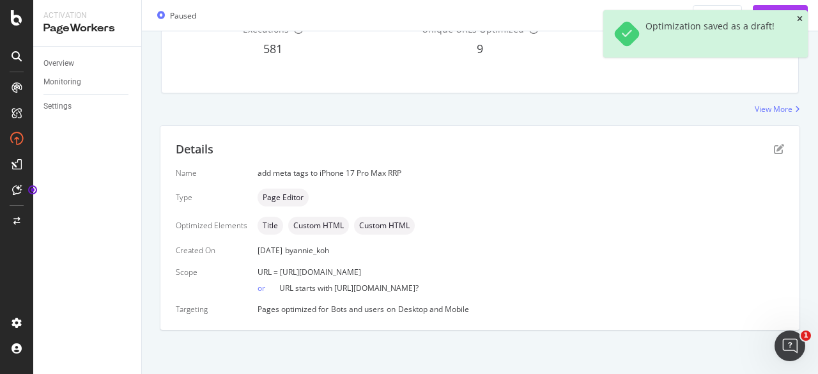
click at [798, 20] on icon "close toast" at bounding box center [800, 19] width 6 height 8
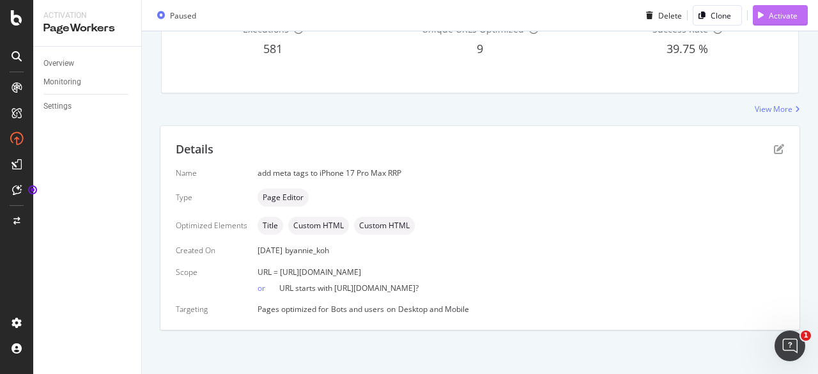
click at [775, 13] on div "Activate" at bounding box center [783, 15] width 29 height 11
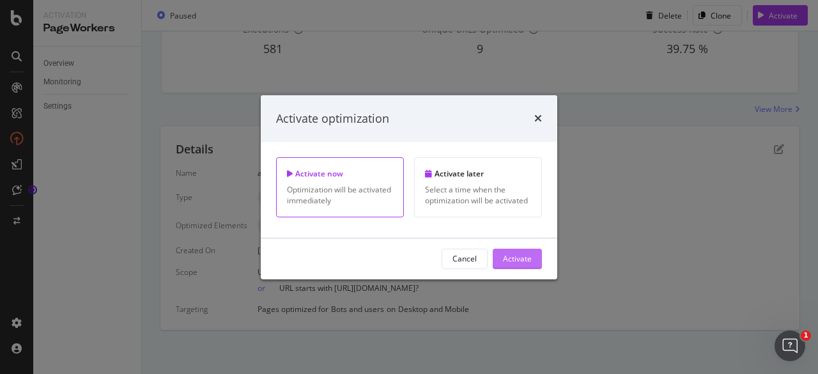
click at [517, 263] on div "Activate" at bounding box center [517, 258] width 29 height 11
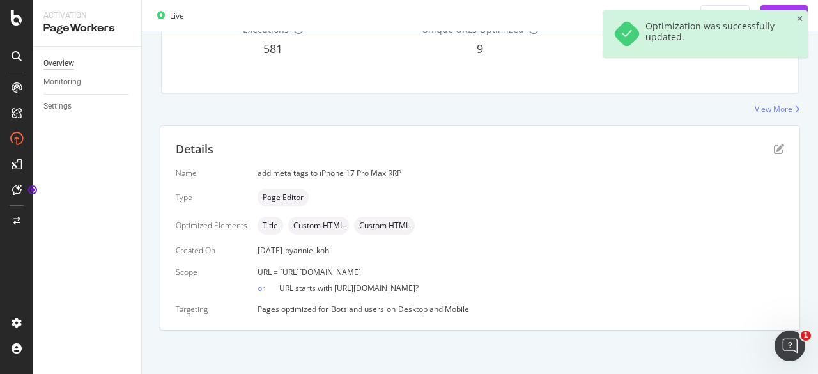
click at [65, 61] on div "Overview" at bounding box center [58, 63] width 31 height 13
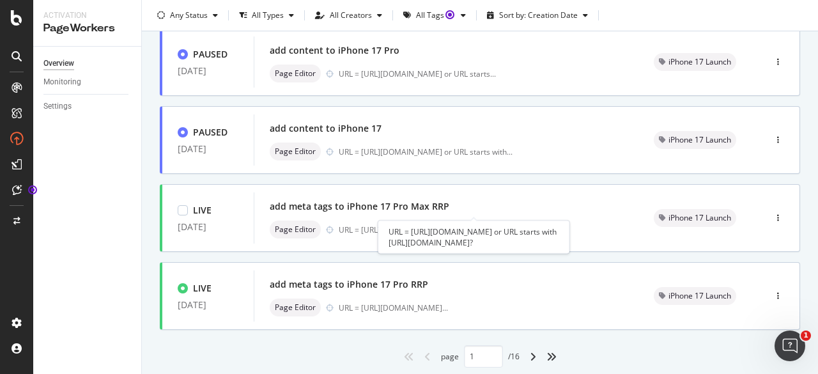
scroll to position [575, 0]
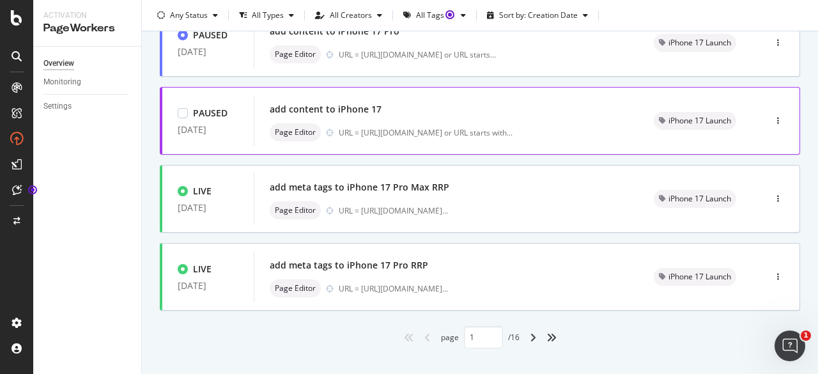
click at [402, 125] on div "Page Editor URL = [URL][DOMAIN_NAME] or URL starts with ..." at bounding box center [447, 132] width 354 height 18
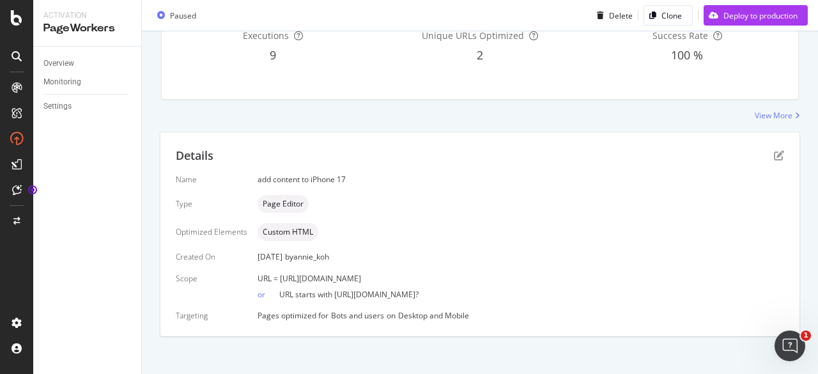
scroll to position [239, 0]
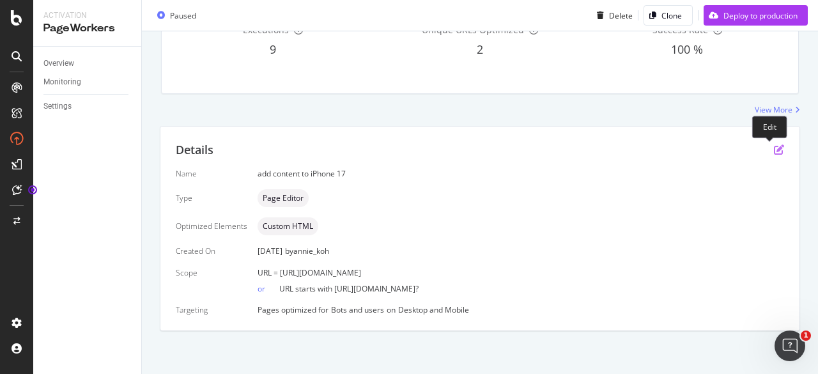
click at [774, 145] on icon "pen-to-square" at bounding box center [779, 149] width 10 height 10
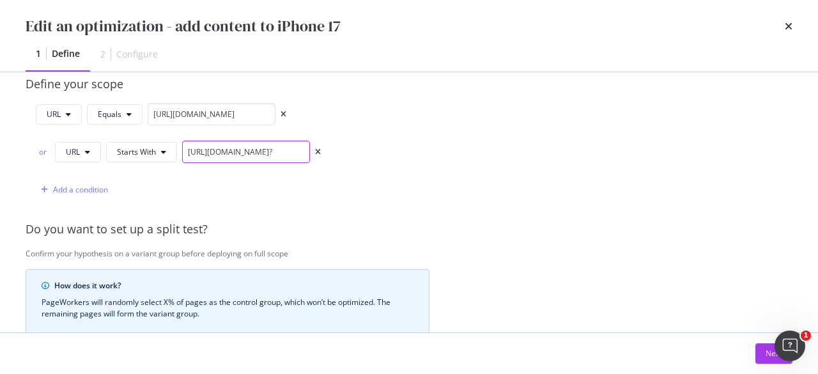
scroll to position [0, 64]
drag, startPoint x: 272, startPoint y: 146, endPoint x: 417, endPoint y: 153, distance: 144.6
click at [417, 153] on div "URL Equals [URL][DOMAIN_NAME] or URL Starts With [URL][DOMAIN_NAME]? Add a cond…" at bounding box center [228, 152] width 404 height 98
click at [490, 187] on div "Provide a name and description to help identify the change that will be made by…" at bounding box center [409, 164] width 767 height 728
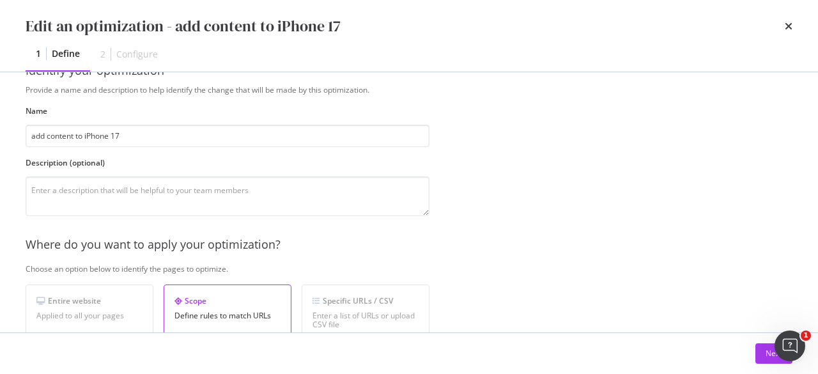
scroll to position [0, 0]
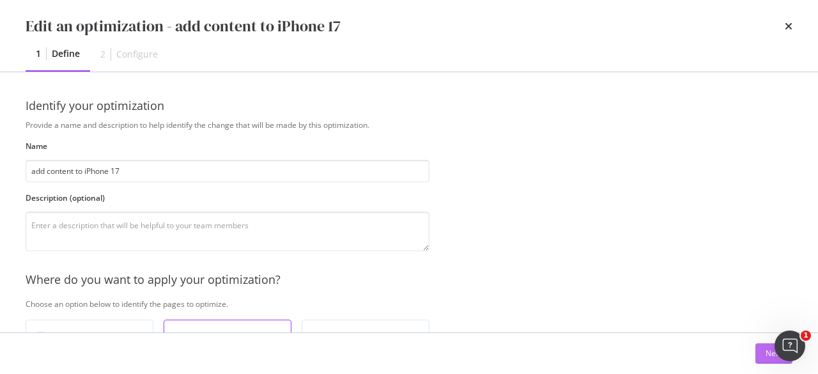
click at [770, 359] on div "Next" at bounding box center [774, 353] width 17 height 11
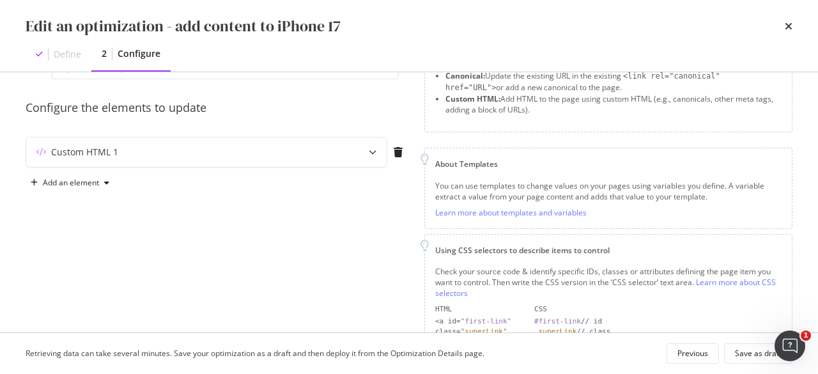
scroll to position [152, 0]
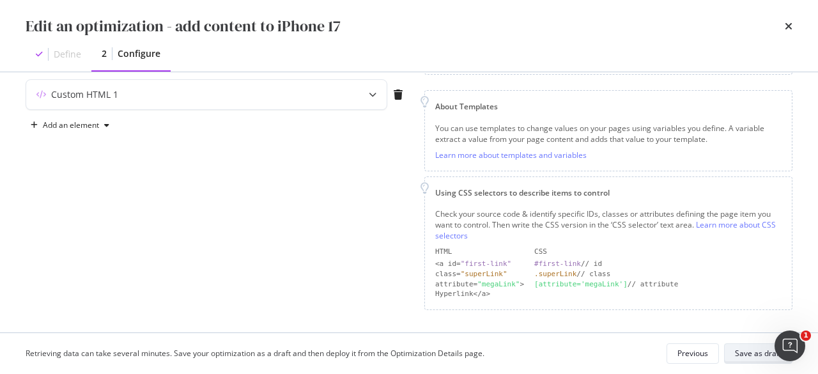
click at [742, 354] on div "Save as draft" at bounding box center [758, 353] width 47 height 11
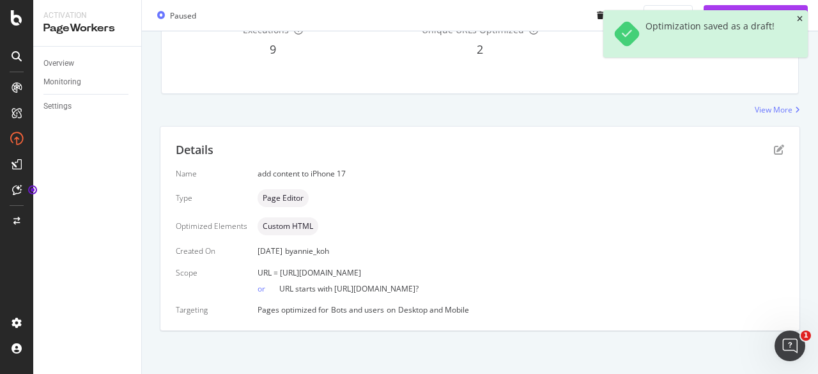
click at [797, 19] on icon "close toast" at bounding box center [800, 19] width 6 height 8
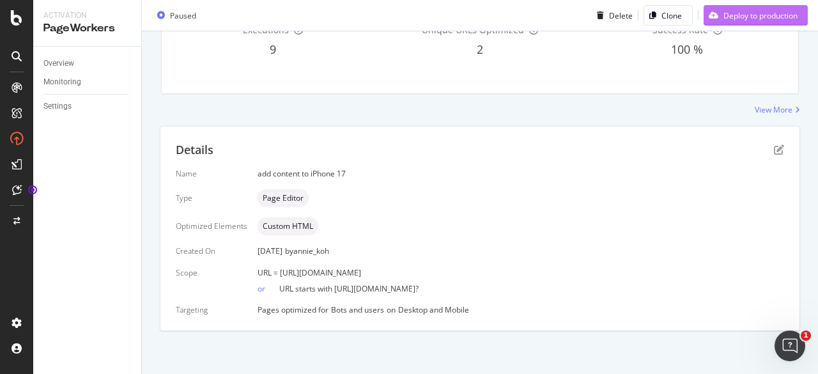
click at [756, 15] on div "Deploy to production" at bounding box center [761, 15] width 74 height 11
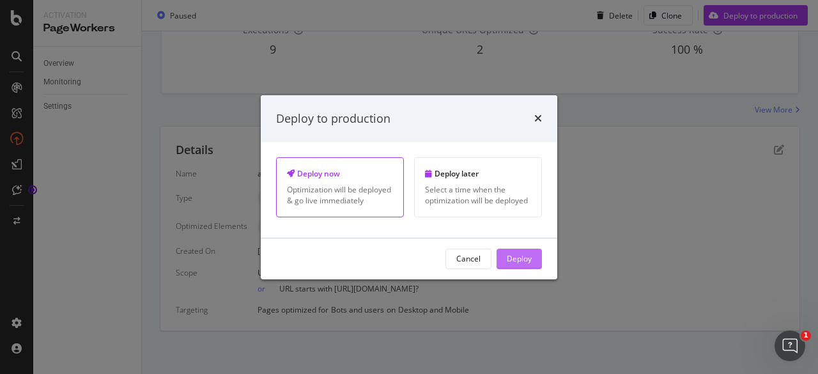
click at [514, 253] on div "Deploy" at bounding box center [519, 258] width 25 height 11
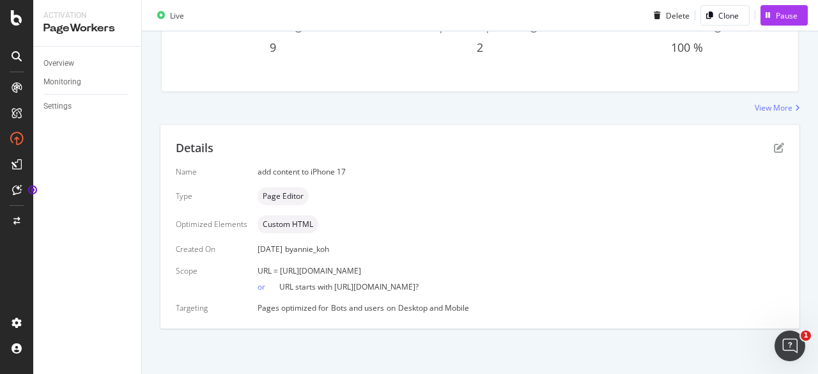
scroll to position [159, 0]
click at [69, 61] on div "Overview" at bounding box center [58, 63] width 31 height 13
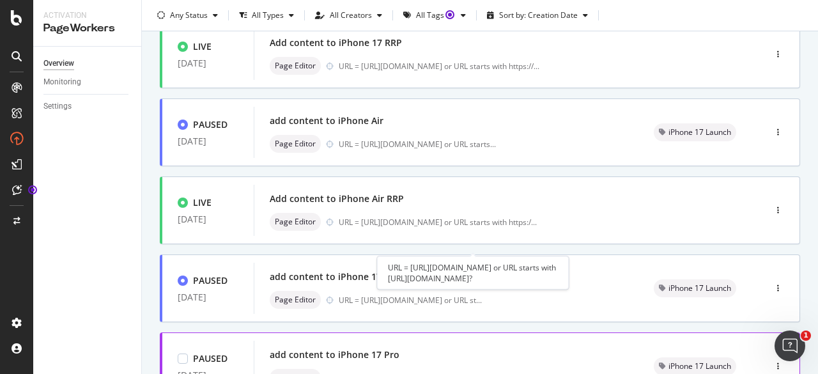
scroll to position [384, 0]
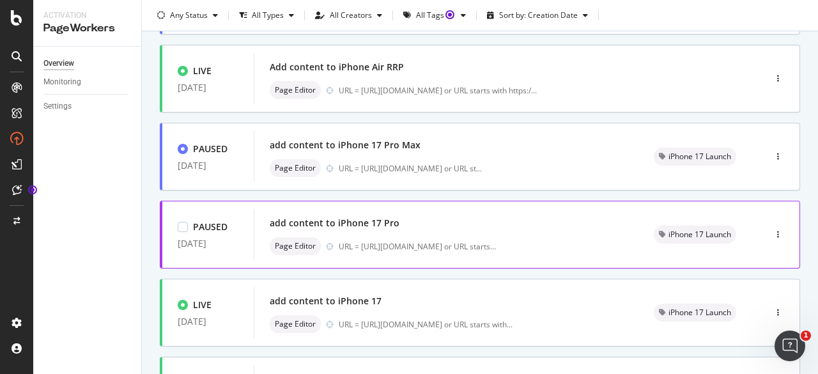
click at [433, 235] on div "add content to iPhone 17 Pro Page Editor URL = [URL][DOMAIN_NAME] or URL starts…" at bounding box center [447, 234] width 354 height 41
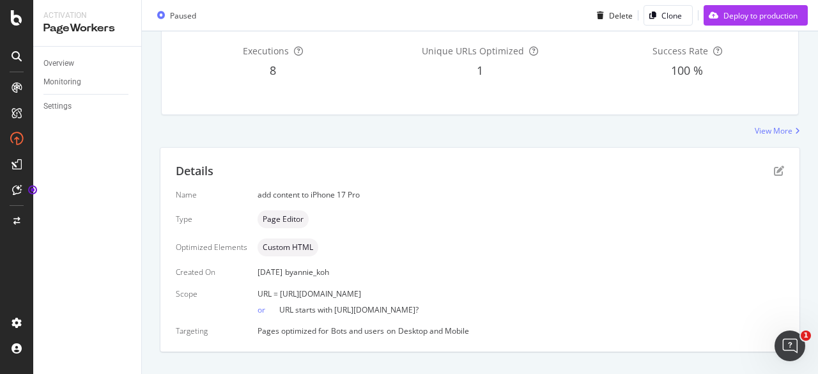
scroll to position [239, 0]
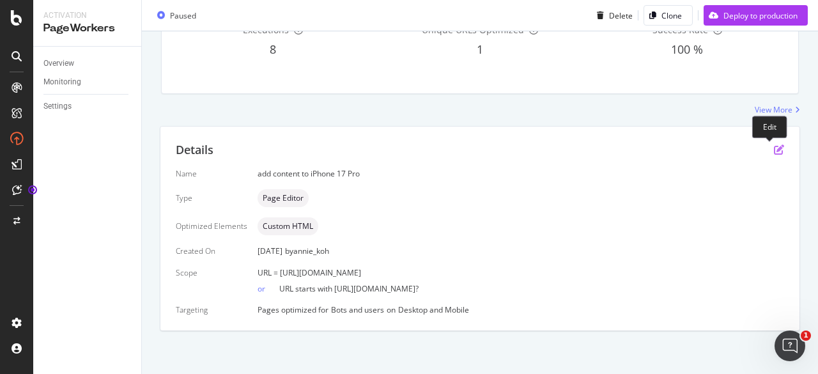
click at [774, 153] on icon "pen-to-square" at bounding box center [779, 149] width 10 height 10
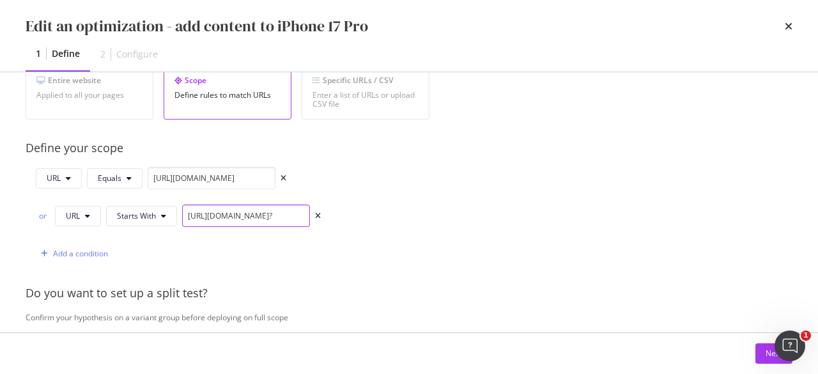
scroll to position [0, 79]
drag, startPoint x: 293, startPoint y: 209, endPoint x: 404, endPoint y: 212, distance: 111.3
click at [404, 212] on div "URL Equals [URL][DOMAIN_NAME] or URL Starts With [URL][DOMAIN_NAME]? Add a cond…" at bounding box center [228, 216] width 404 height 98
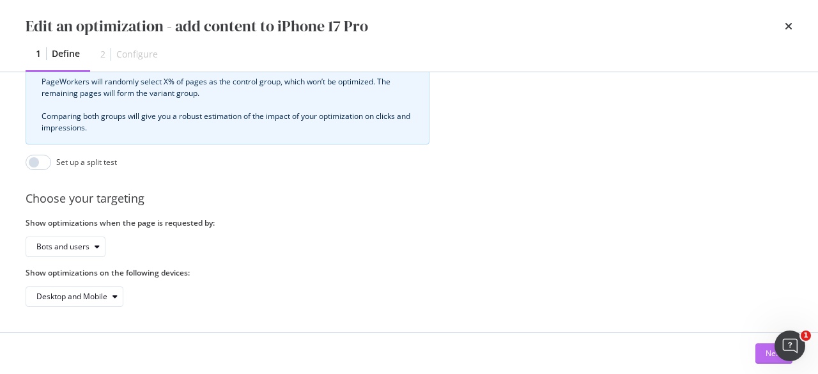
scroll to position [0, 0]
click at [766, 354] on div "Next" at bounding box center [774, 353] width 17 height 11
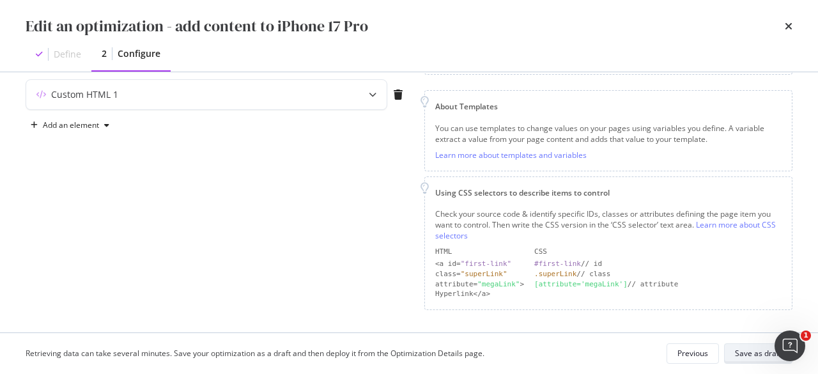
click at [753, 361] on div "Save as draft" at bounding box center [758, 354] width 47 height 18
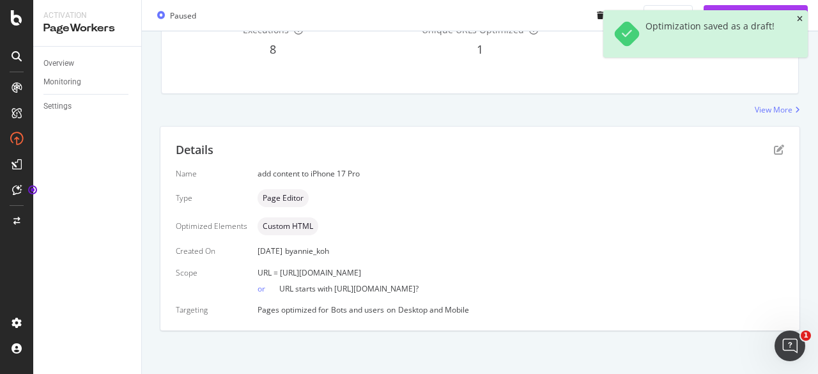
click at [800, 22] on icon "close toast" at bounding box center [800, 19] width 6 height 8
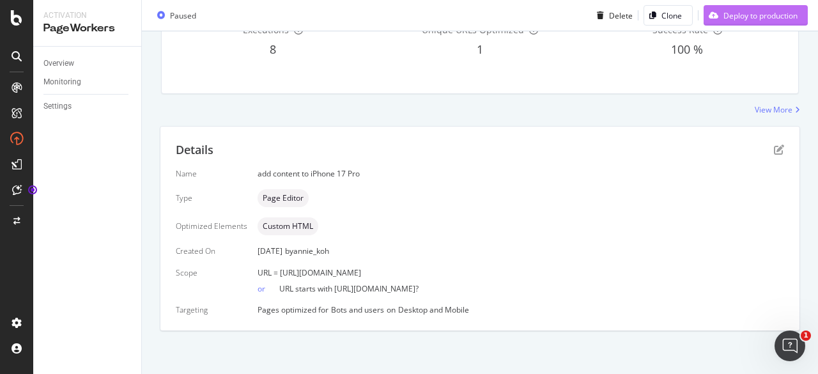
click at [749, 12] on div "Deploy to production" at bounding box center [761, 15] width 74 height 11
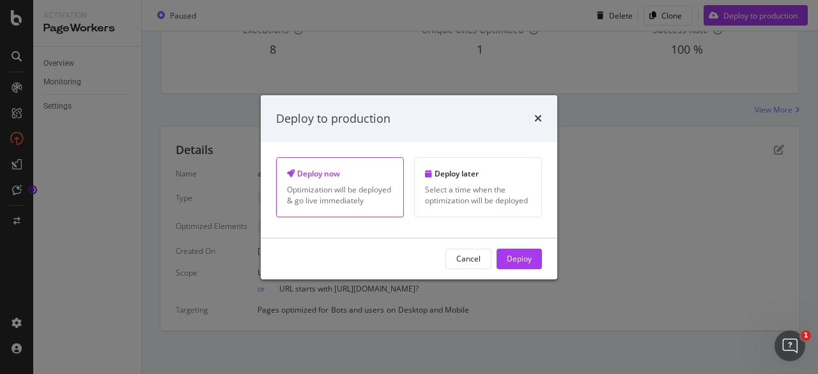
click at [512, 261] on div "Deploy" at bounding box center [519, 258] width 25 height 11
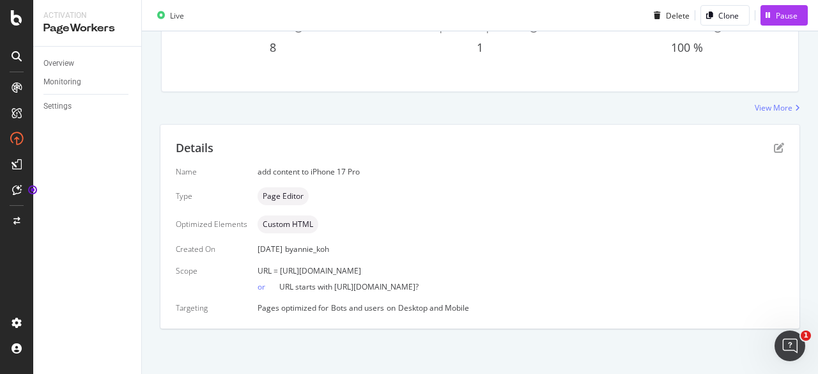
scroll to position [159, 0]
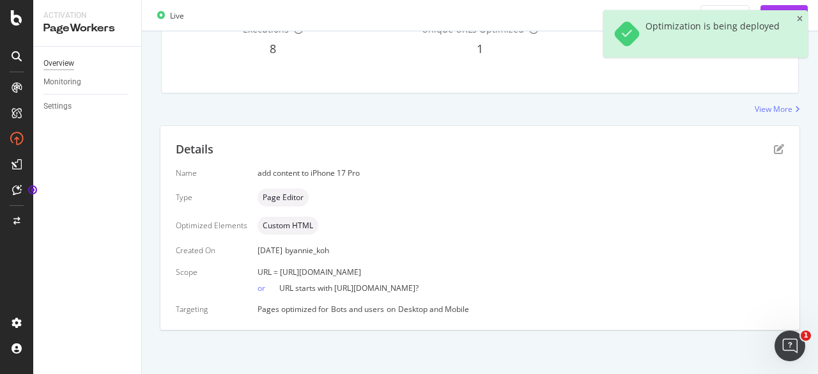
click at [72, 60] on div "Overview" at bounding box center [58, 63] width 31 height 13
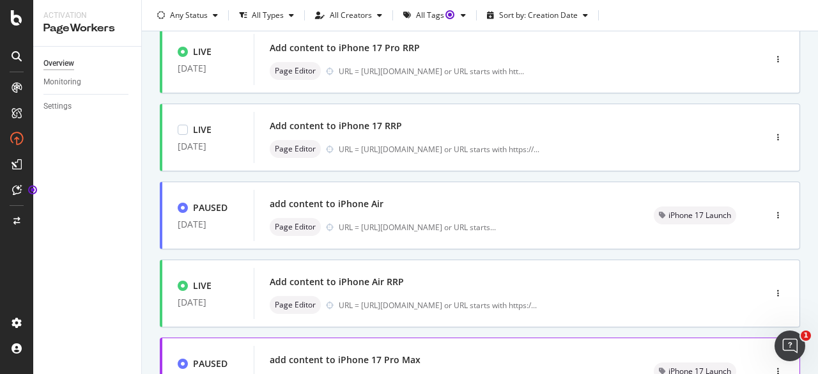
scroll to position [256, 0]
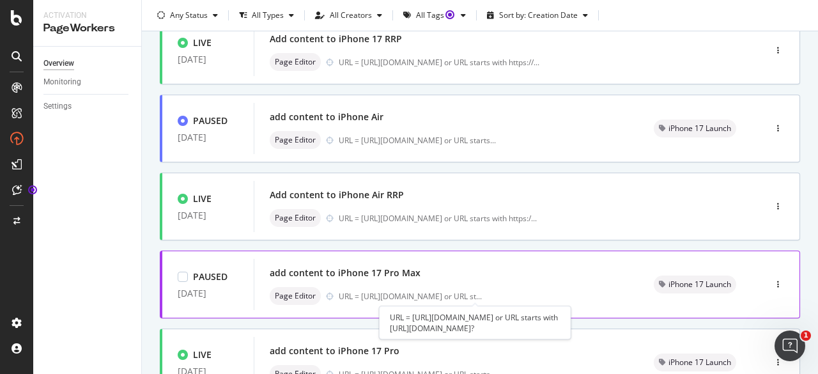
click at [451, 292] on div "URL = https://shop.singtel.com/phones/apple-iphone-17-pro-max or URL st ..." at bounding box center [410, 296] width 143 height 11
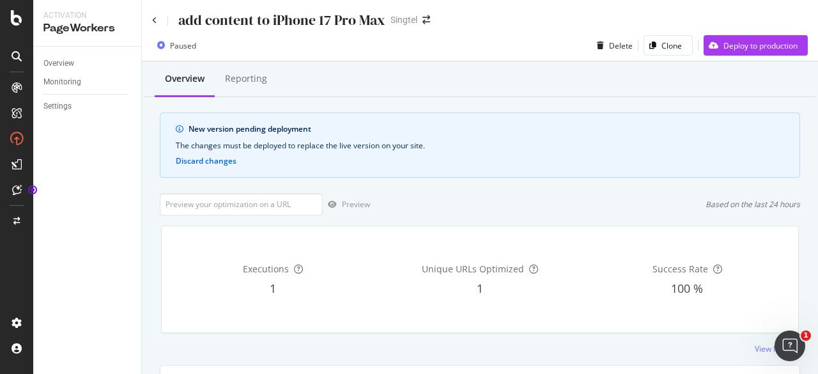
scroll to position [239, 0]
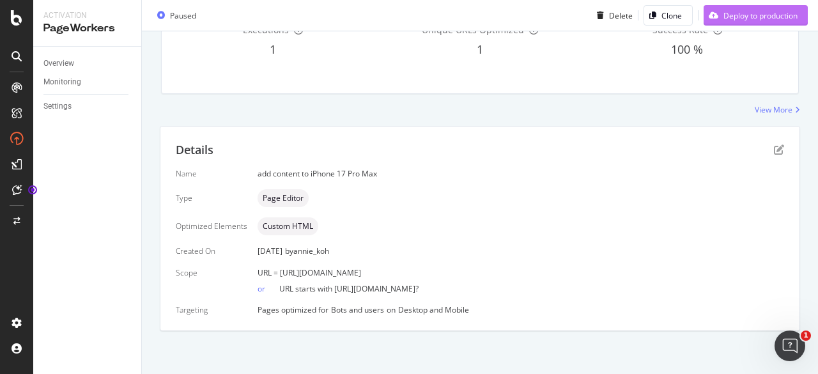
click at [748, 16] on div "Deploy to production" at bounding box center [761, 15] width 74 height 11
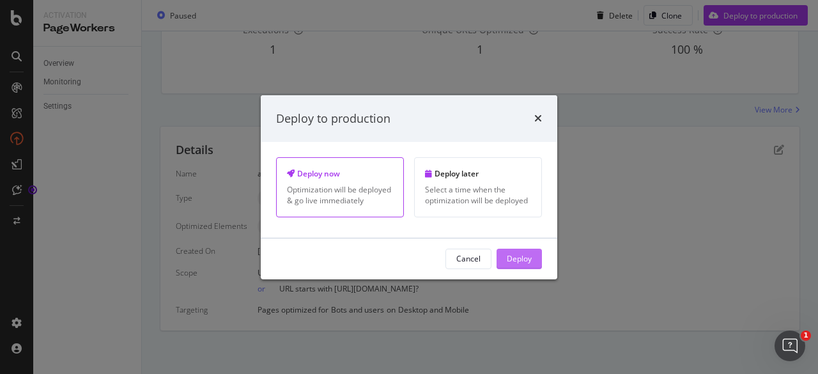
click at [534, 256] on button "Deploy" at bounding box center [519, 259] width 45 height 20
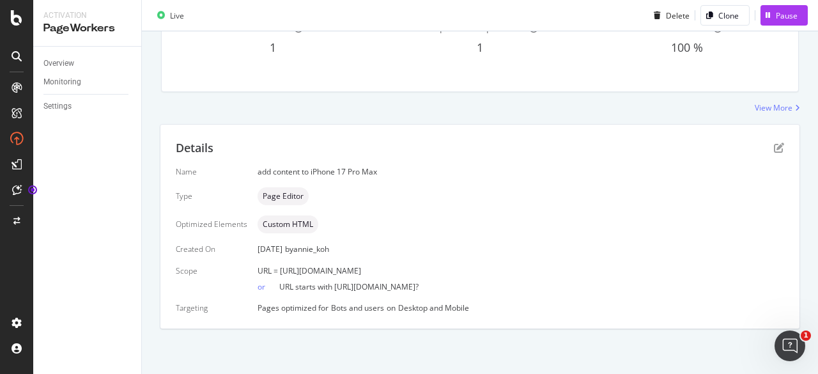
scroll to position [159, 0]
click at [76, 58] on link "Overview" at bounding box center [87, 63] width 89 height 13
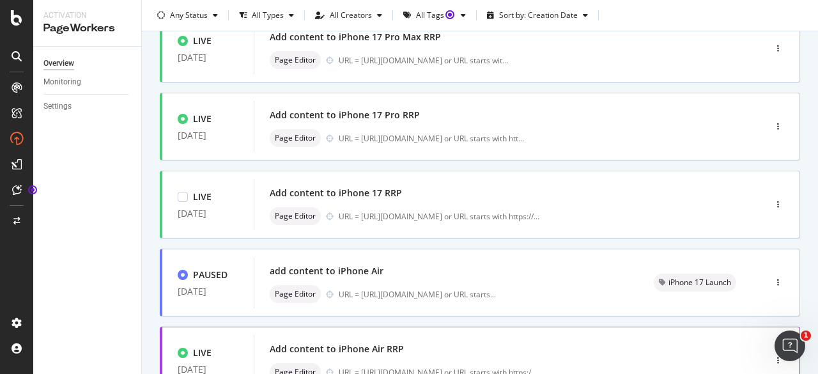
scroll to position [128, 0]
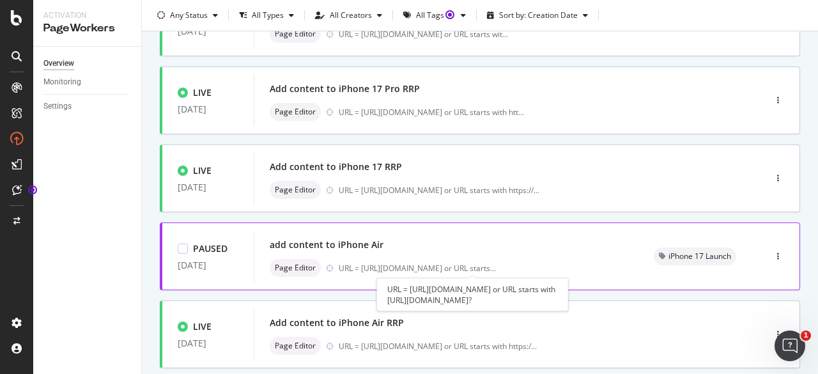
click at [486, 265] on div "URL = https://shop.singtel.com/phones/oppo-reno14-pro-5g or URL starts ..." at bounding box center [417, 268] width 157 height 11
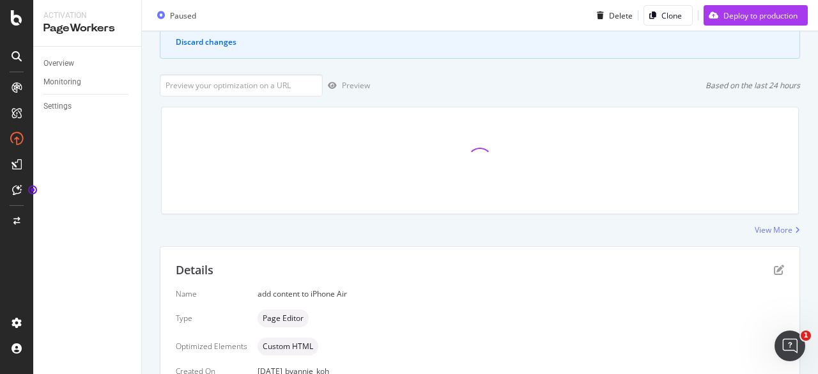
scroll to position [192, 0]
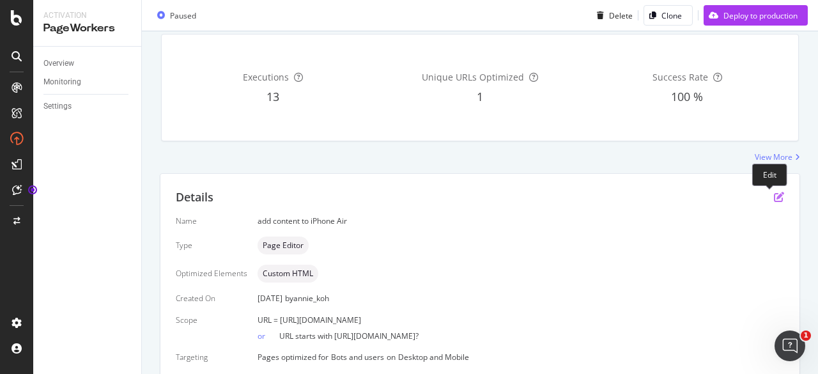
click at [774, 197] on icon "pen-to-square" at bounding box center [779, 197] width 10 height 10
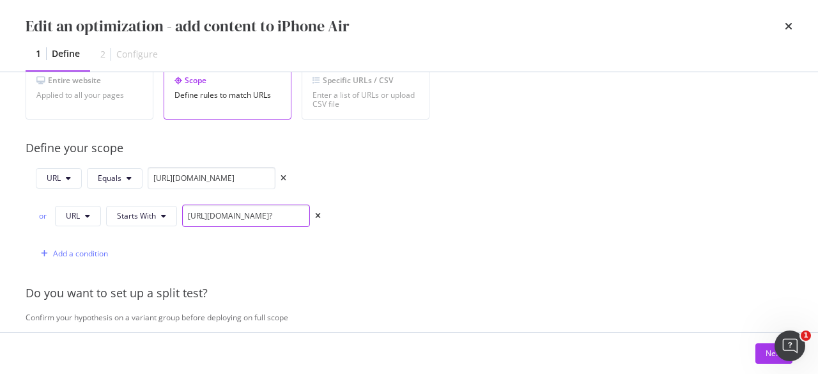
scroll to position [0, 65]
drag, startPoint x: 269, startPoint y: 222, endPoint x: 372, endPoint y: 221, distance: 102.9
click at [372, 221] on div "URL Equals https://shop.singtel.com/phones/apple-iphone-air or URL Starts With …" at bounding box center [228, 216] width 404 height 98
click at [762, 351] on button "Next" at bounding box center [774, 353] width 37 height 20
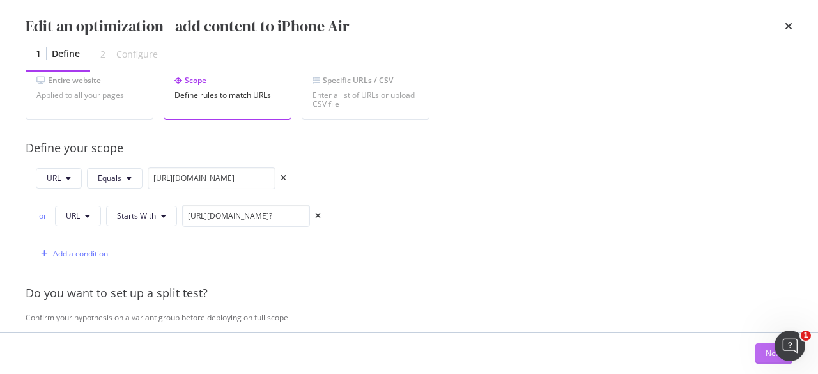
scroll to position [152, 0]
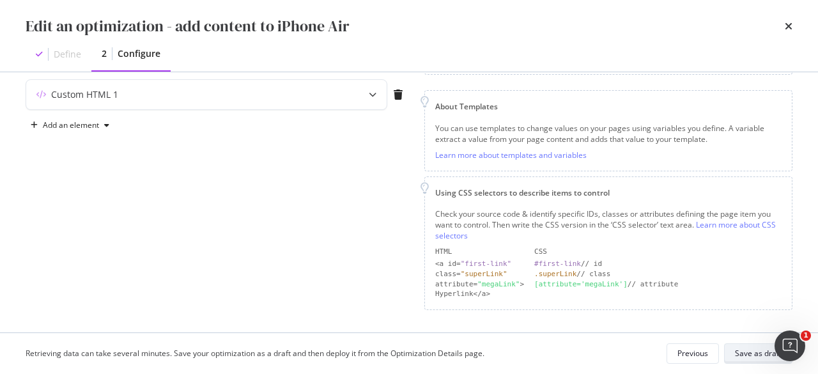
click at [750, 358] on div "Save as draft" at bounding box center [758, 353] width 47 height 11
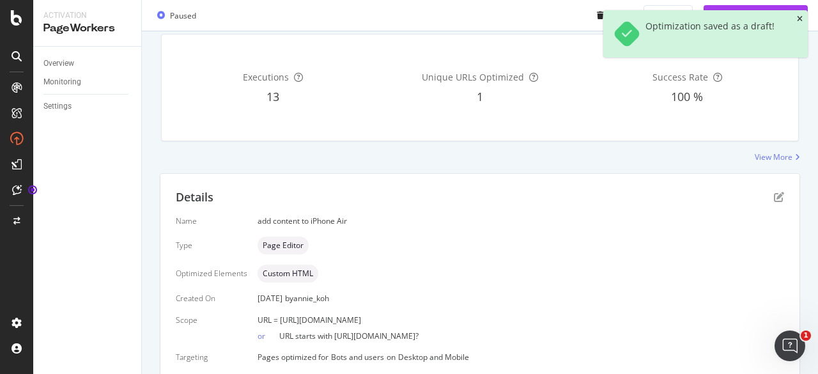
click at [798, 16] on icon "close toast" at bounding box center [800, 19] width 6 height 8
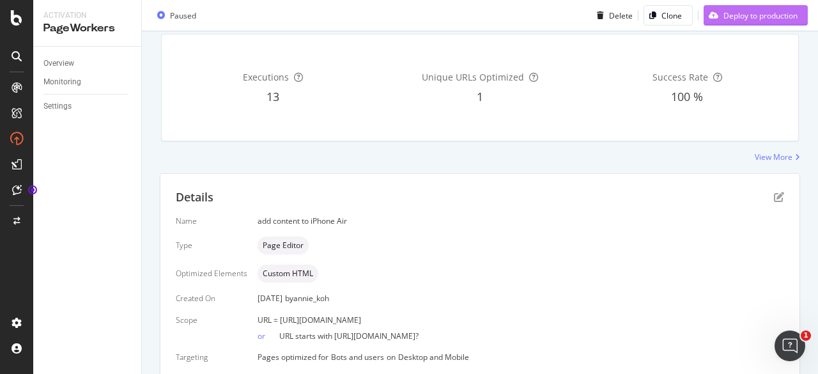
click at [748, 15] on div "Deploy to production" at bounding box center [761, 15] width 74 height 11
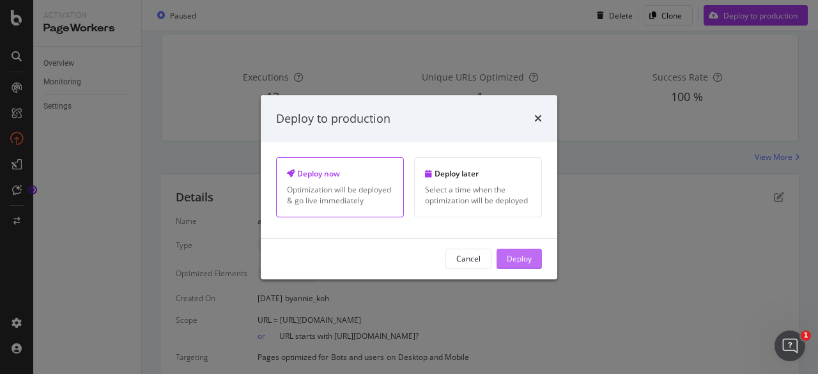
click at [528, 252] on div "Deploy" at bounding box center [519, 258] width 25 height 19
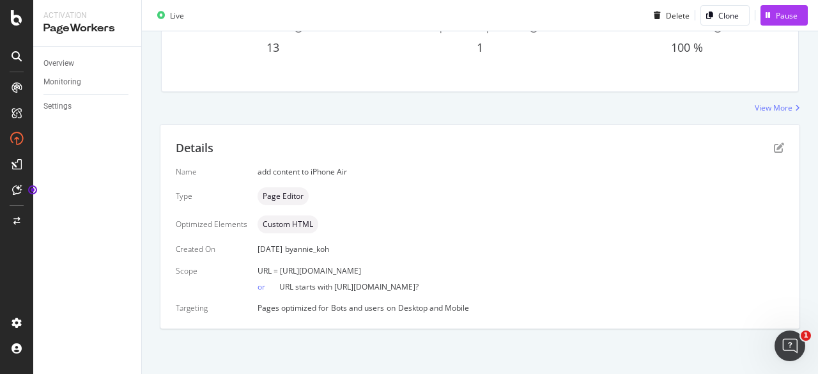
scroll to position [111, 0]
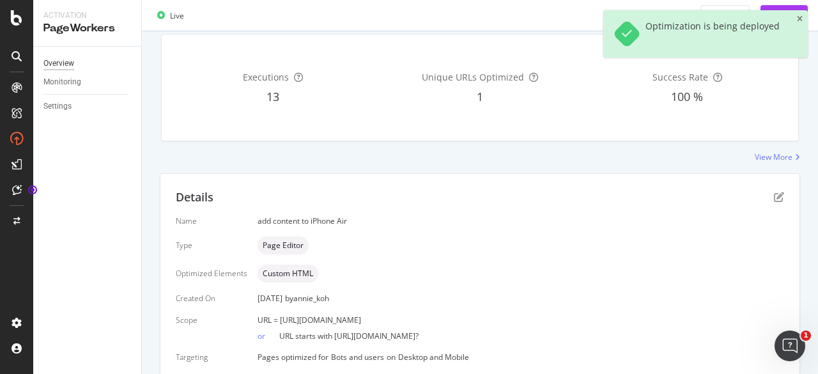
click at [47, 58] on div "Overview" at bounding box center [58, 63] width 31 height 13
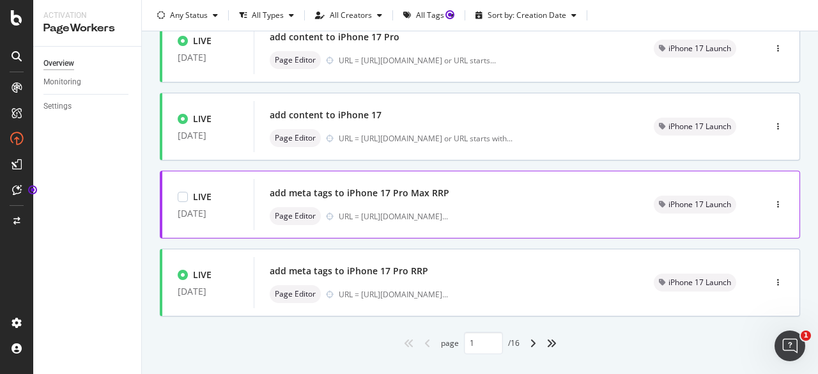
scroll to position [593, 0]
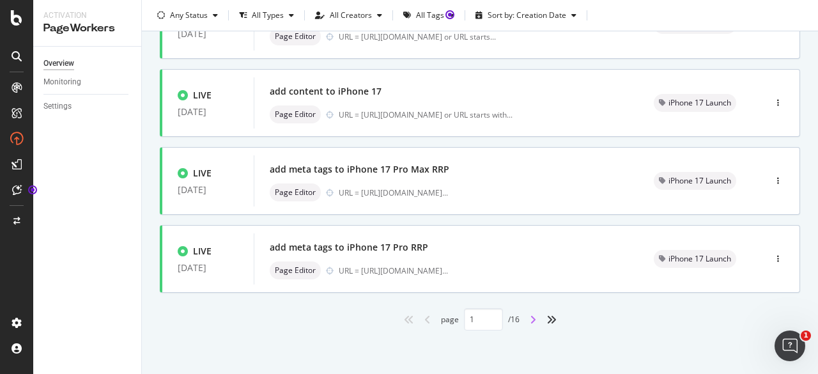
click at [531, 318] on icon "angle-right" at bounding box center [533, 320] width 6 height 10
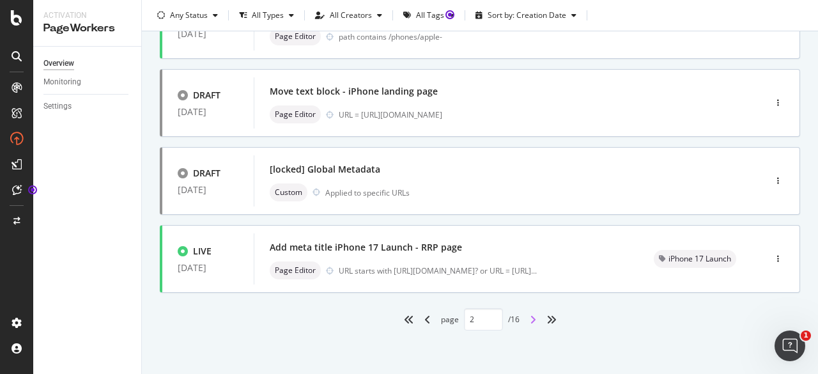
type input "2"
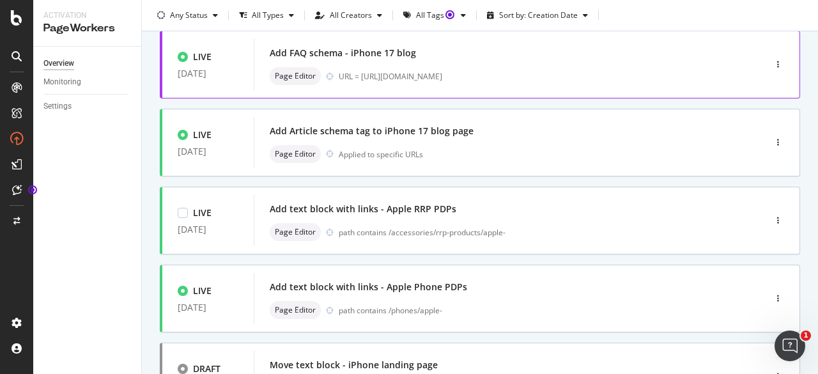
scroll to position [0, 0]
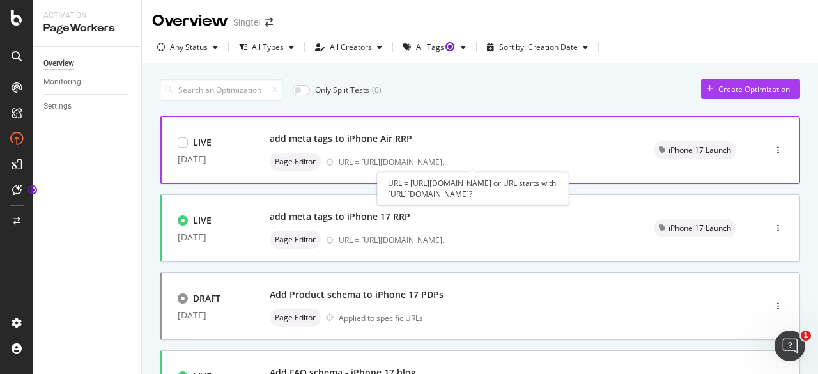
click at [448, 166] on div "URL = https://shop.singtel.com/accessories/rrp-products/apple-iphone-air ..." at bounding box center [393, 162] width 109 height 11
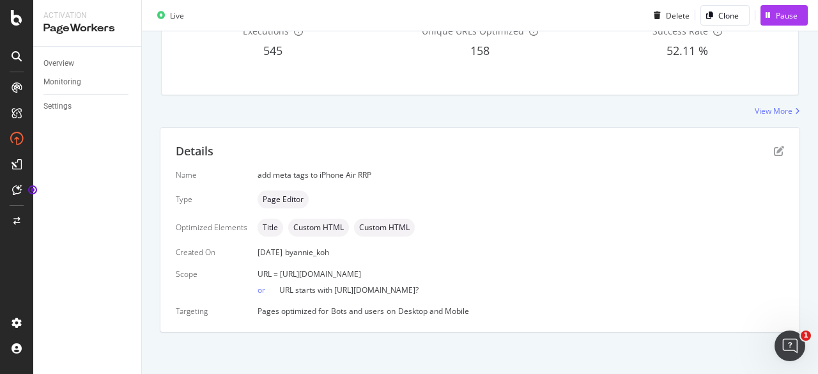
scroll to position [159, 0]
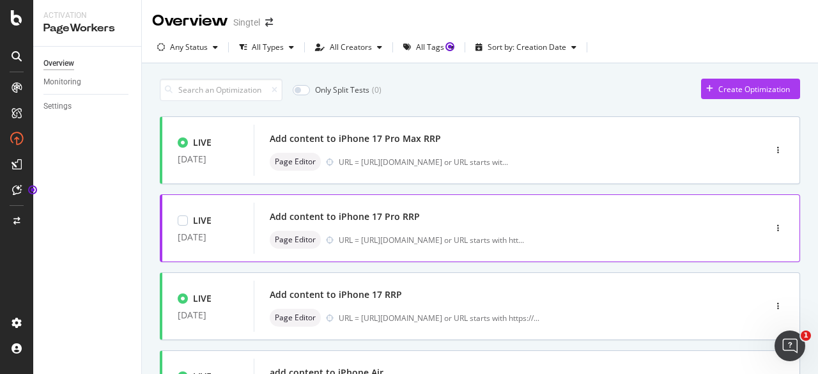
click at [398, 224] on div "Add content to iPhone 17 Pro RRP" at bounding box center [490, 217] width 441 height 18
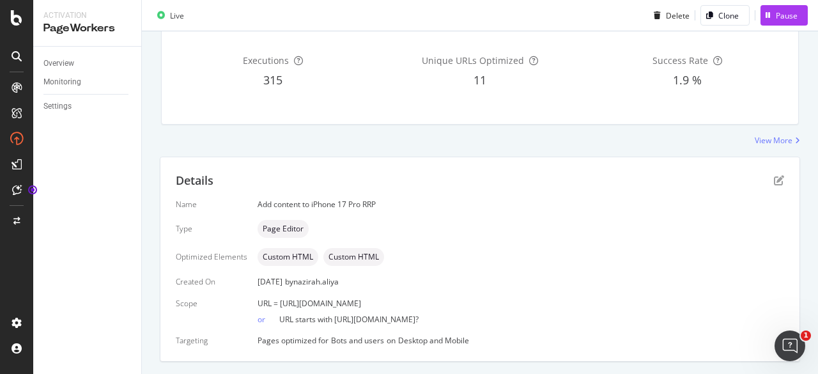
scroll to position [159, 0]
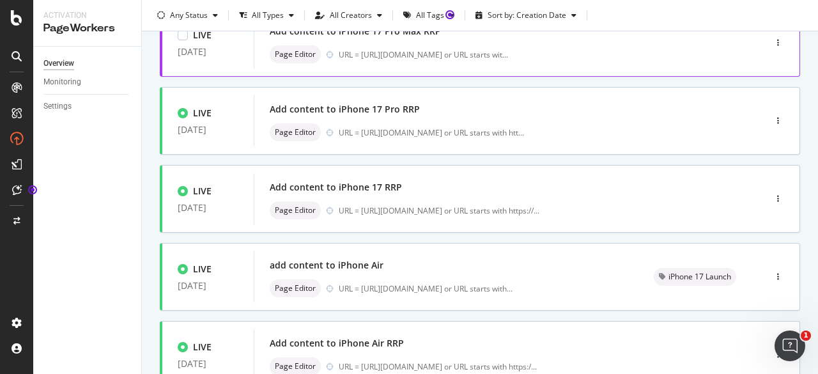
scroll to position [128, 0]
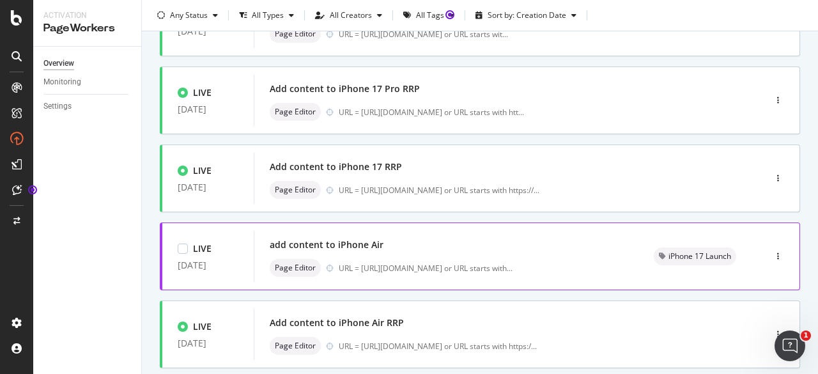
click at [391, 245] on div "add content to iPhone Air" at bounding box center [447, 245] width 354 height 18
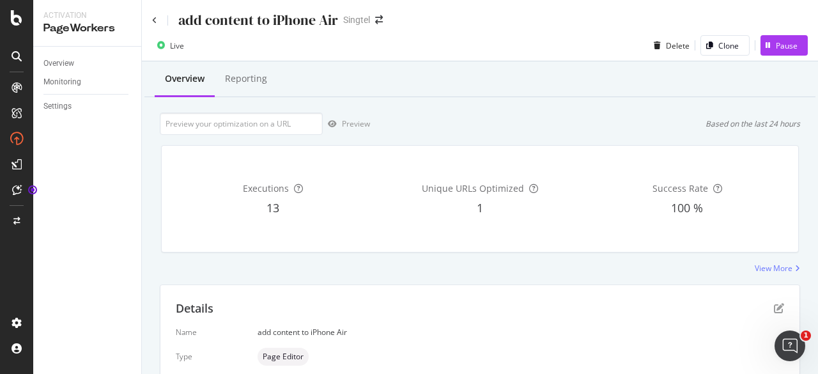
scroll to position [159, 0]
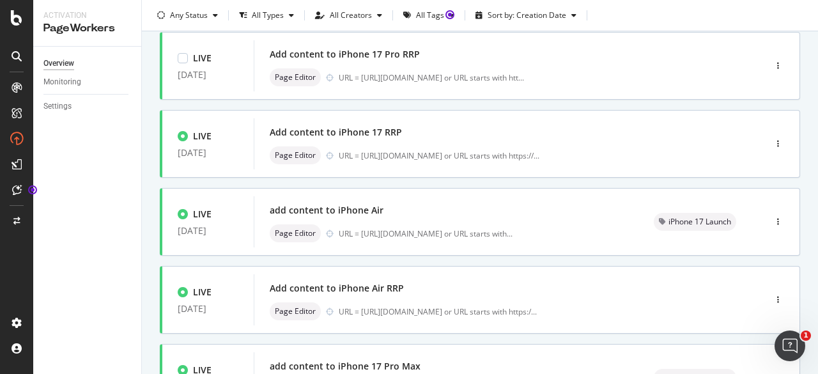
scroll to position [192, 0]
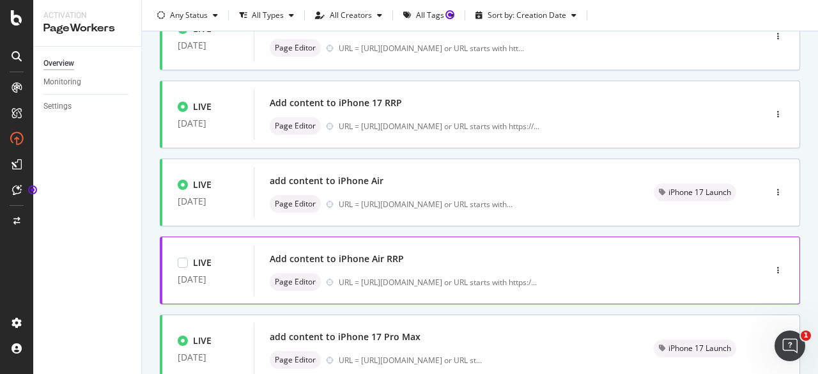
click at [371, 261] on div "Add content to iPhone Air RRP" at bounding box center [337, 259] width 134 height 13
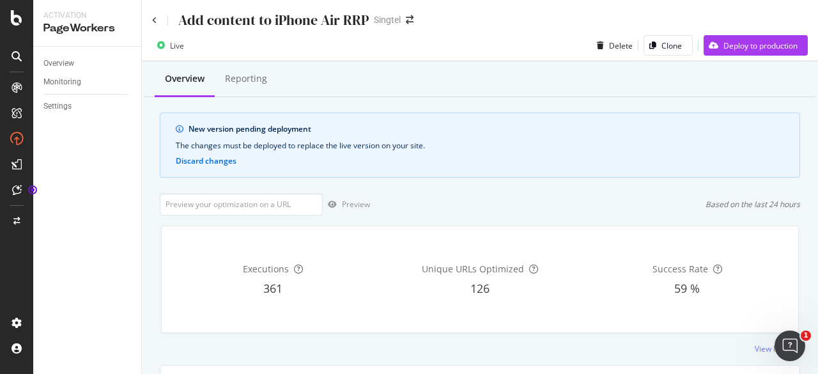
scroll to position [239, 0]
click at [768, 48] on div "Deploy to production" at bounding box center [761, 45] width 74 height 11
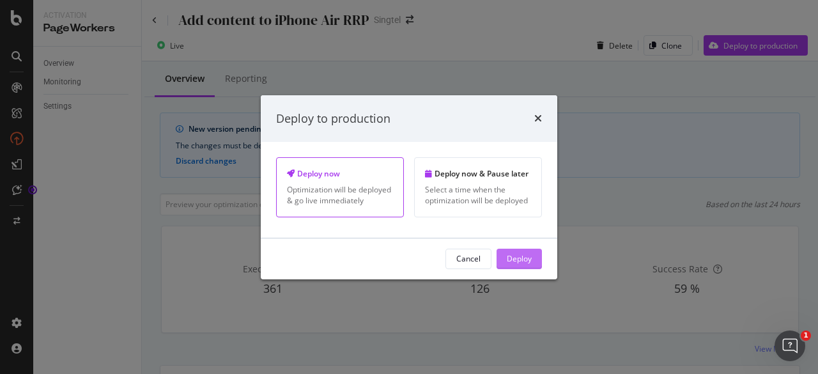
click at [522, 253] on div "Deploy" at bounding box center [519, 258] width 25 height 19
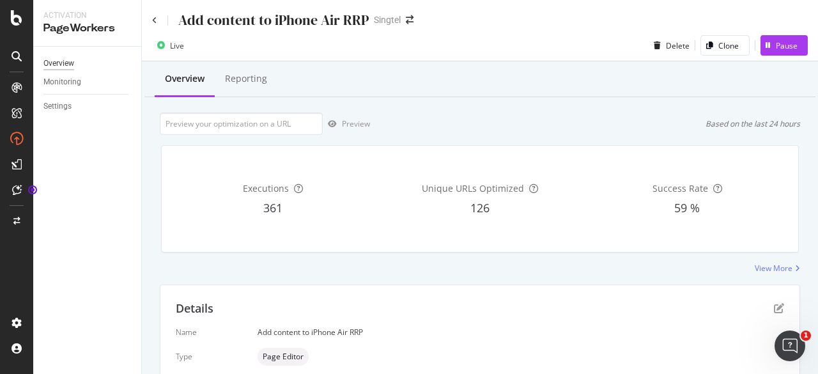
click at [56, 61] on div "Overview" at bounding box center [58, 63] width 31 height 13
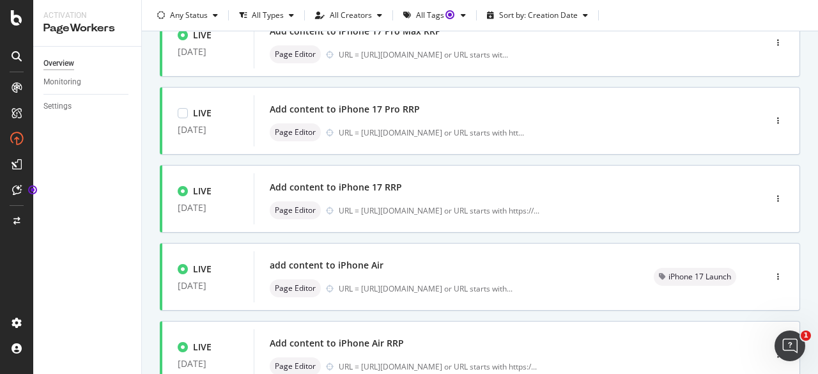
scroll to position [128, 0]
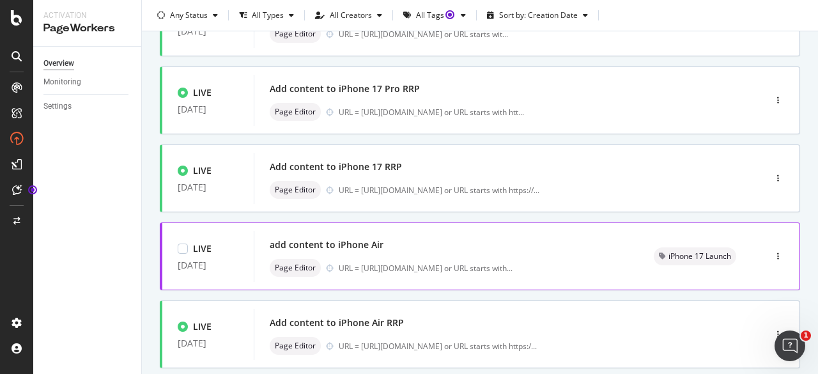
click at [428, 254] on div "add content to iPhone Air Page Editor URL = https://shop.singtel.com/phones/app…" at bounding box center [447, 256] width 354 height 41
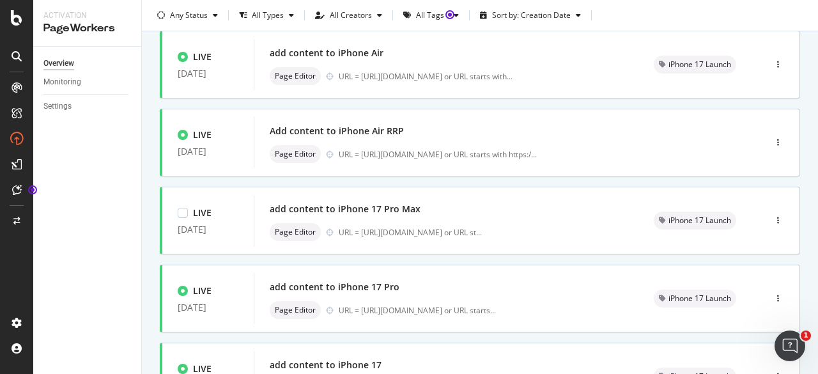
scroll to position [593, 0]
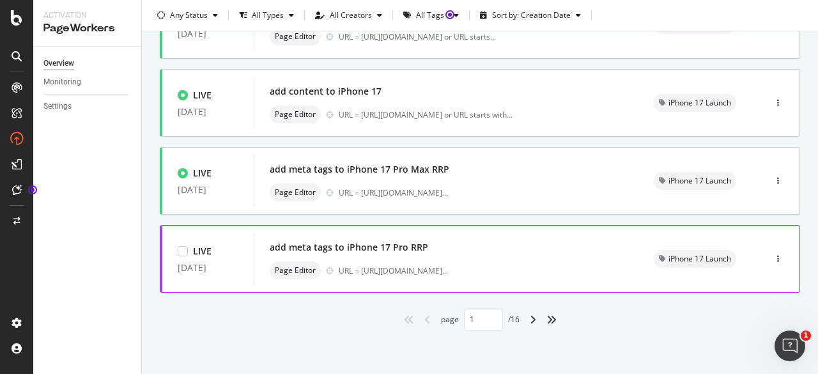
click at [462, 258] on div "add meta tags to iPhone 17 Pro RRP Page Editor URL = https://shop.singtel.com/a…" at bounding box center [447, 258] width 354 height 41
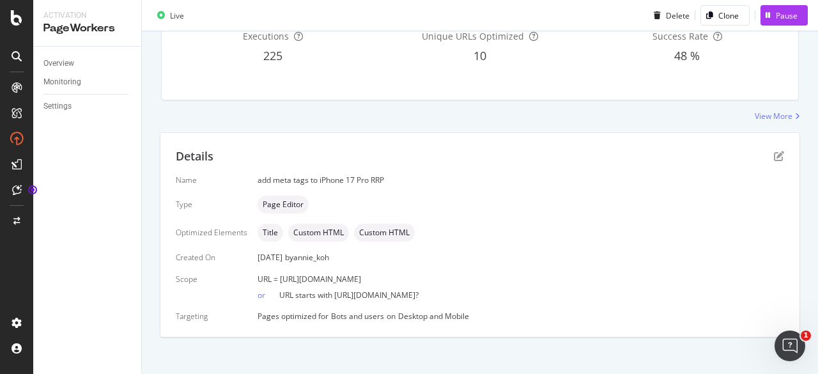
scroll to position [159, 0]
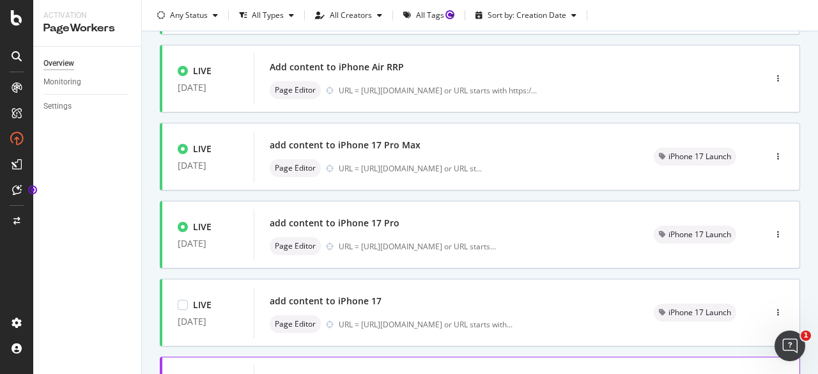
scroll to position [593, 0]
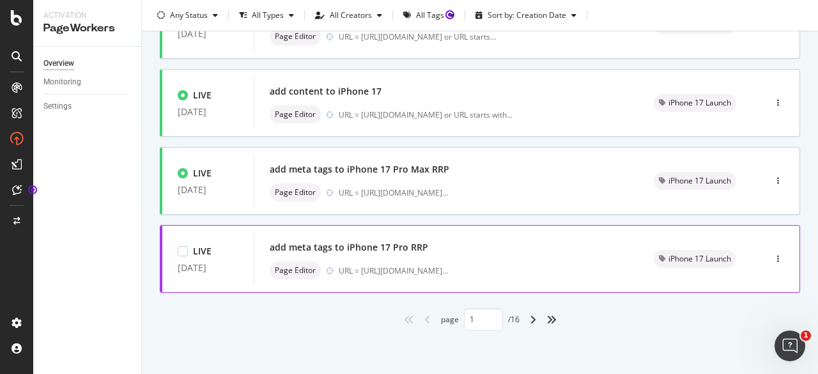
click at [402, 252] on div "add meta tags to iPhone 17 Pro RRP" at bounding box center [349, 247] width 159 height 13
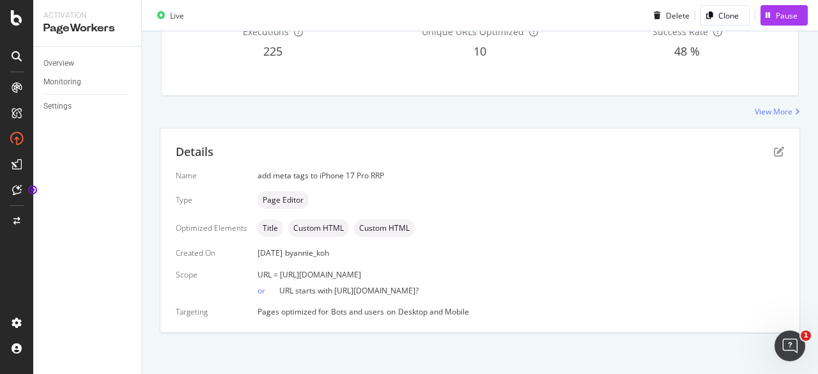
scroll to position [159, 0]
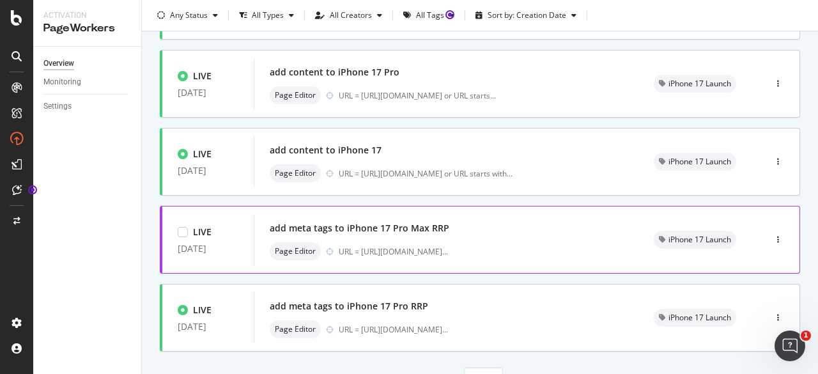
scroll to position [593, 0]
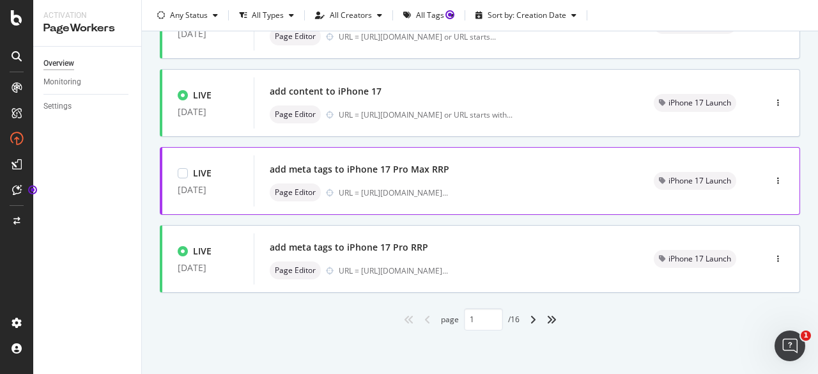
click at [423, 173] on div "add meta tags to iPhone 17 Pro Max RRP" at bounding box center [360, 169] width 180 height 13
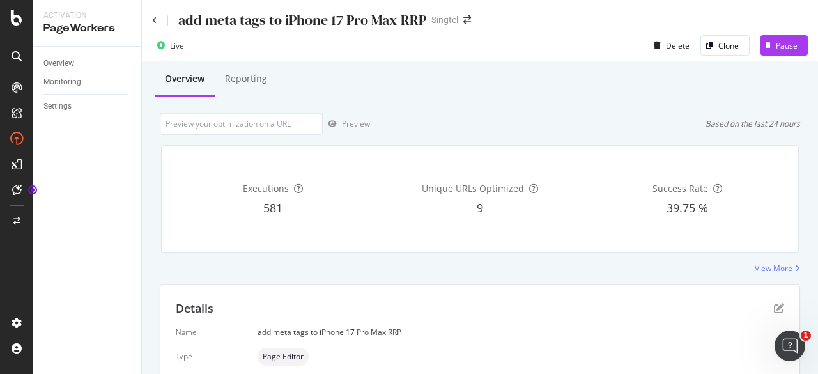
scroll to position [159, 0]
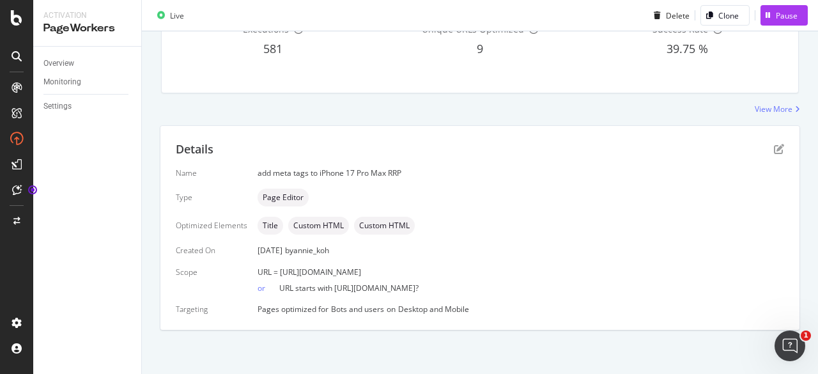
click at [475, 214] on div "Name add meta tags to iPhone 17 Pro Max RRP Type Page Editor Optimized Elements…" at bounding box center [480, 240] width 609 height 147
click at [58, 65] on div "Overview" at bounding box center [58, 63] width 31 height 13
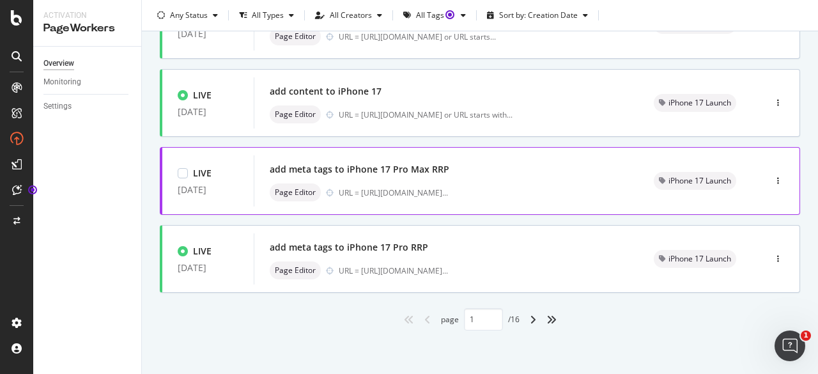
scroll to position [593, 0]
